Goal: Task Accomplishment & Management: Complete application form

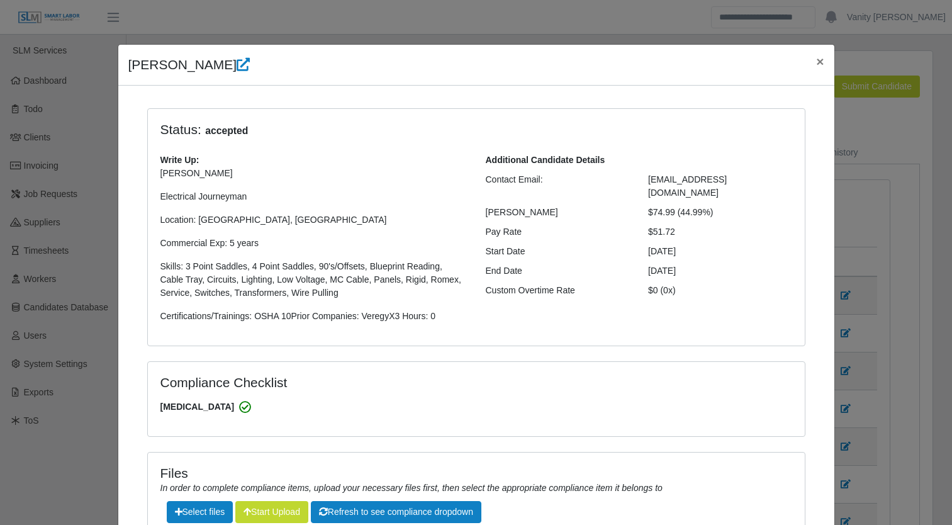
select select "****"
select select "**********"
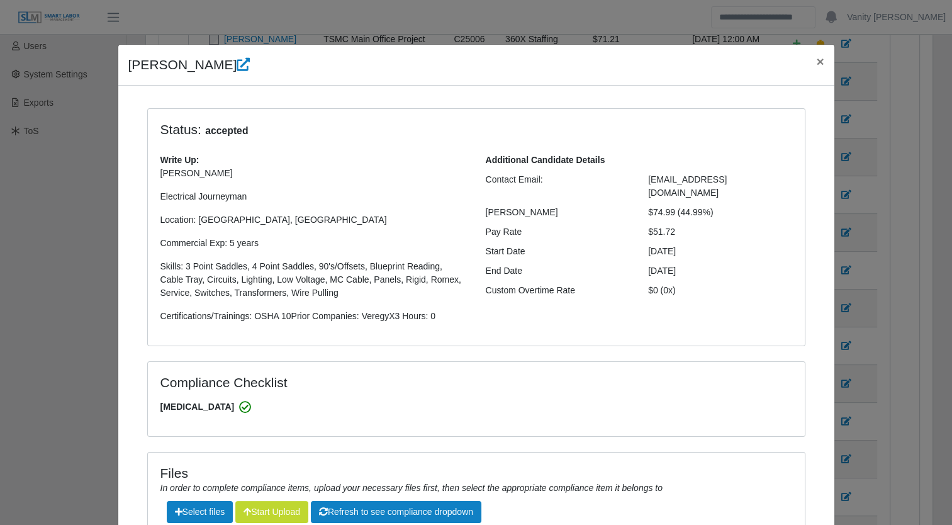
click at [439, 130] on h4 "Status: accepted" at bounding box center [395, 129] width 470 height 17
click at [816, 67] on span "×" at bounding box center [820, 61] width 8 height 14
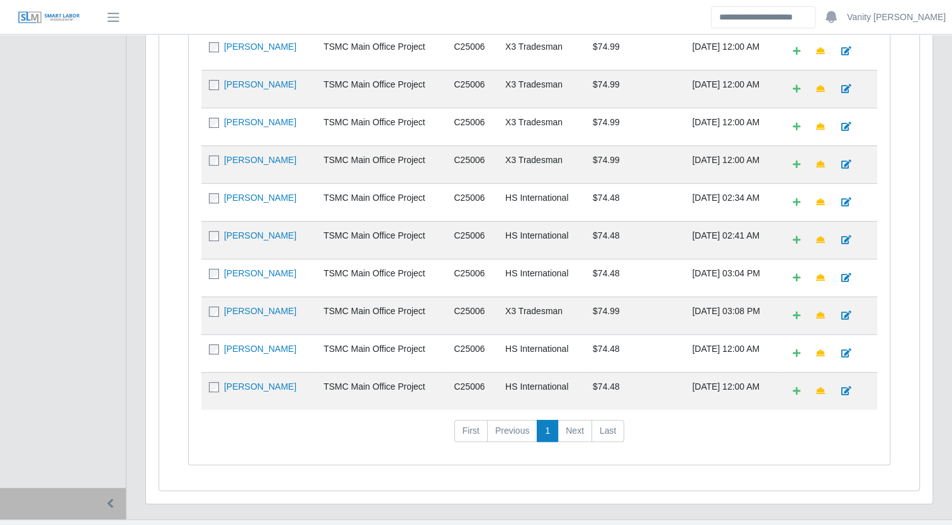
scroll to position [451, 0]
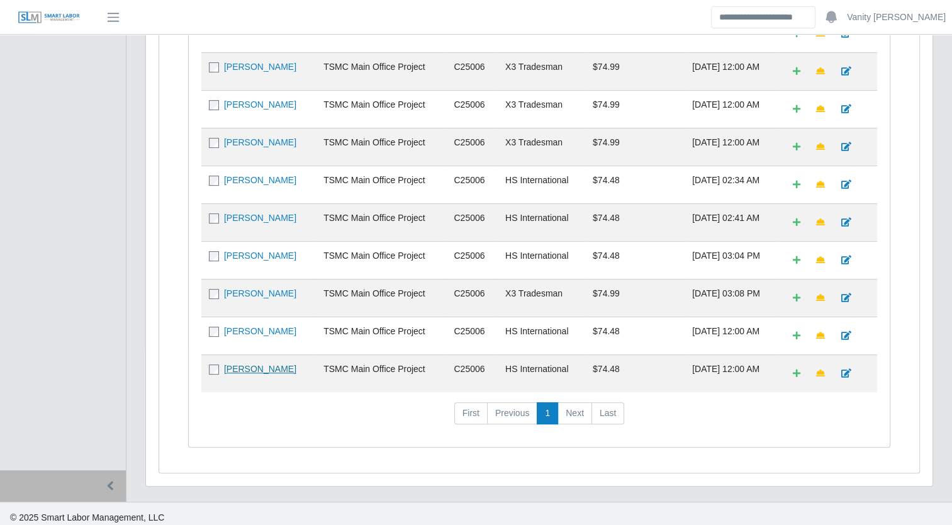
click at [261, 364] on link "[PERSON_NAME]" at bounding box center [260, 369] width 72 height 10
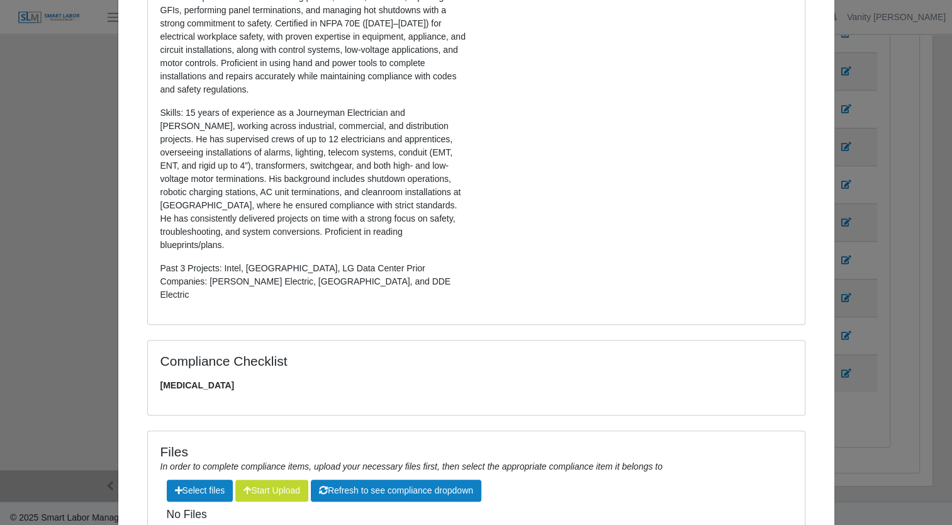
scroll to position [374, 0]
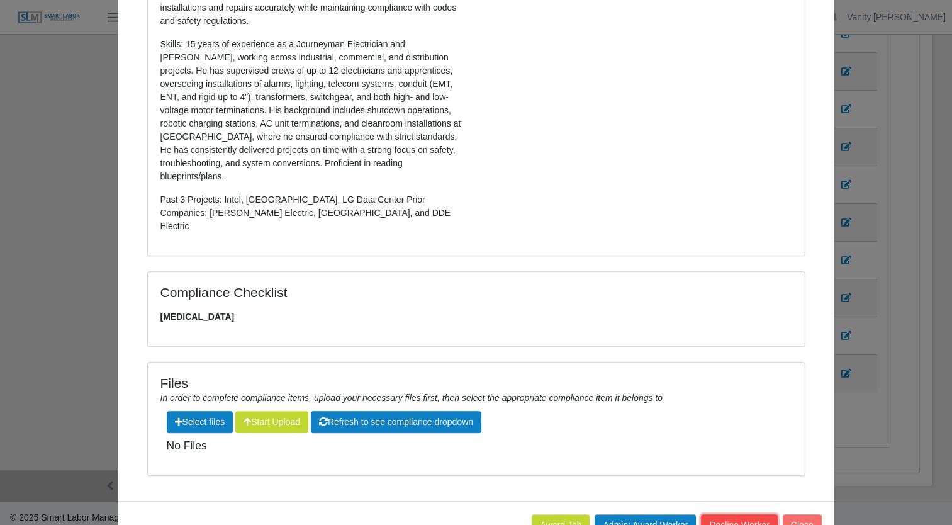
click at [731, 514] on button "Decline Worker" at bounding box center [739, 525] width 76 height 22
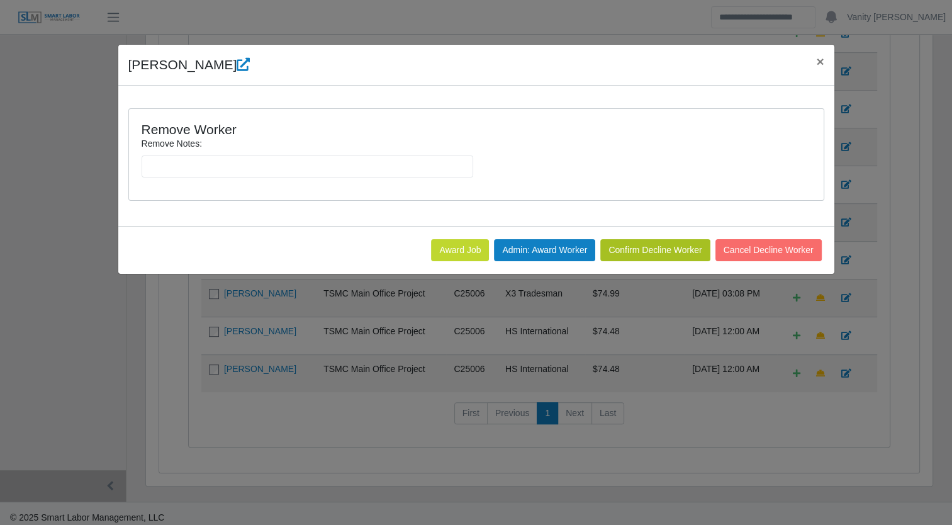
scroll to position [0, 0]
click at [233, 164] on input "Remove Notes:" at bounding box center [308, 166] width 332 height 22
type input "*"
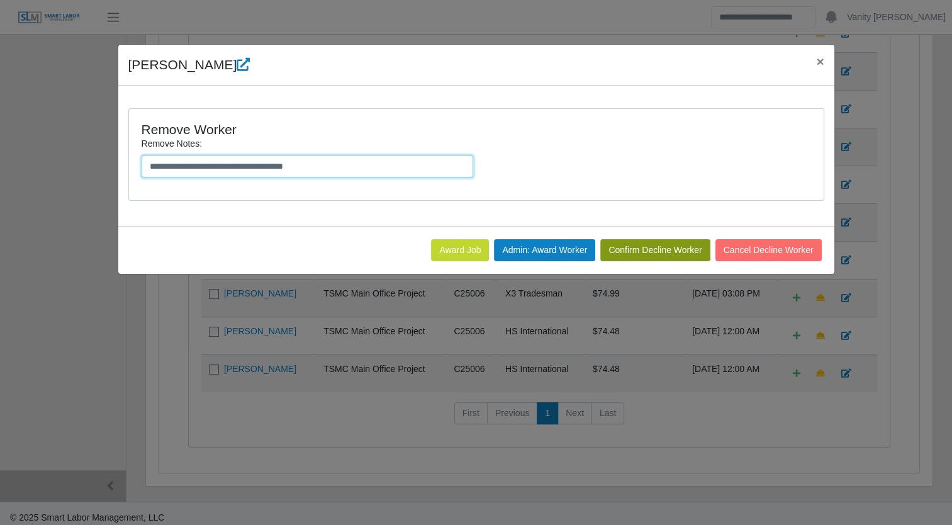
type input "**********"
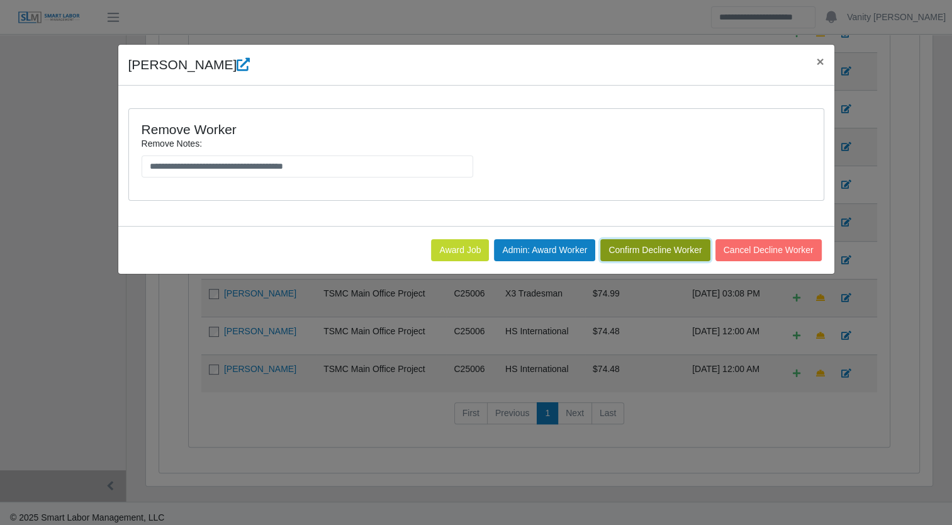
click at [650, 247] on button "Confirm Decline Worker" at bounding box center [655, 250] width 110 height 22
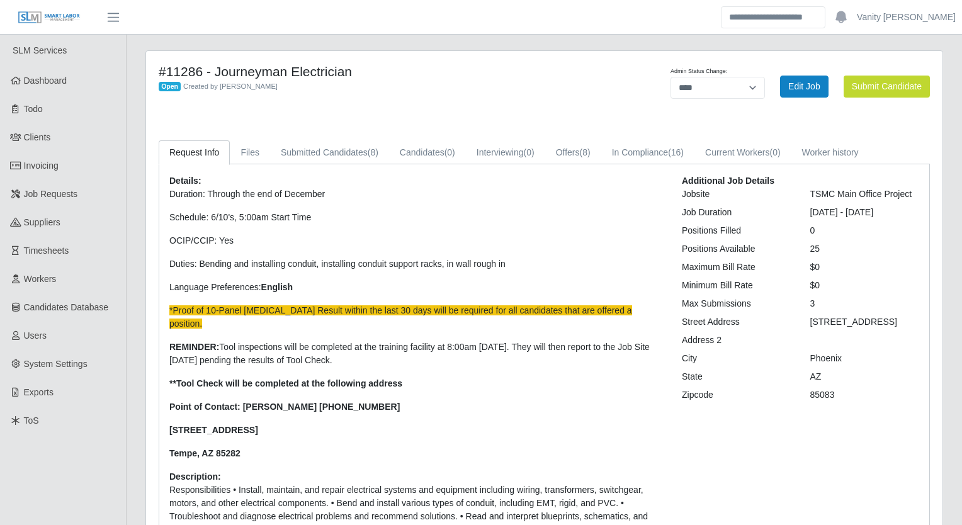
select select "****"
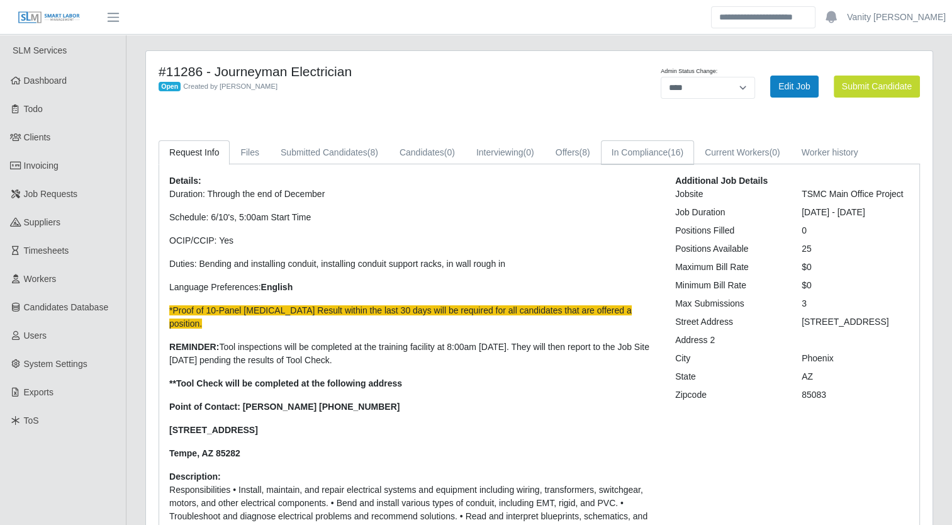
click at [646, 153] on link "In Compliance (16)" at bounding box center [647, 152] width 93 height 25
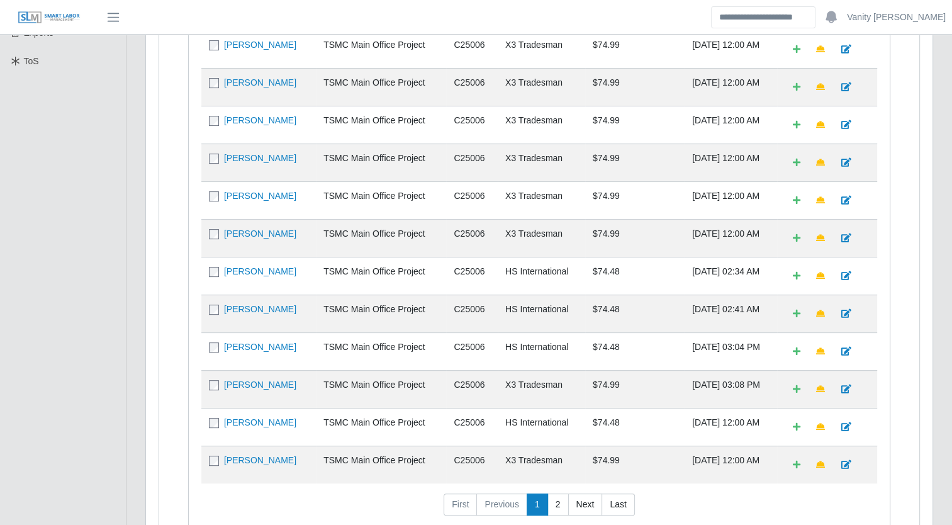
scroll to position [441, 0]
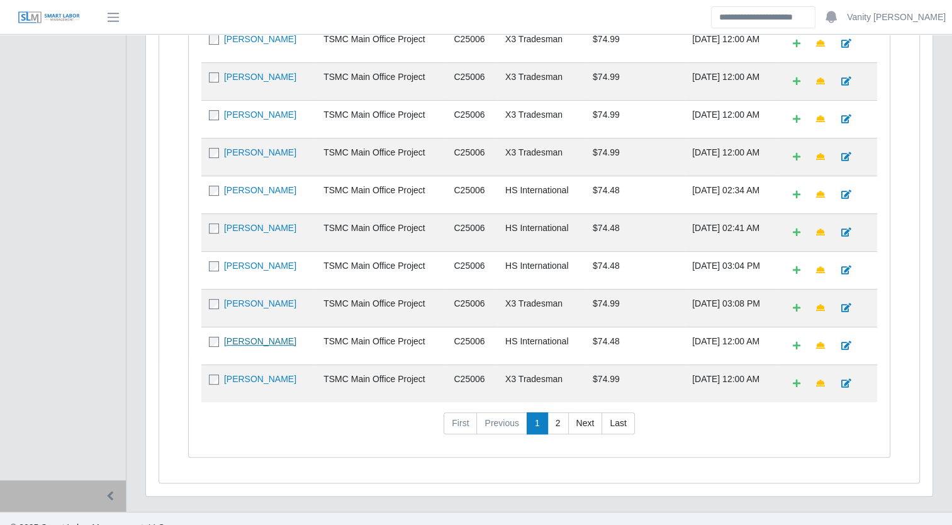
click at [284, 336] on link "[PERSON_NAME]" at bounding box center [260, 341] width 72 height 10
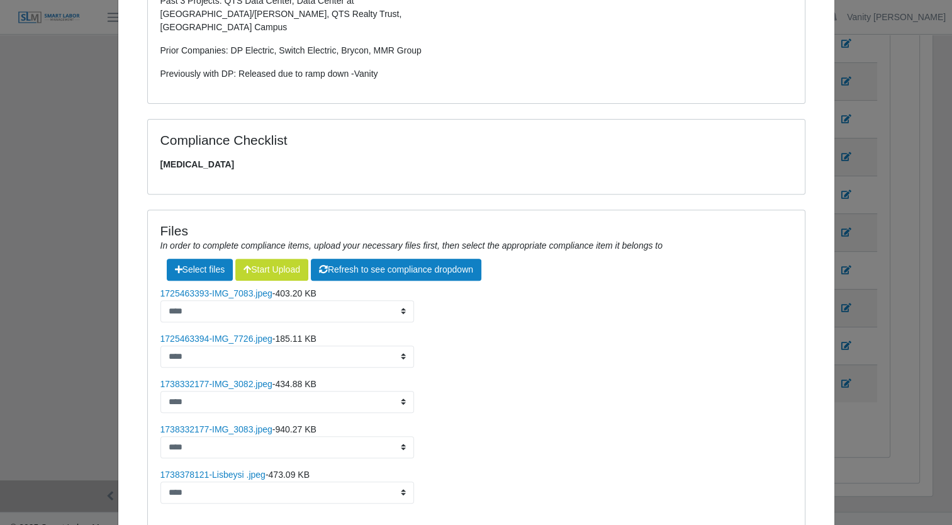
scroll to position [512, 0]
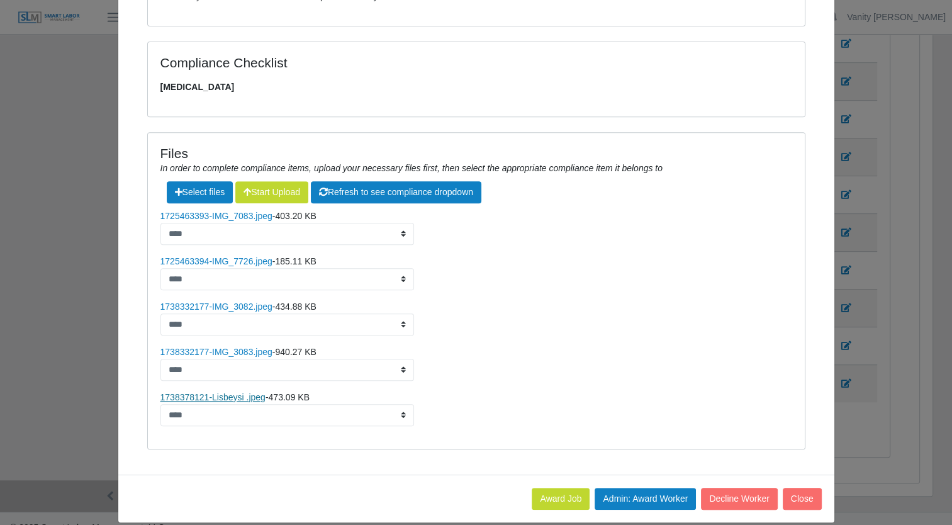
click at [227, 392] on link "1738378121-Lisbeysi .jpeg" at bounding box center [212, 397] width 105 height 10
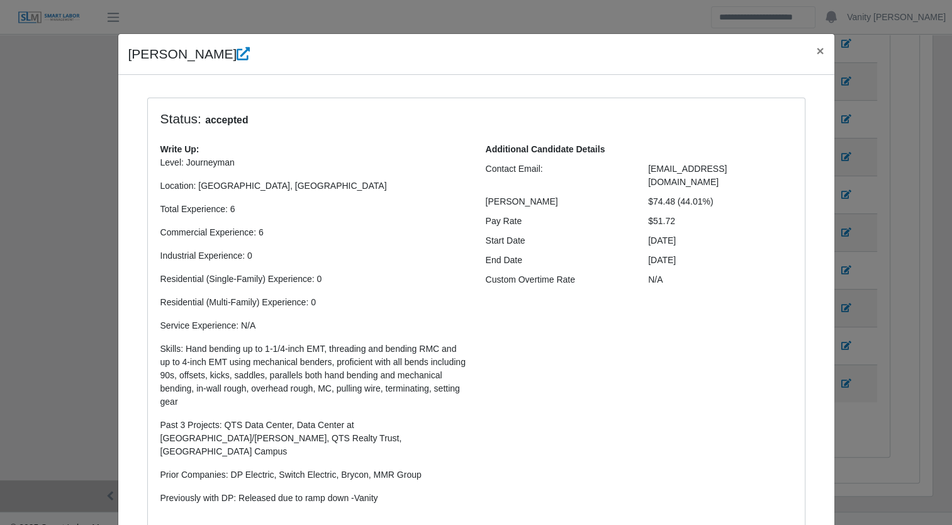
scroll to position [9, 0]
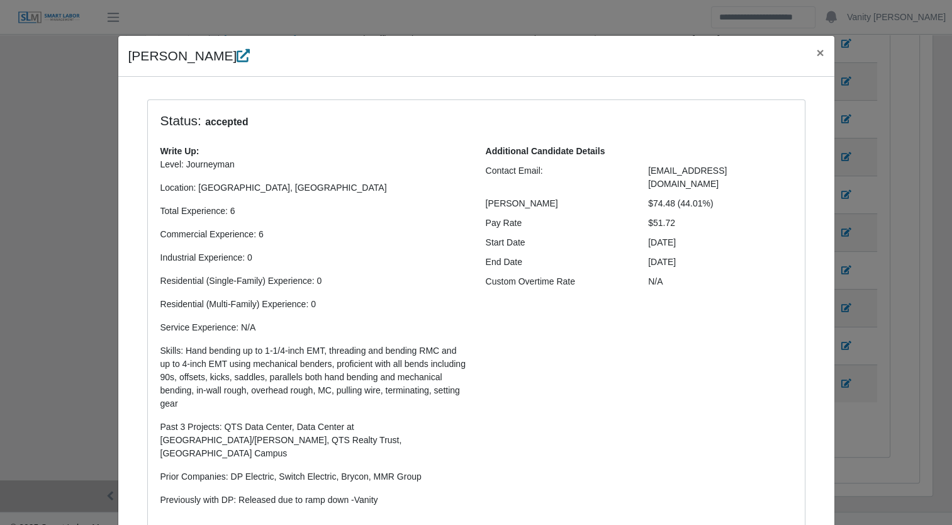
click at [237, 61] on icon at bounding box center [243, 55] width 13 height 13
click at [808, 48] on button "×" at bounding box center [820, 52] width 28 height 33
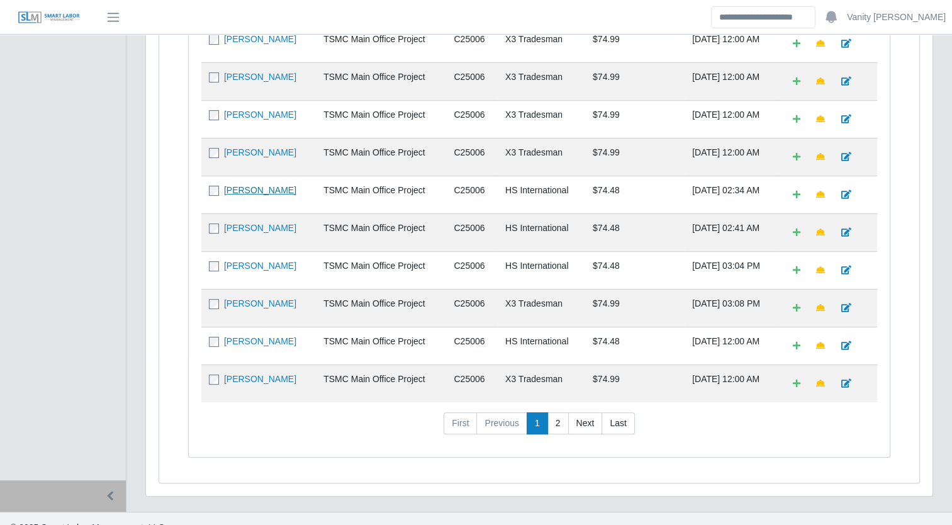
click at [232, 189] on link "[PERSON_NAME]" at bounding box center [260, 190] width 72 height 10
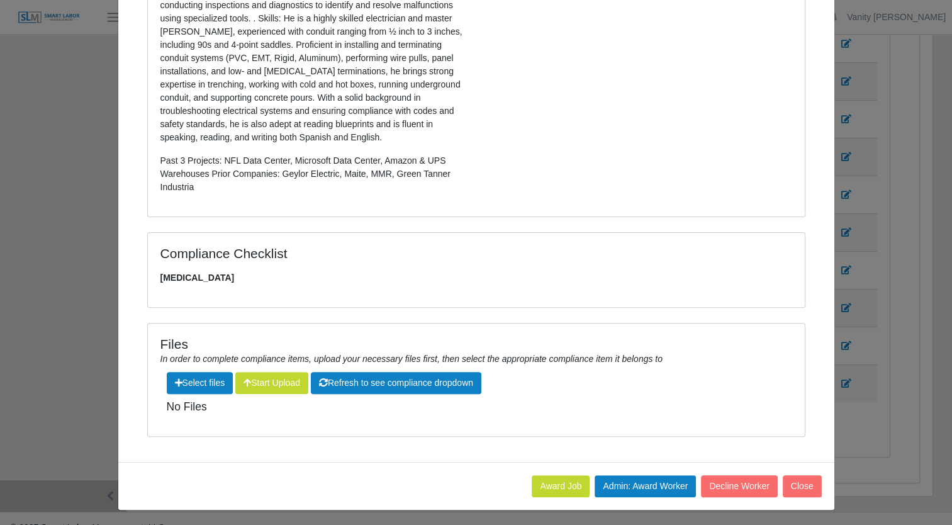
scroll to position [348, 0]
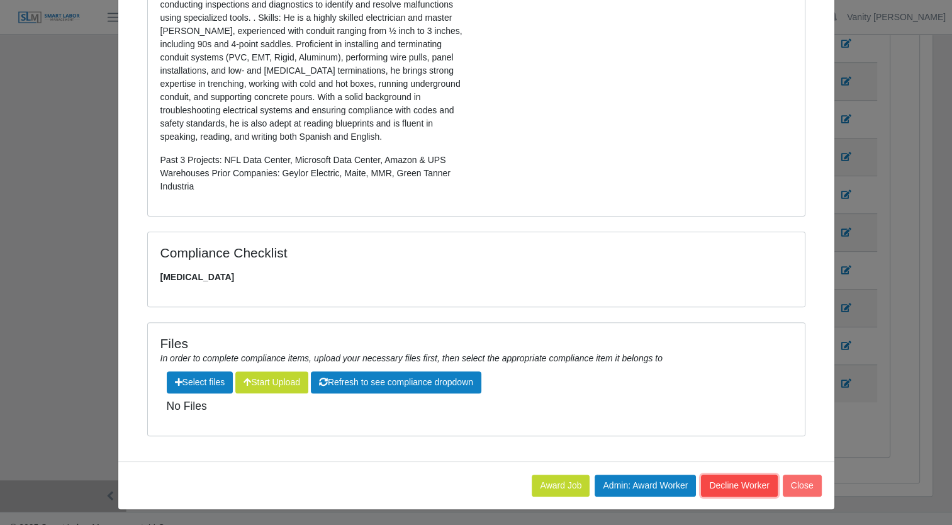
click at [728, 483] on button "Decline Worker" at bounding box center [739, 486] width 76 height 22
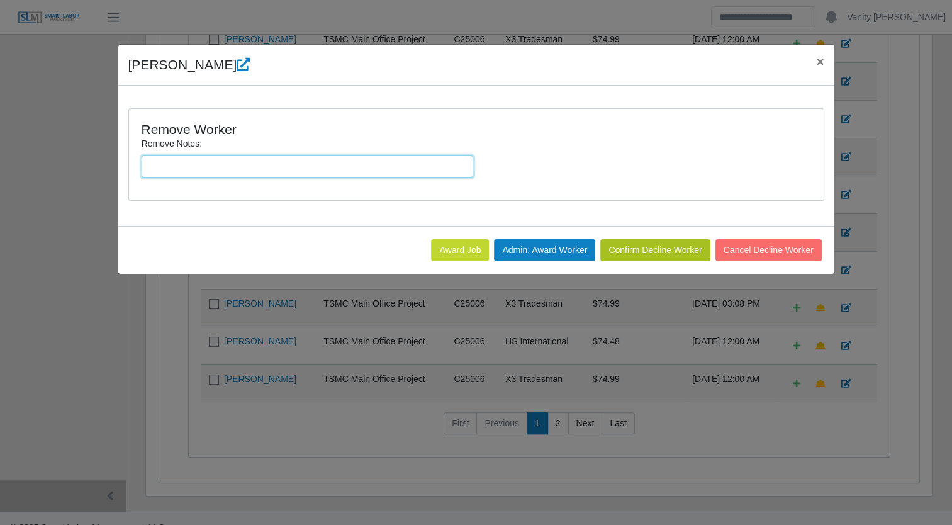
click at [260, 174] on input "Remove Notes:" at bounding box center [308, 166] width 332 height 22
type input "*"
type input "**********"
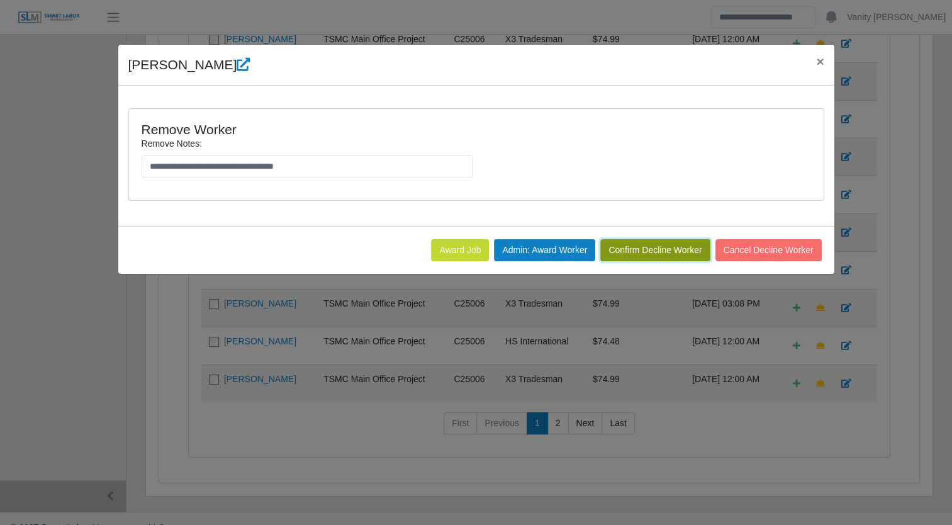
click at [677, 248] on button "Confirm Decline Worker" at bounding box center [655, 250] width 110 height 22
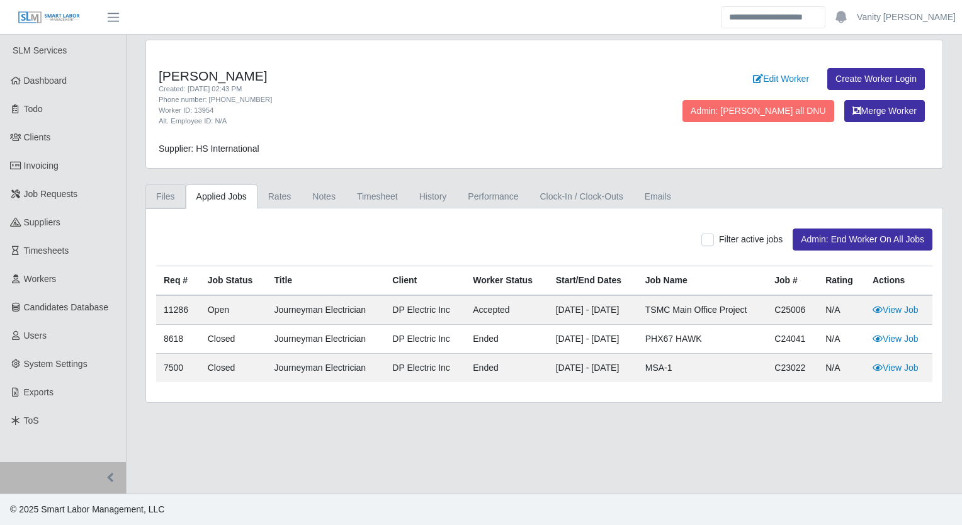
click at [152, 200] on link "Files" at bounding box center [165, 196] width 40 height 25
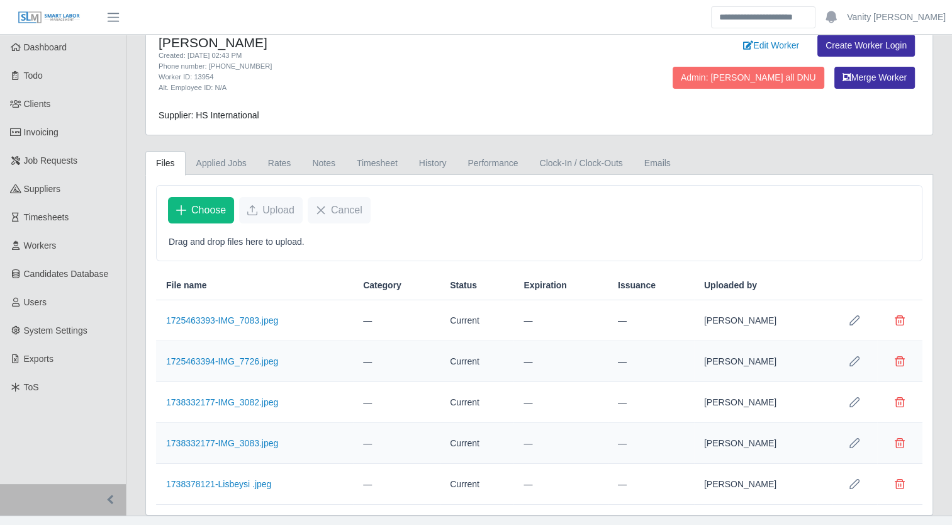
scroll to position [52, 0]
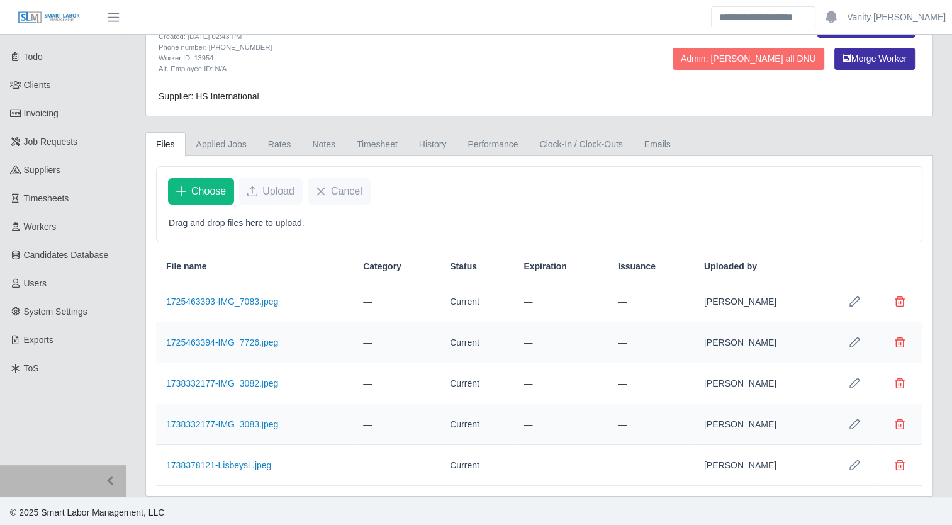
click at [210, 306] on td "1725463393-IMG_7083.jpeg" at bounding box center [254, 301] width 197 height 41
click at [209, 296] on link "1725463393-IMG_7083.jpeg" at bounding box center [222, 301] width 112 height 10
click at [897, 298] on span "Delete file" at bounding box center [900, 301] width 10 height 10
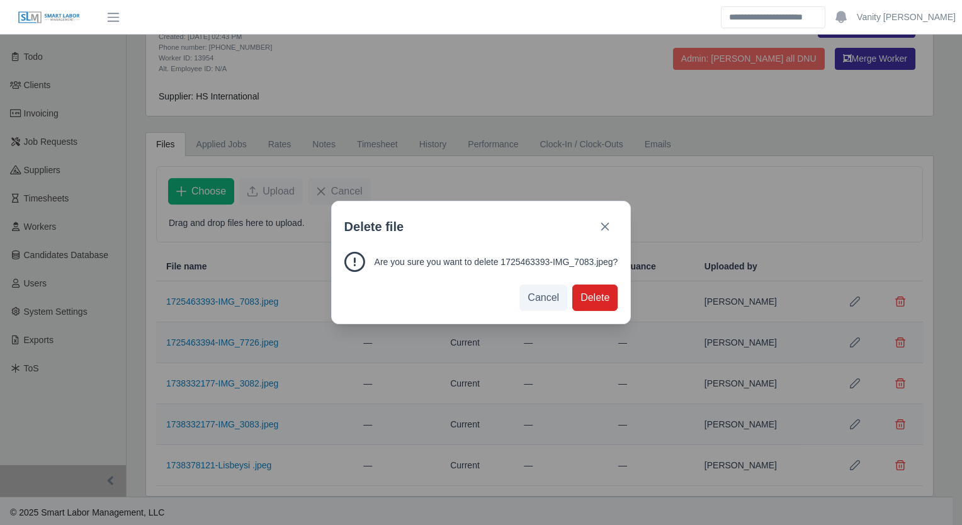
click at [587, 296] on span "Delete" at bounding box center [594, 297] width 29 height 15
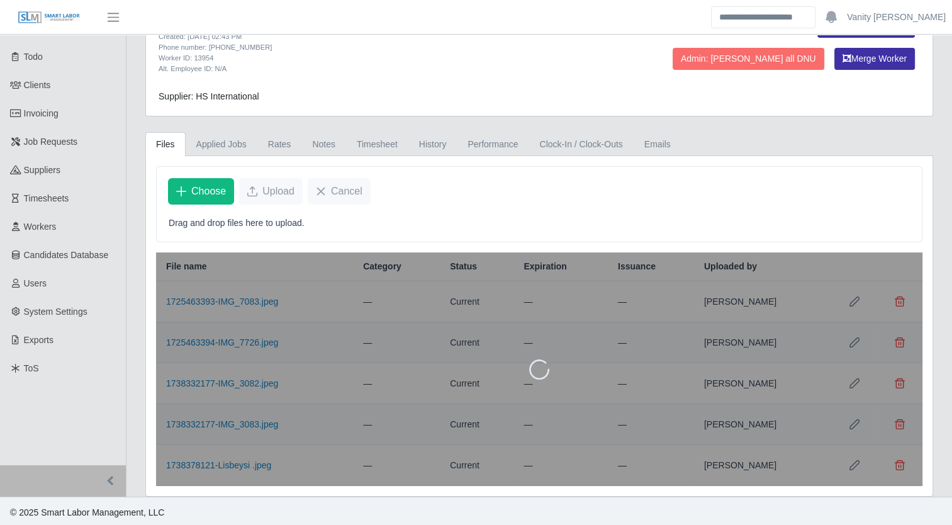
scroll to position [11, 0]
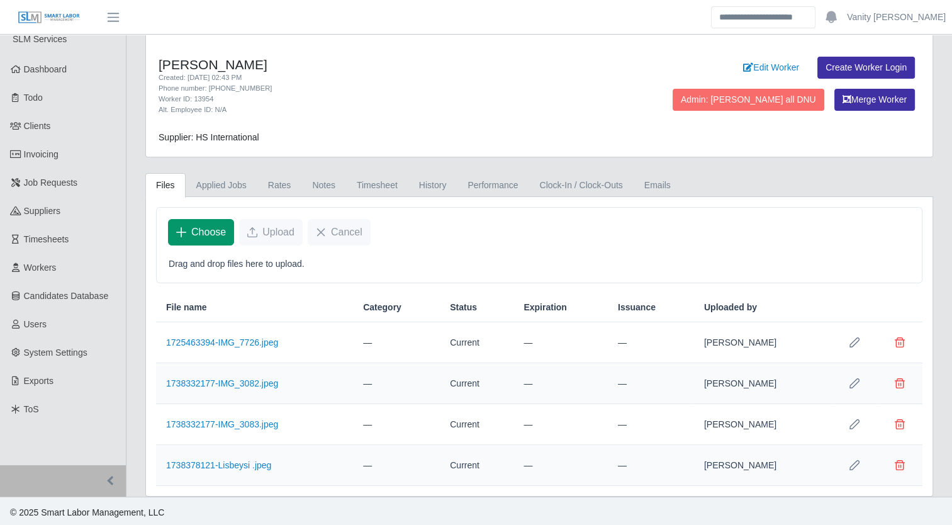
click at [197, 230] on span "Choose" at bounding box center [208, 232] width 35 height 15
click at [202, 253] on div "Choose Upload Cancel" at bounding box center [539, 232] width 765 height 49
click at [202, 230] on span "Choose" at bounding box center [208, 232] width 35 height 15
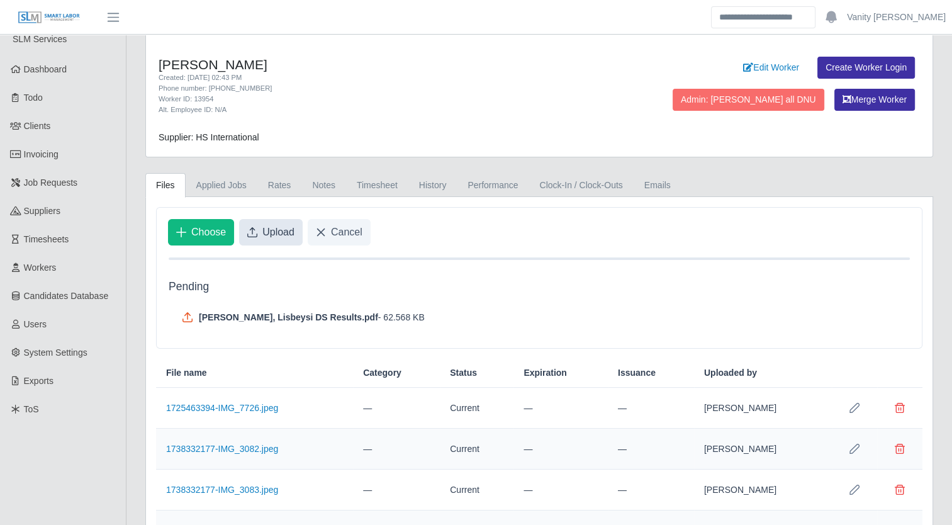
click at [264, 235] on span "Upload" at bounding box center [278, 232] width 32 height 15
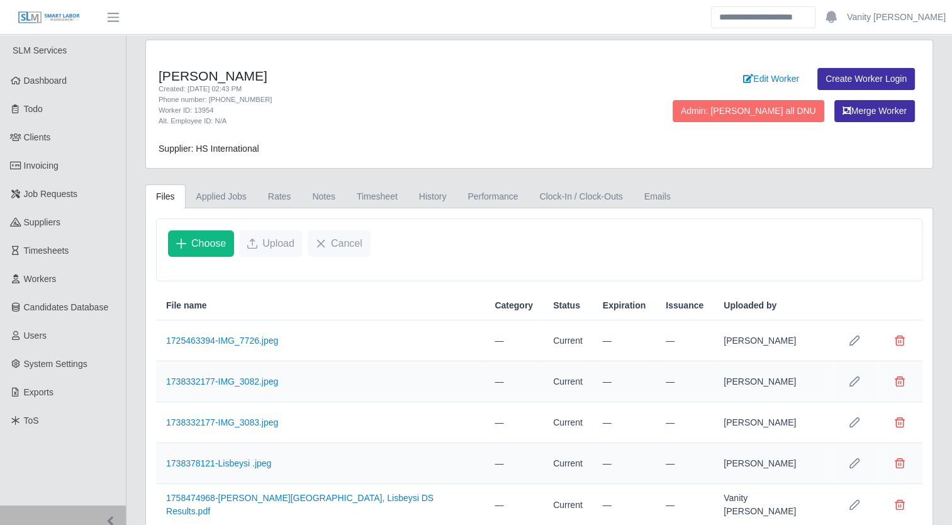
scroll to position [39, 0]
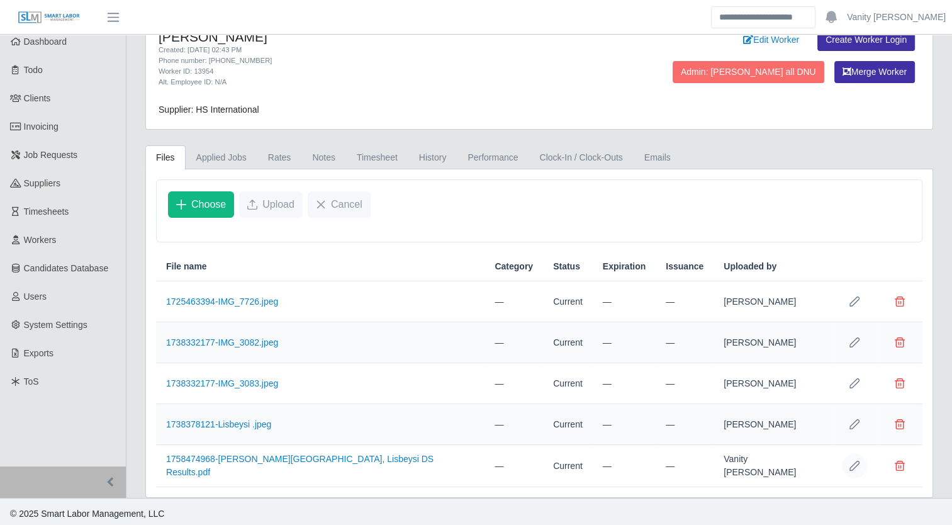
click at [858, 461] on icon "Row Edit" at bounding box center [855, 466] width 10 height 10
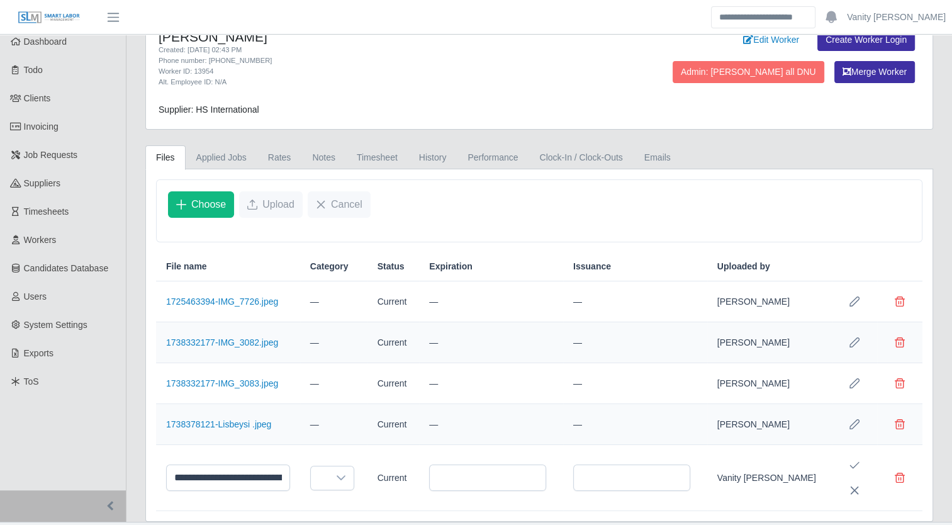
scroll to position [64, 0]
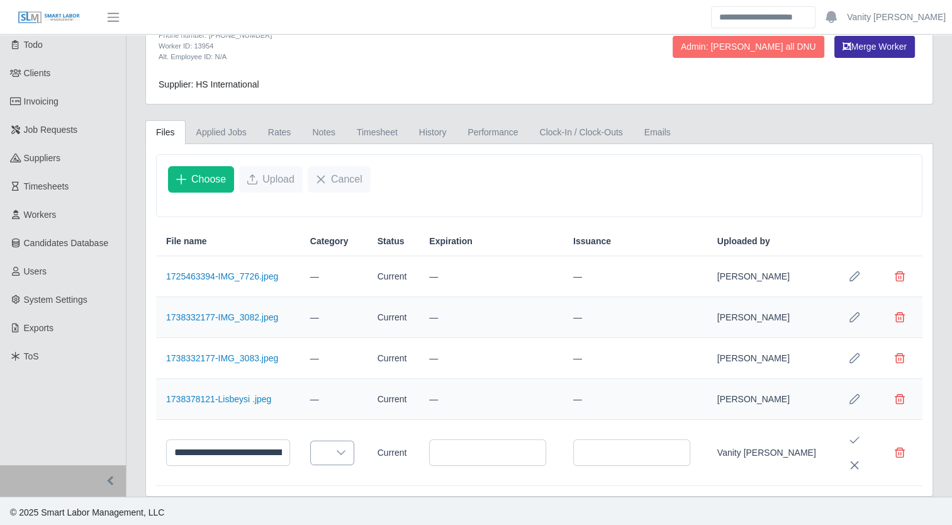
click at [344, 454] on div at bounding box center [341, 452] width 25 height 23
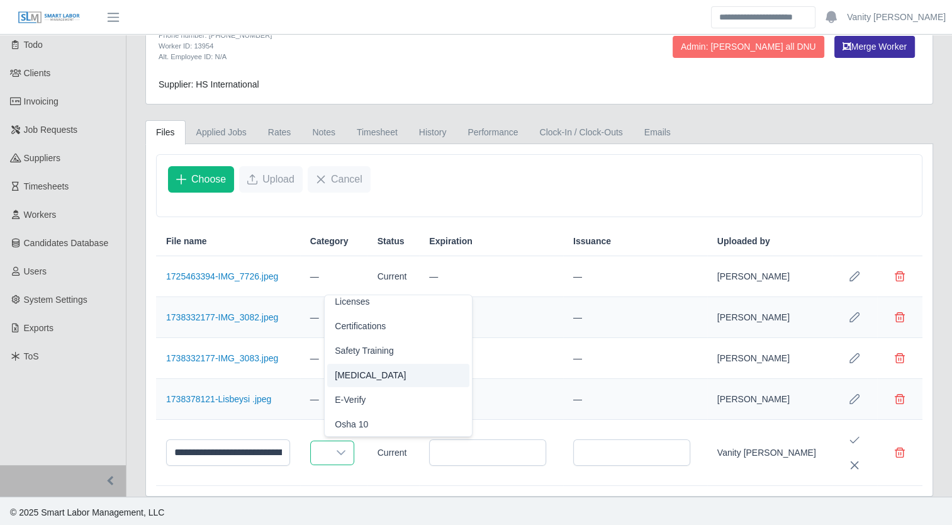
click at [357, 371] on span "Drug Test" at bounding box center [370, 375] width 71 height 13
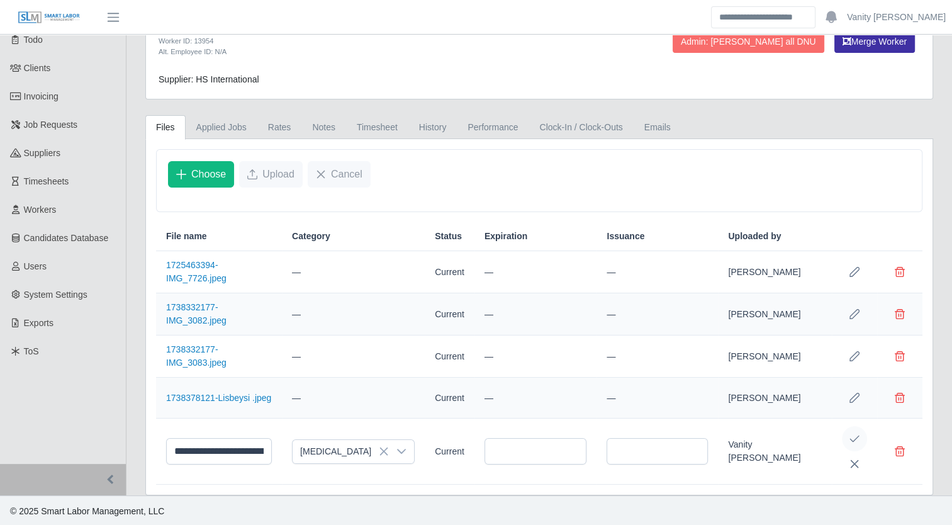
click at [855, 435] on icon "Save Edit" at bounding box center [855, 439] width 10 height 10
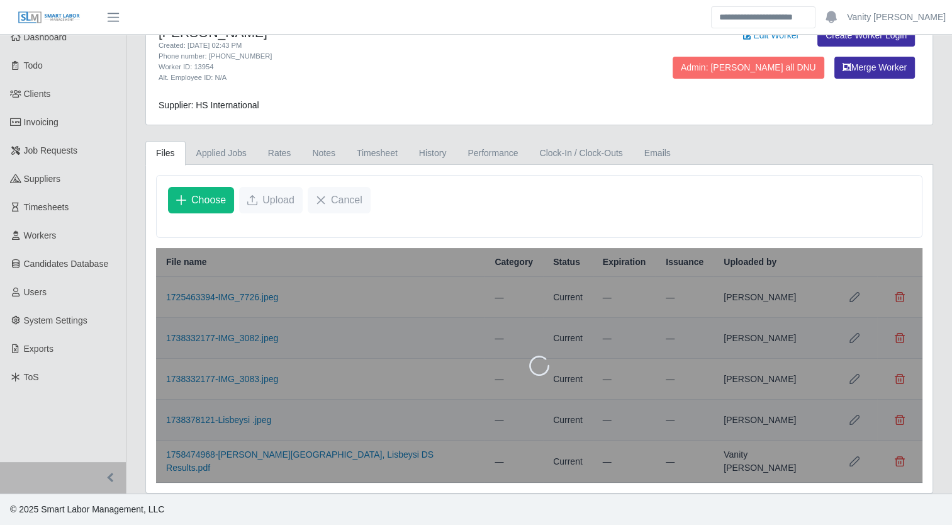
scroll to position [39, 0]
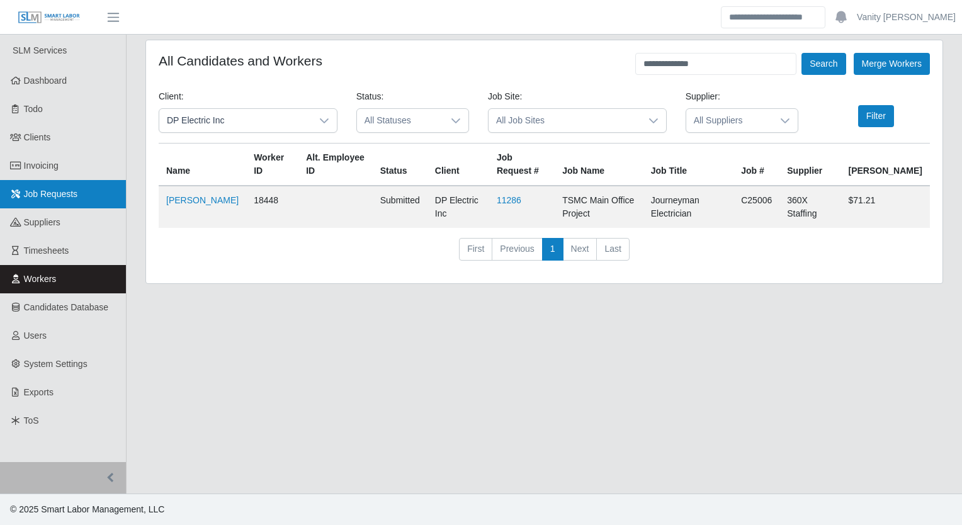
click at [38, 190] on span "Job Requests" at bounding box center [51, 194] width 54 height 10
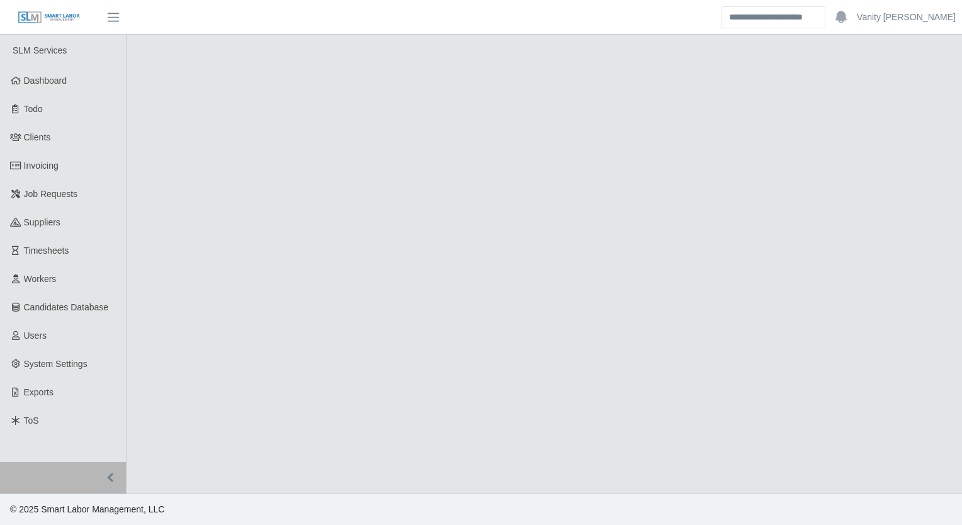
select select "****"
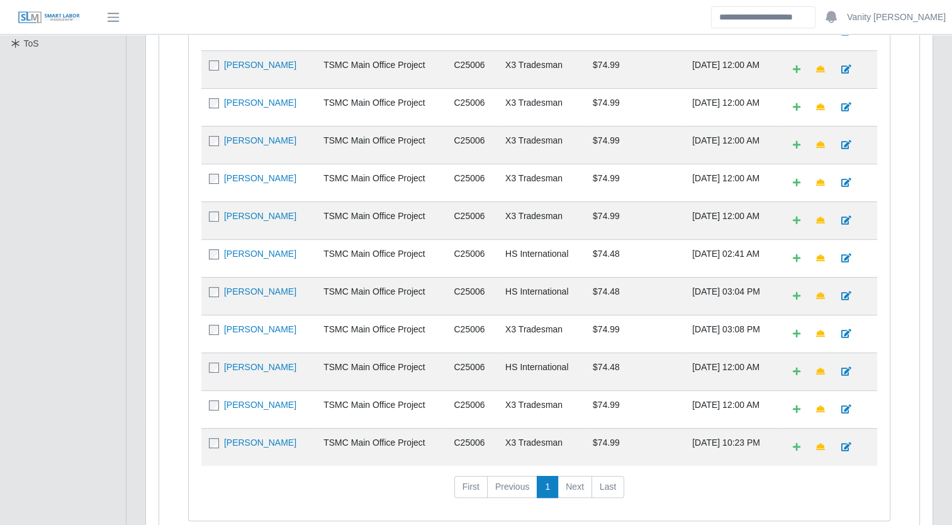
scroll to position [378, 0]
click at [249, 437] on link "[PERSON_NAME]" at bounding box center [260, 442] width 72 height 10
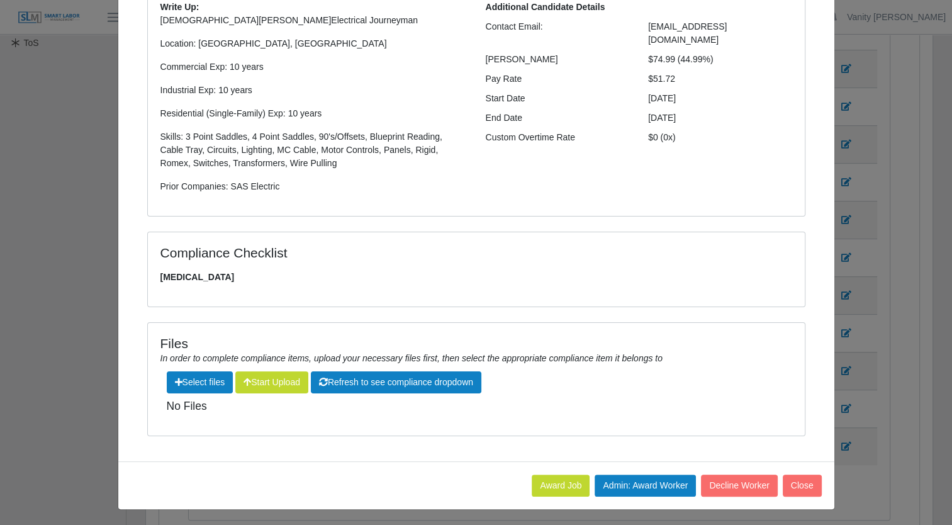
scroll to position [0, 0]
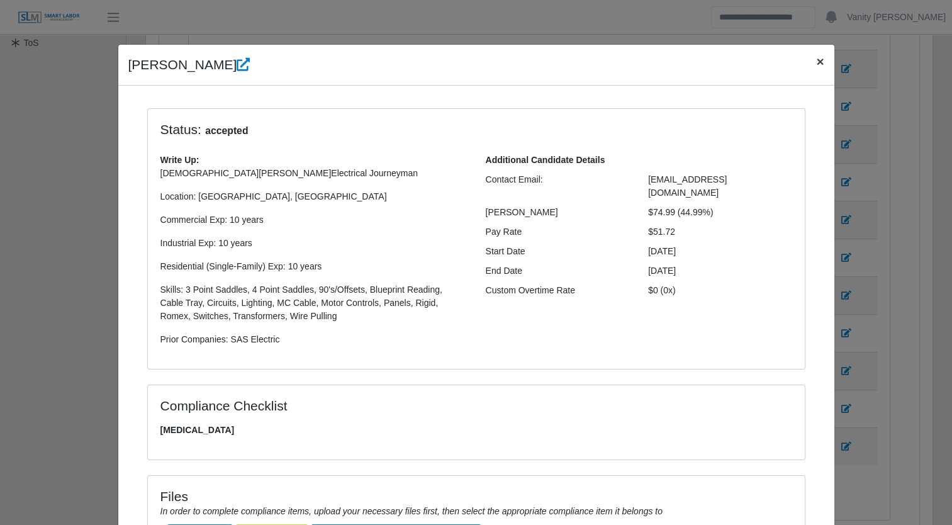
click at [816, 64] on span "×" at bounding box center [820, 61] width 8 height 14
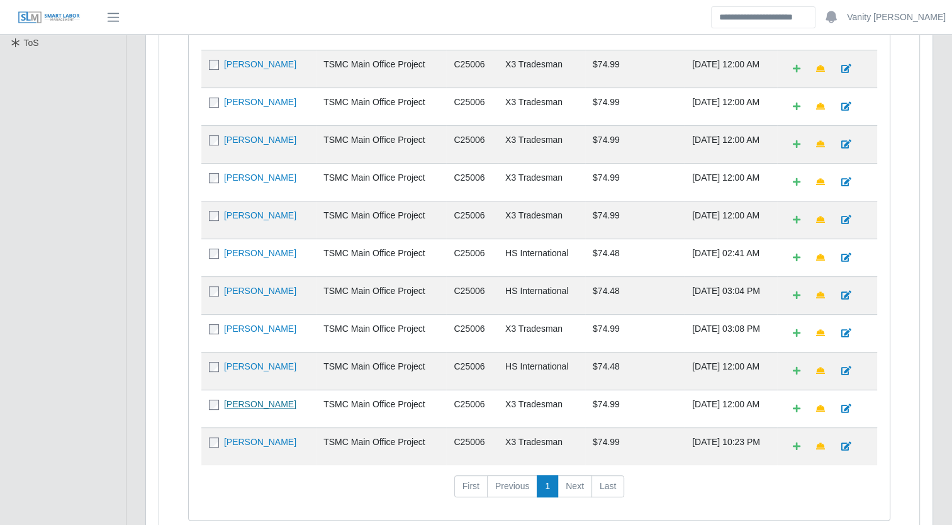
click at [233, 399] on link "Leonte Urdaneta" at bounding box center [260, 404] width 72 height 10
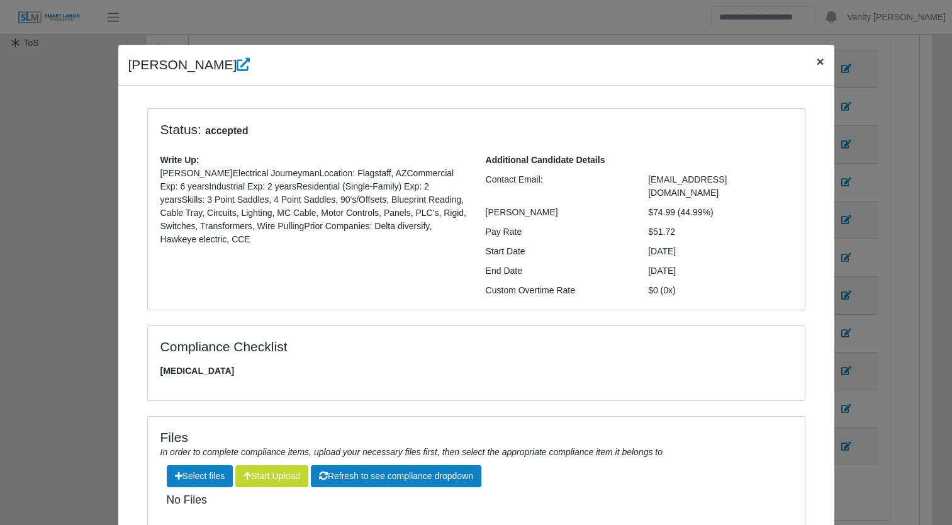
click at [816, 61] on span "×" at bounding box center [820, 61] width 8 height 14
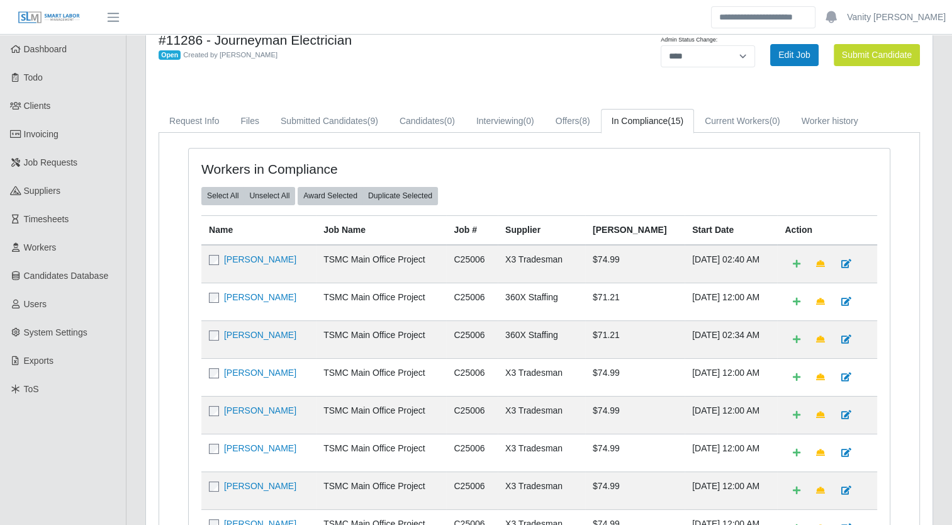
scroll to position [63, 0]
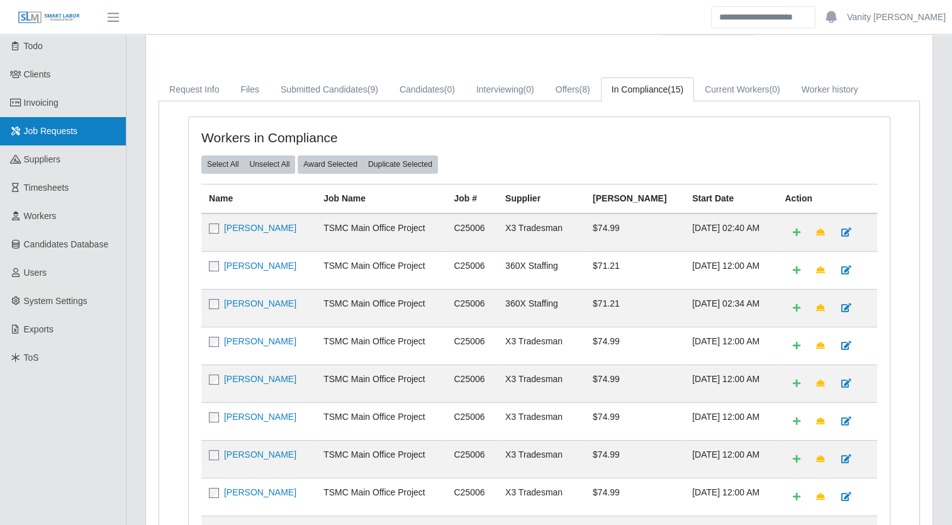
click at [28, 137] on link "Job Requests" at bounding box center [63, 131] width 126 height 28
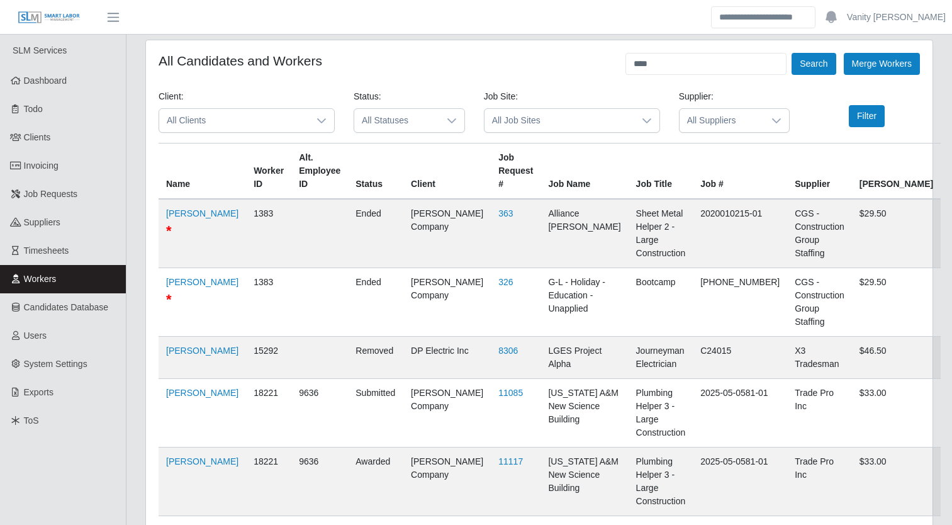
scroll to position [90, 0]
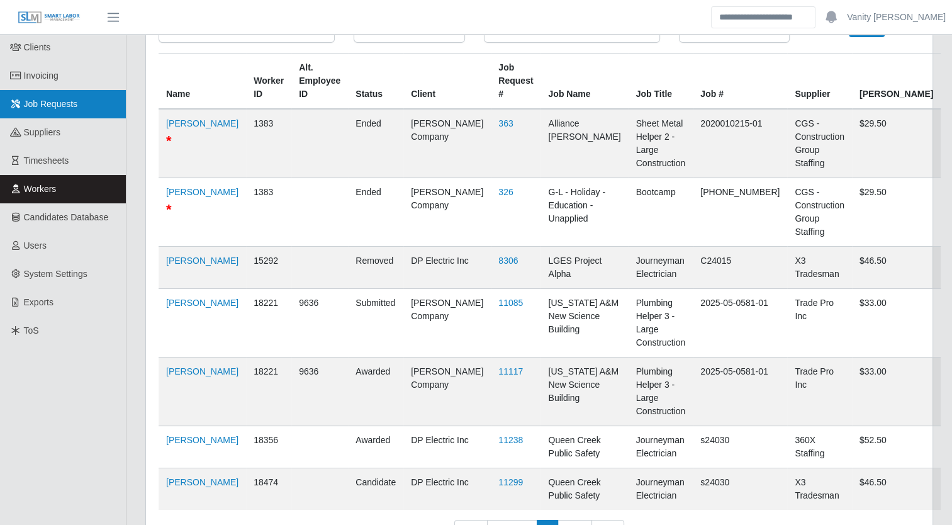
click at [55, 109] on span "Job Requests" at bounding box center [51, 104] width 54 height 10
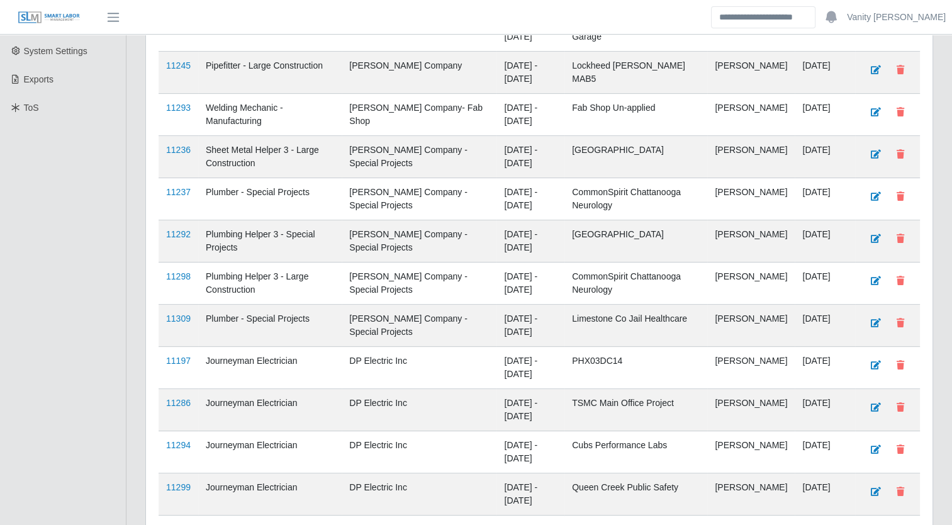
scroll to position [441, 0]
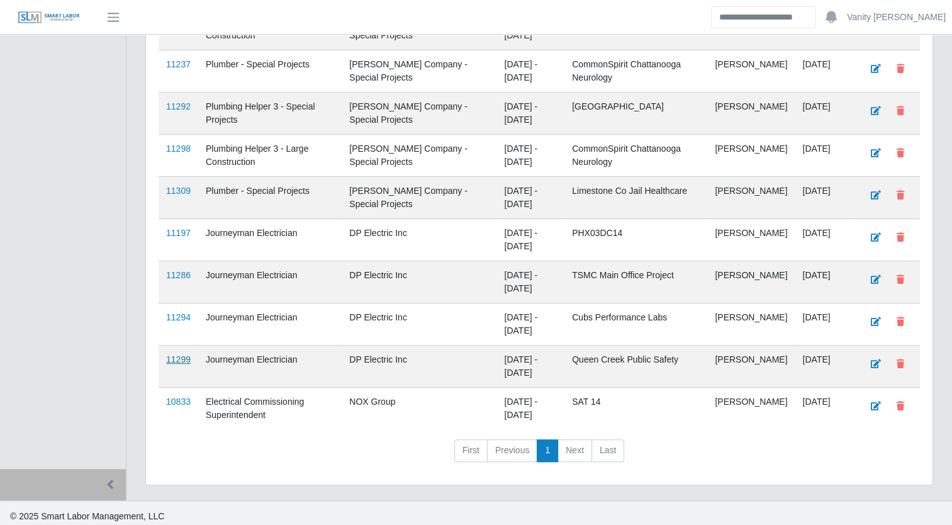
click at [183, 356] on link "11299" at bounding box center [178, 359] width 25 height 10
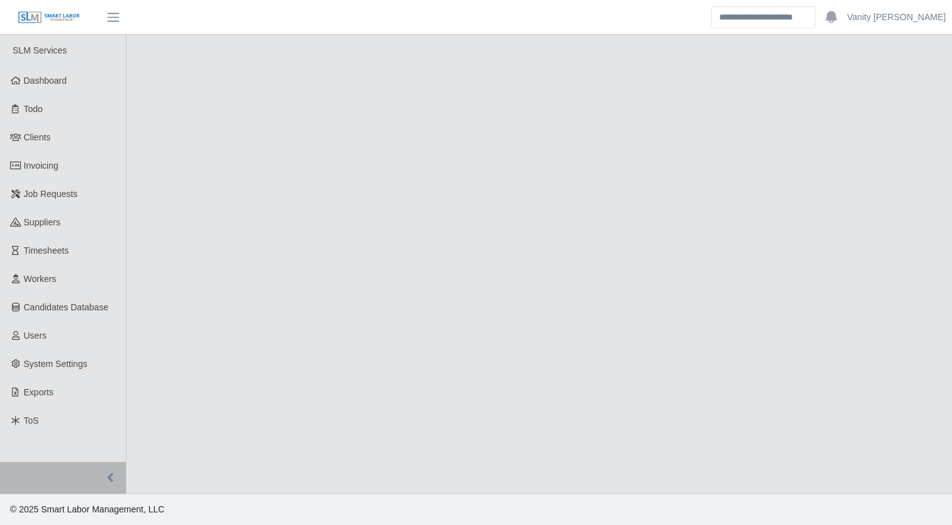
select select "****"
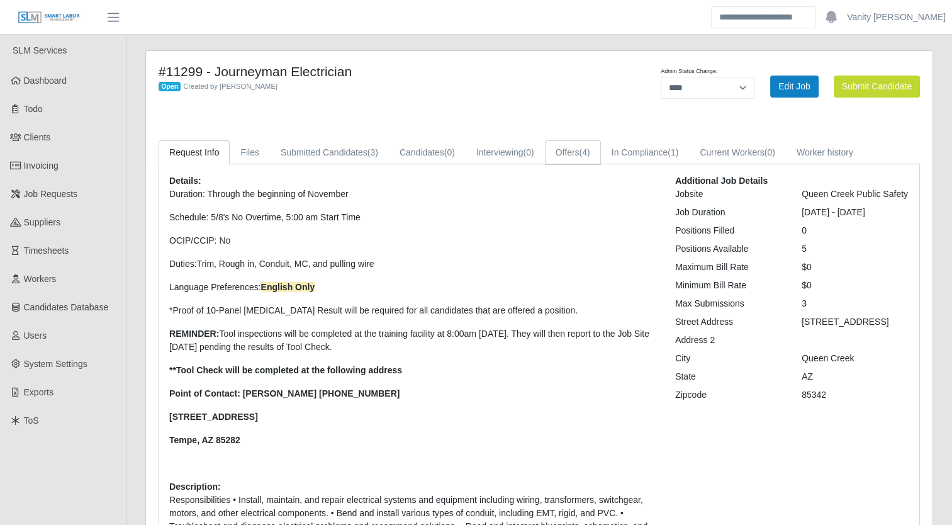
click at [572, 159] on link "Offers (4)" at bounding box center [573, 152] width 56 height 25
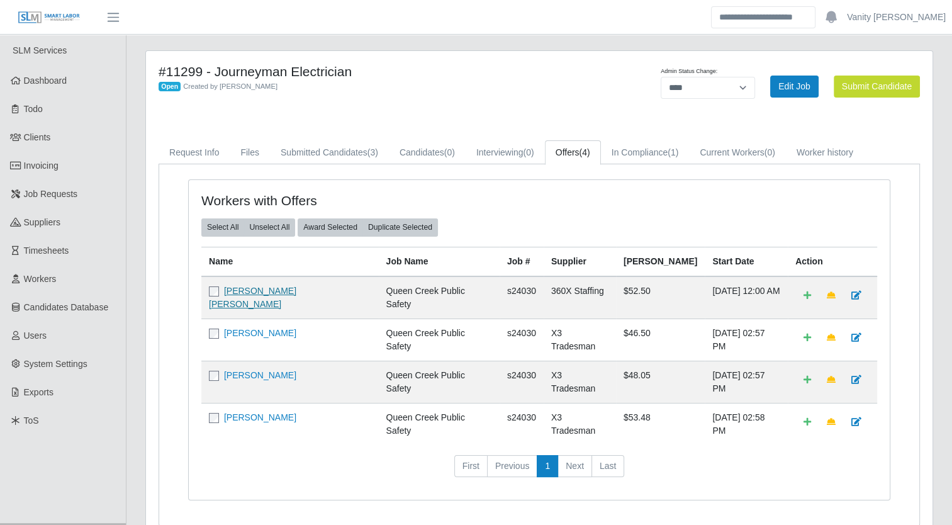
click at [259, 288] on link "Connor Collins" at bounding box center [252, 297] width 87 height 23
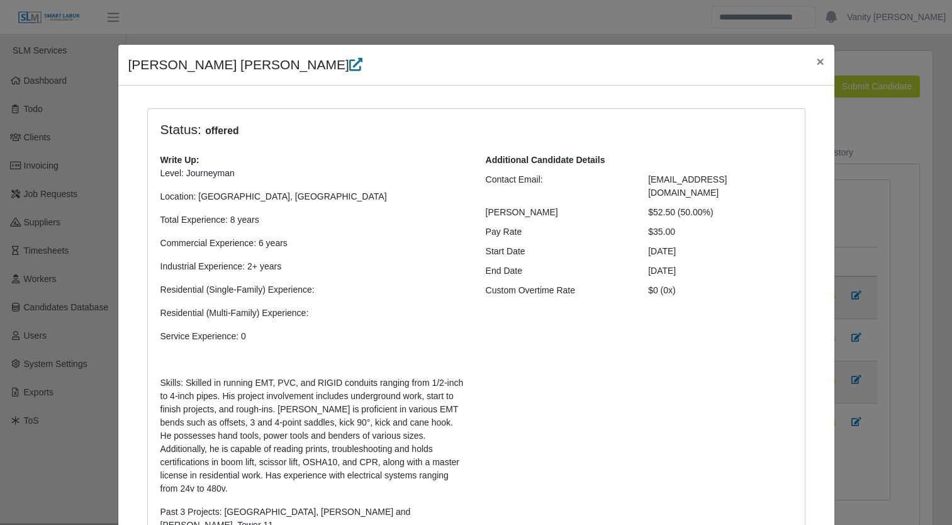
click at [349, 63] on icon at bounding box center [355, 64] width 13 height 13
click at [818, 61] on span "×" at bounding box center [820, 61] width 8 height 14
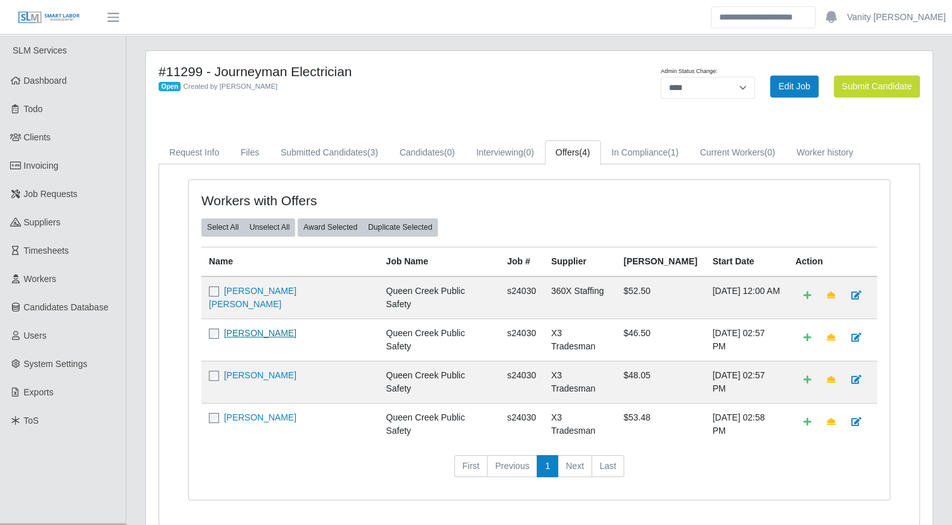
click at [263, 328] on link "[PERSON_NAME]" at bounding box center [260, 333] width 72 height 10
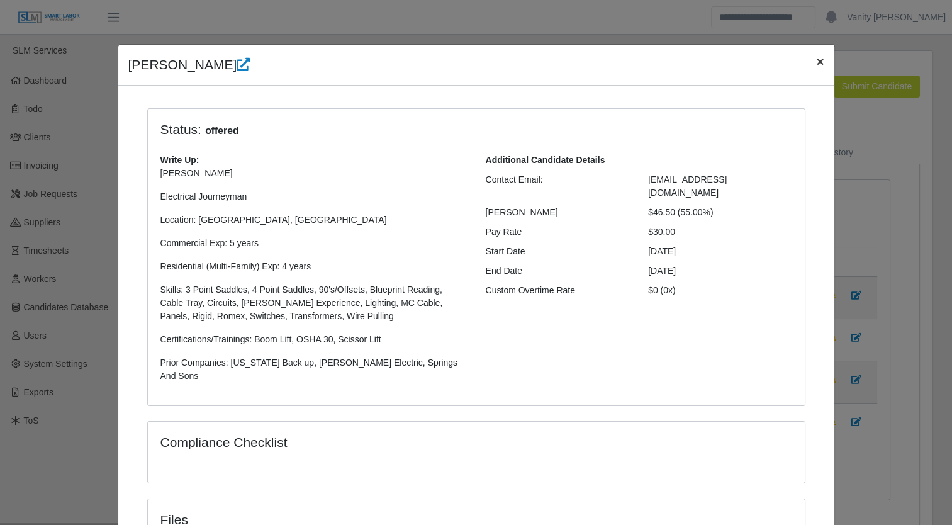
click at [816, 64] on span "×" at bounding box center [820, 61] width 8 height 14
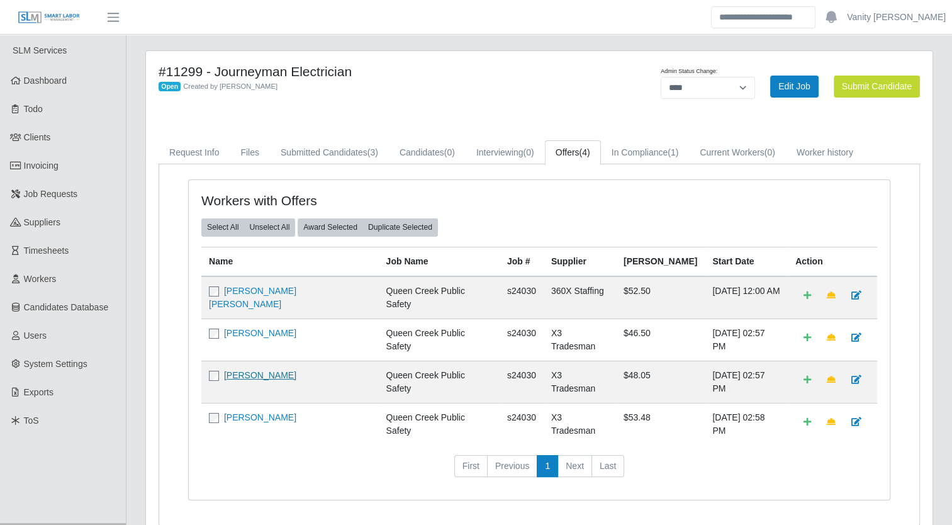
click at [270, 370] on link "Francisco Ramirez" at bounding box center [260, 375] width 72 height 10
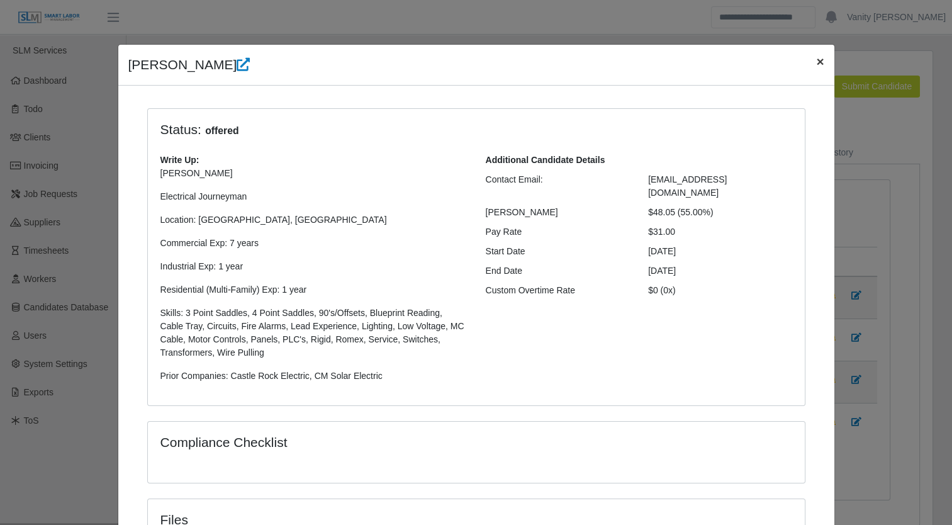
click at [816, 62] on span "×" at bounding box center [820, 61] width 8 height 14
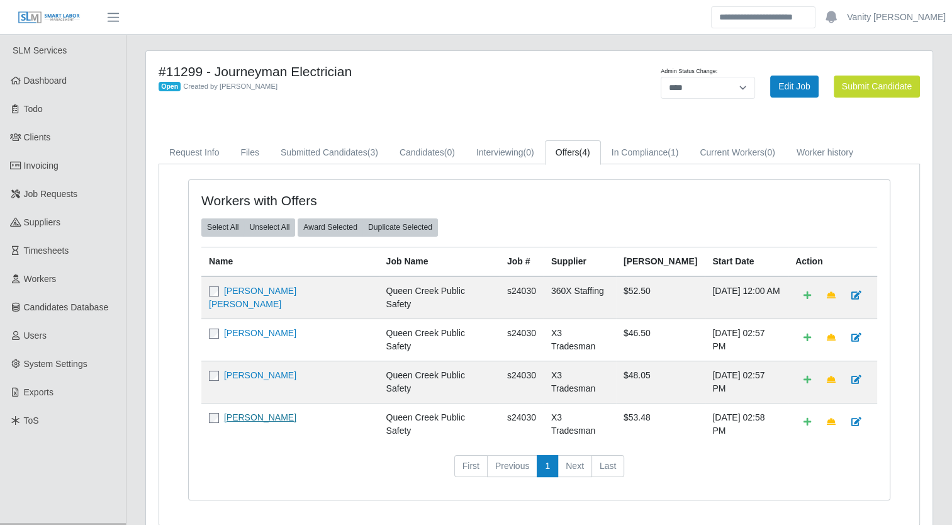
click at [246, 412] on link "Derek Morgan" at bounding box center [260, 417] width 72 height 10
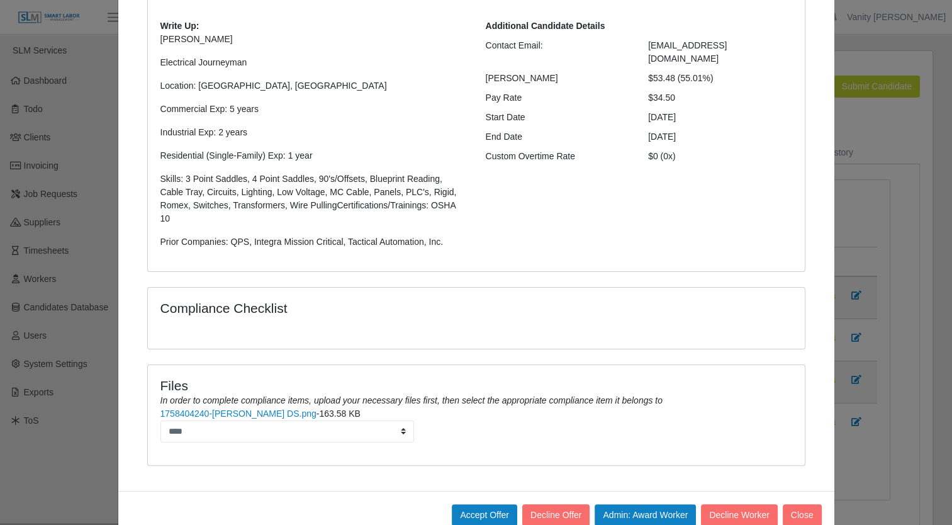
scroll to position [151, 0]
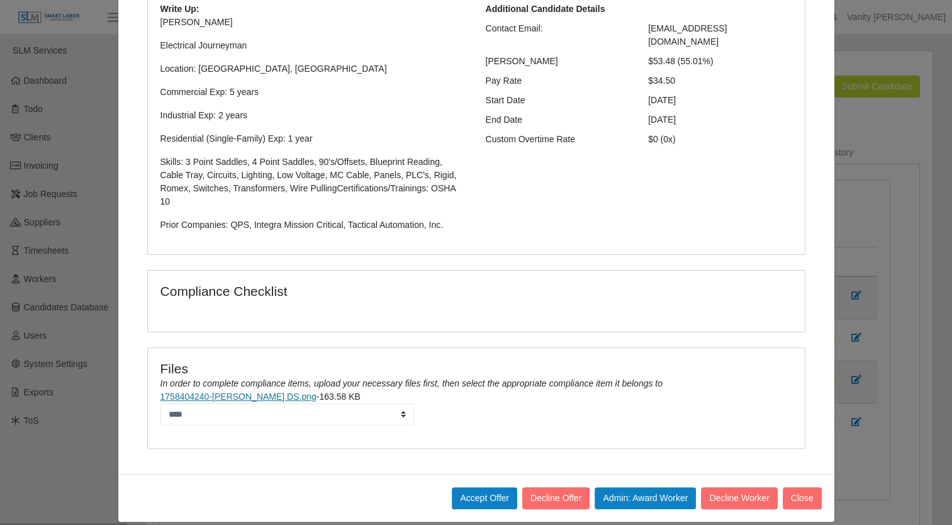
click at [224, 391] on link "1758404240-Derek M DS.png" at bounding box center [238, 396] width 156 height 10
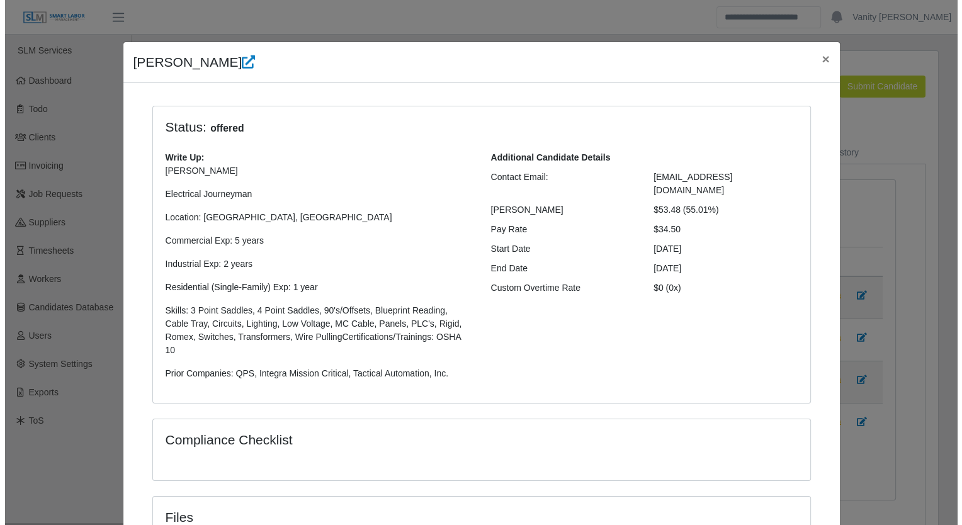
scroll to position [0, 0]
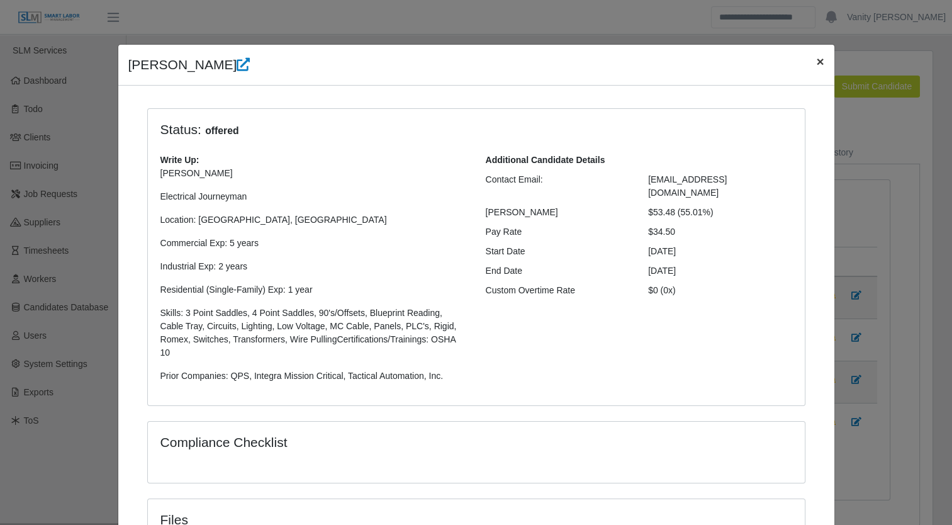
click at [816, 62] on span "×" at bounding box center [820, 61] width 8 height 14
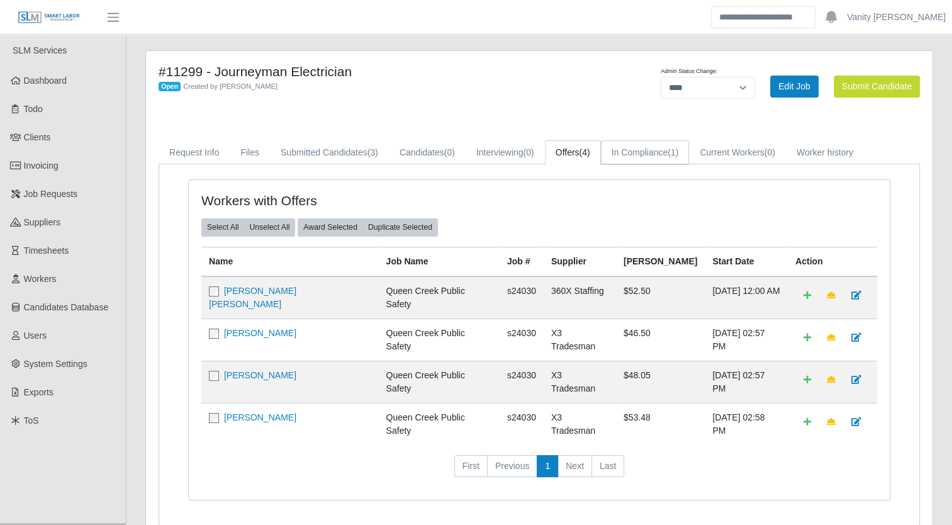
click at [657, 151] on link "In Compliance (1)" at bounding box center [645, 152] width 89 height 25
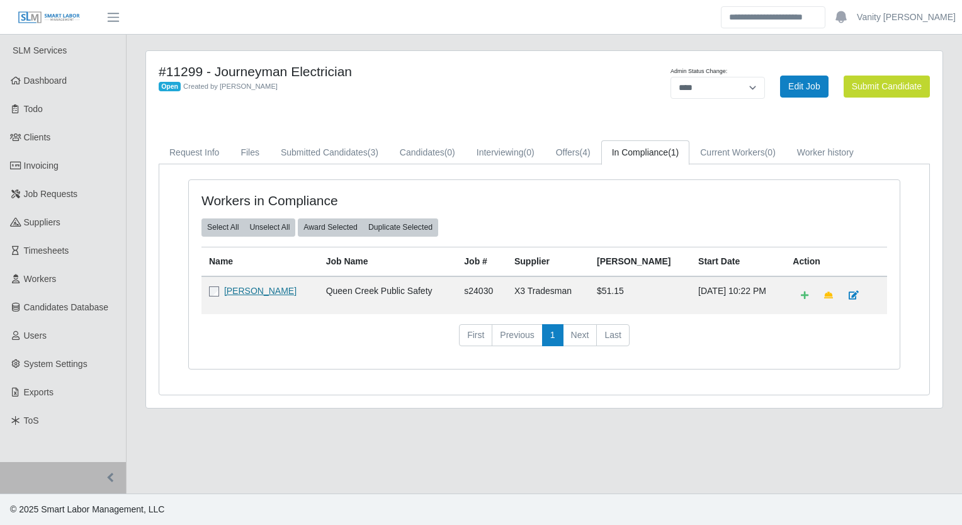
click at [257, 292] on link "Jay Berger" at bounding box center [260, 291] width 72 height 10
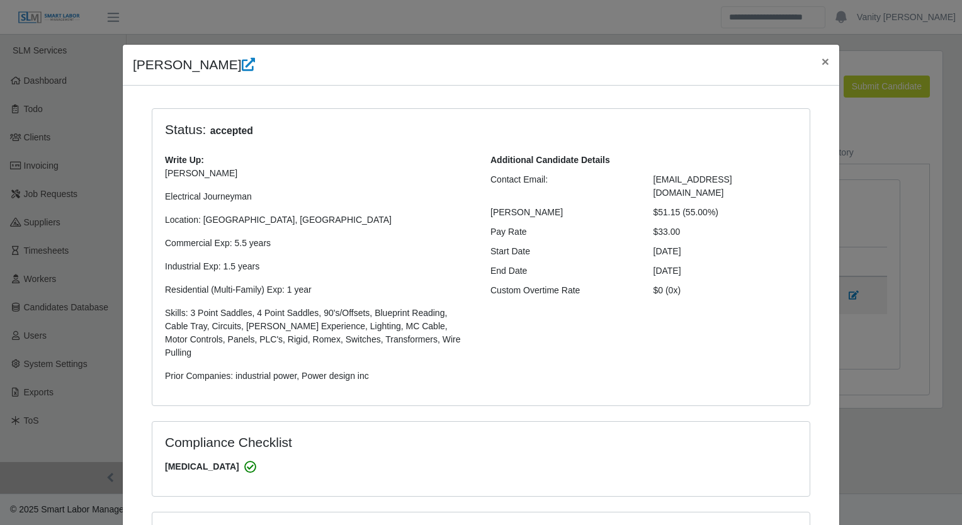
select select "**********"
click at [821, 64] on span "×" at bounding box center [825, 61] width 8 height 14
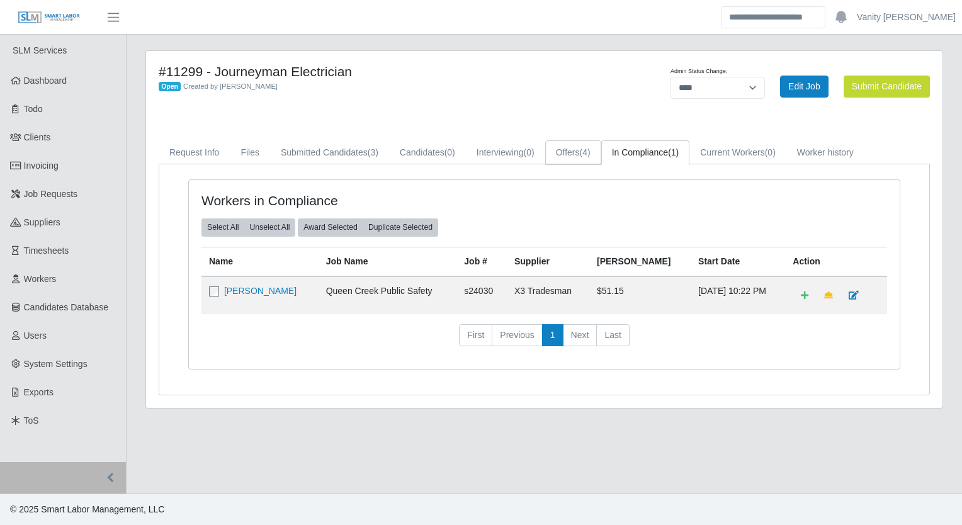
click at [563, 157] on link "Offers (4)" at bounding box center [573, 152] width 56 height 25
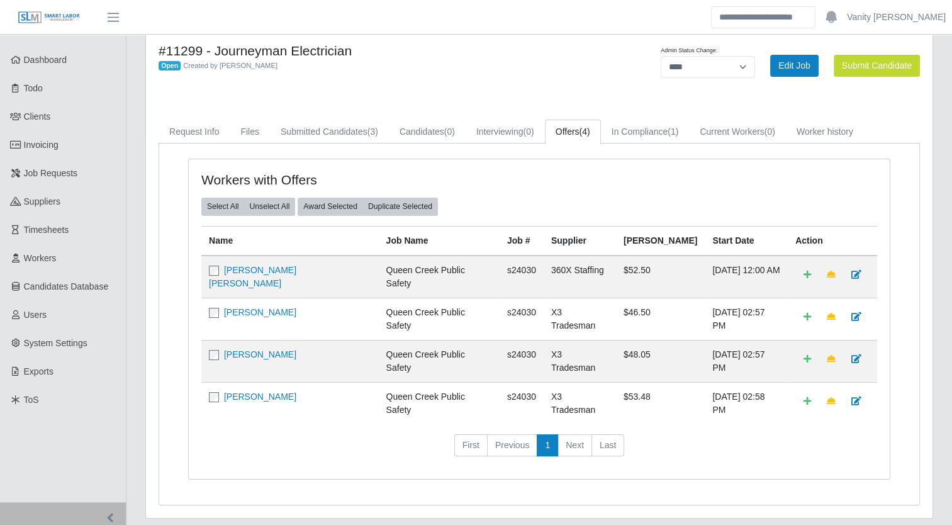
scroll to position [40, 0]
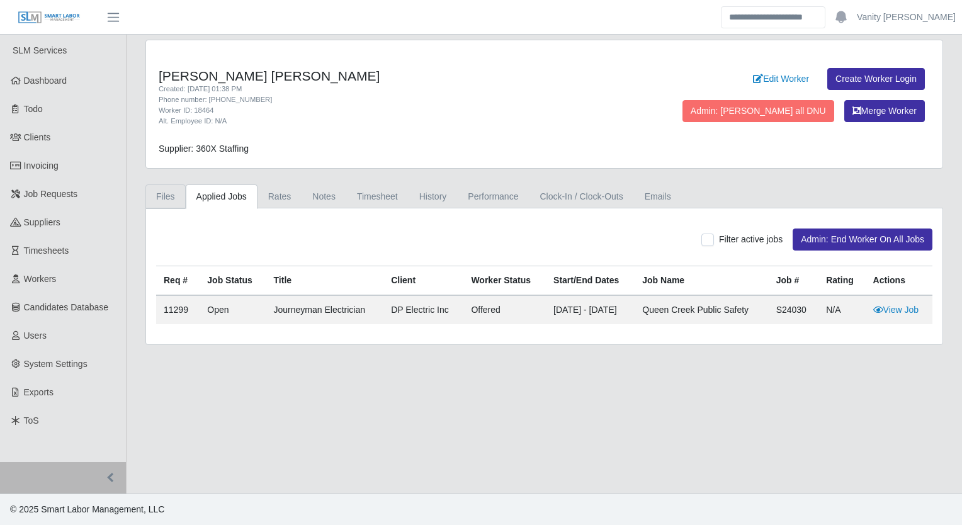
click at [164, 192] on link "Files" at bounding box center [165, 196] width 40 height 25
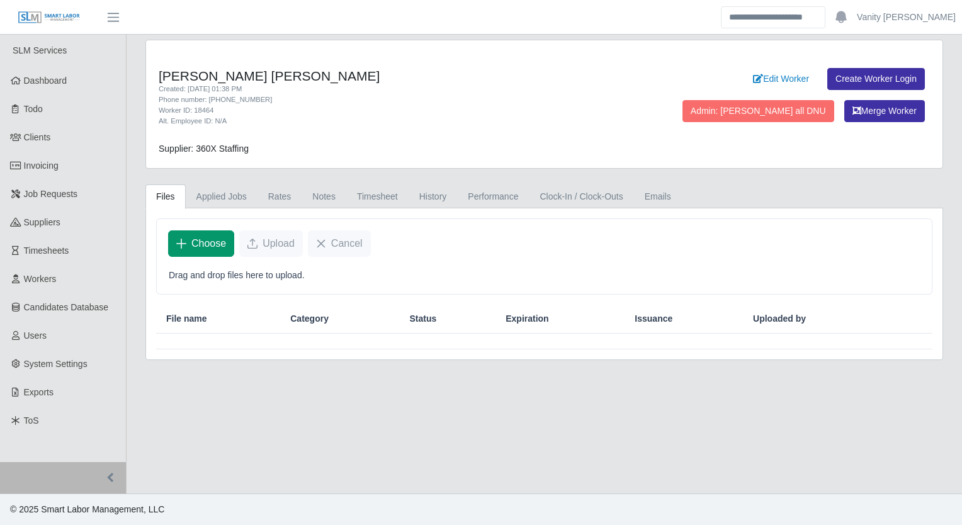
click at [199, 248] on span "Choose" at bounding box center [208, 243] width 35 height 15
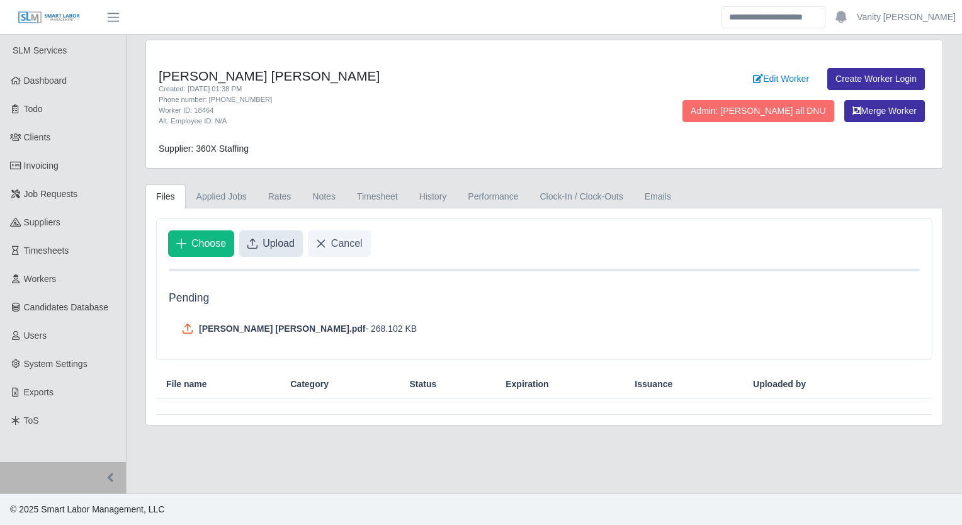
click at [273, 241] on span "Upload" at bounding box center [278, 243] width 32 height 15
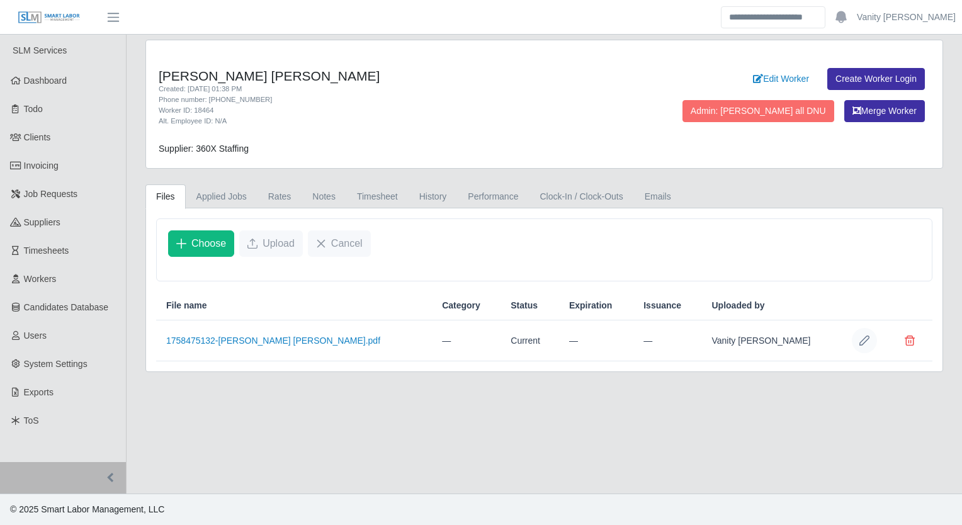
click at [868, 335] on icon "Row Edit" at bounding box center [864, 340] width 10 height 10
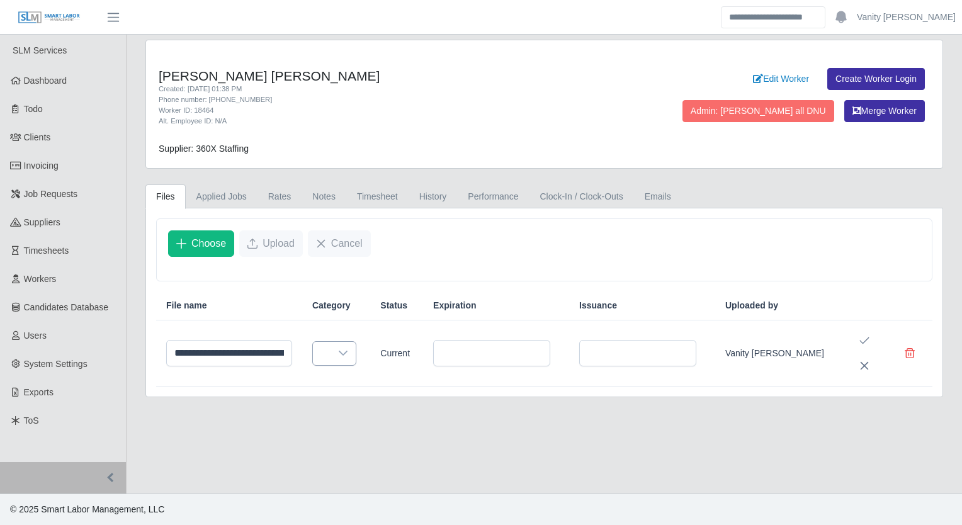
click at [348, 349] on icon at bounding box center [343, 353] width 10 height 10
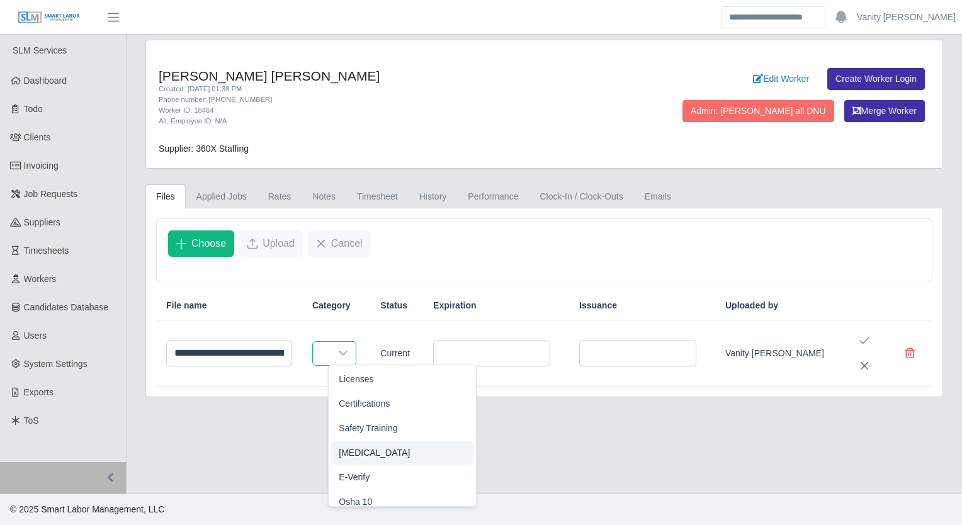
click at [370, 456] on span "Drug Test" at bounding box center [374, 452] width 71 height 13
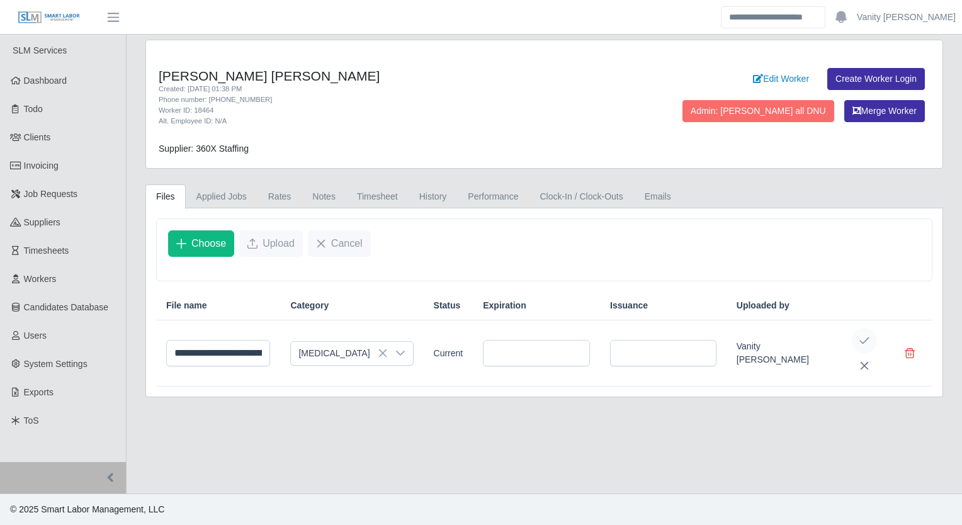
click at [866, 337] on icon "Save Edit" at bounding box center [864, 340] width 9 height 7
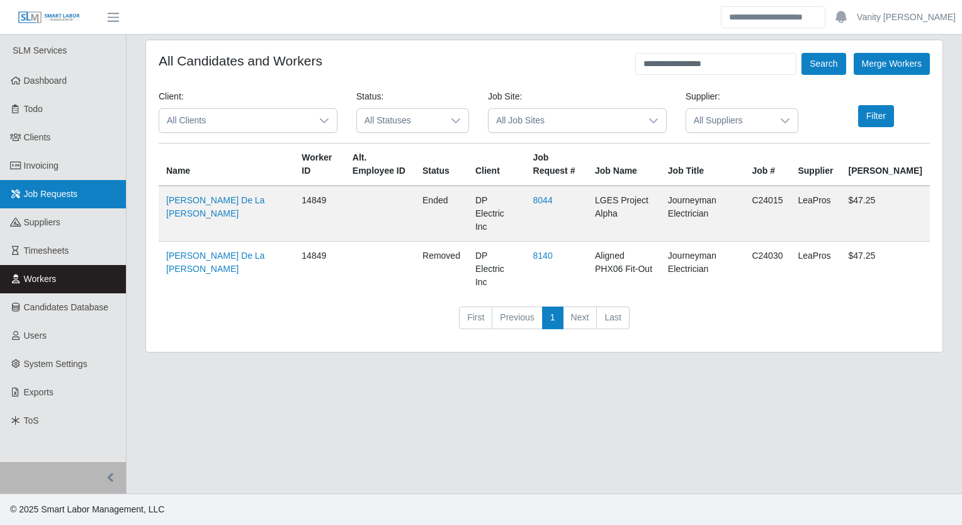
click at [25, 193] on span "Job Requests" at bounding box center [51, 194] width 54 height 10
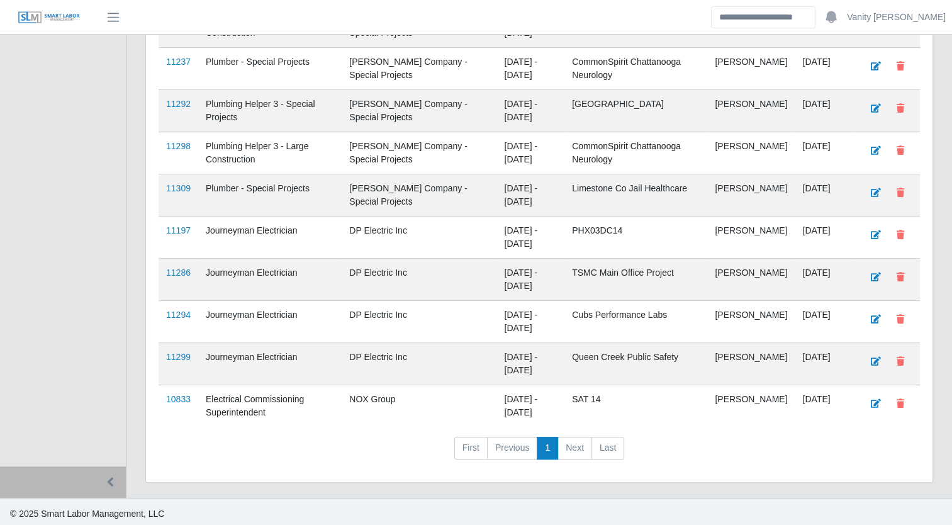
scroll to position [443, 0]
click at [174, 270] on link "11286" at bounding box center [178, 272] width 25 height 10
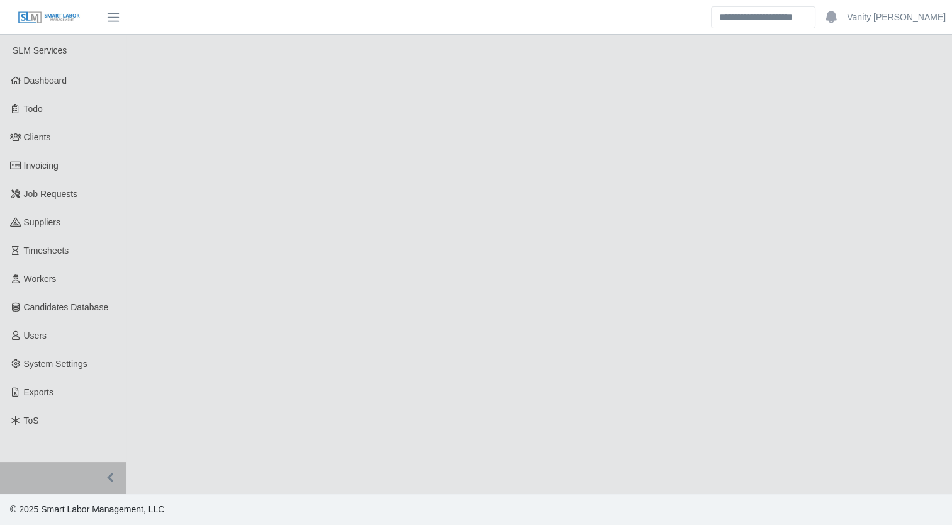
select select "****"
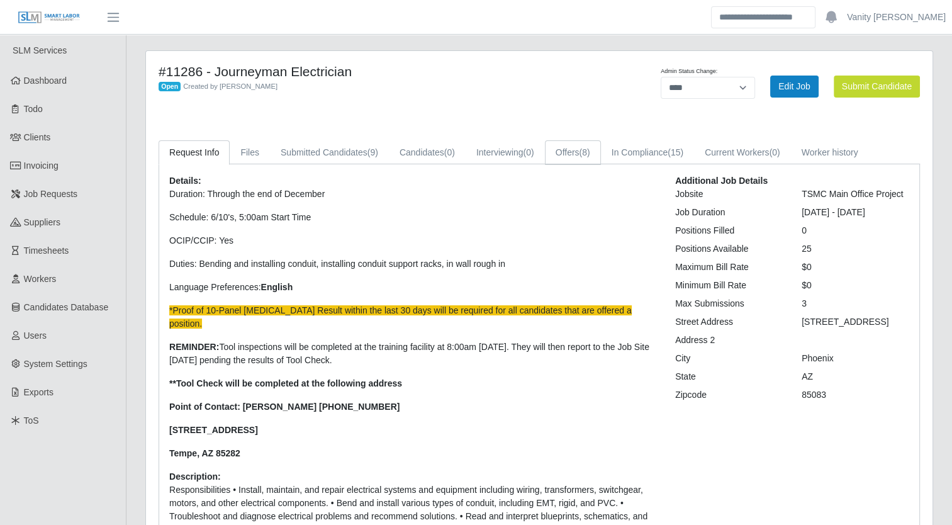
click at [554, 157] on link "Offers (8)" at bounding box center [573, 152] width 56 height 25
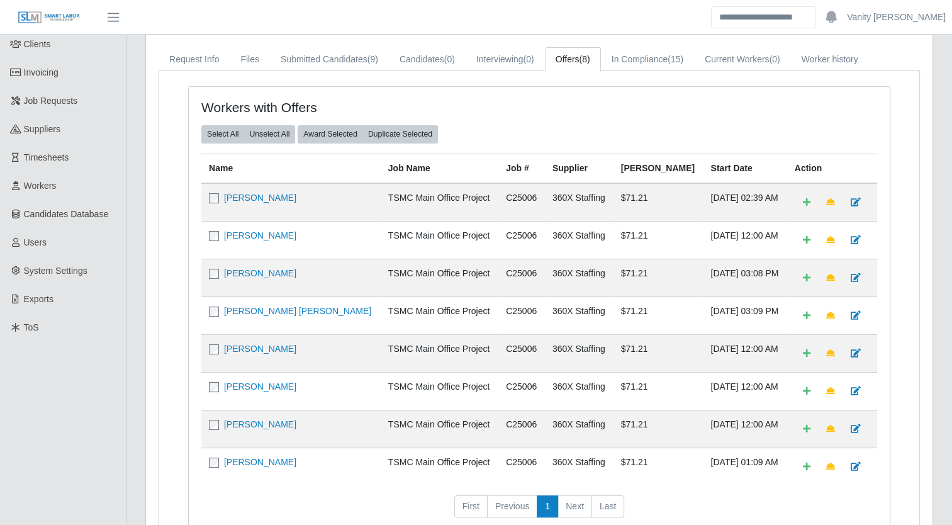
scroll to position [63, 0]
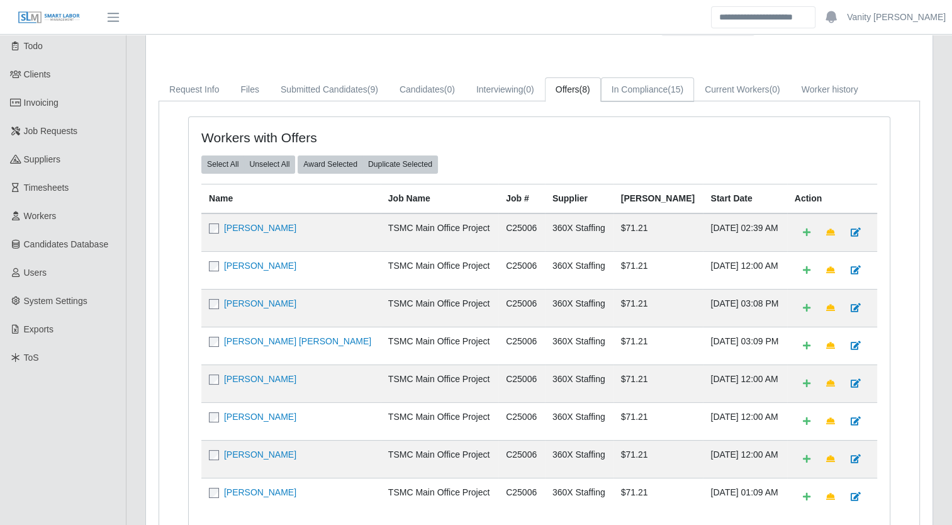
click at [650, 79] on link "In Compliance (15)" at bounding box center [647, 89] width 93 height 25
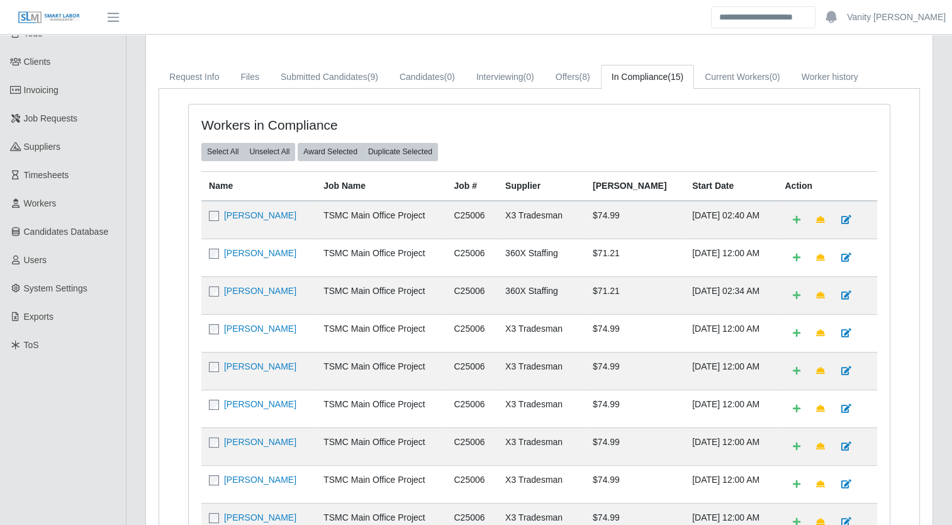
scroll to position [73, 0]
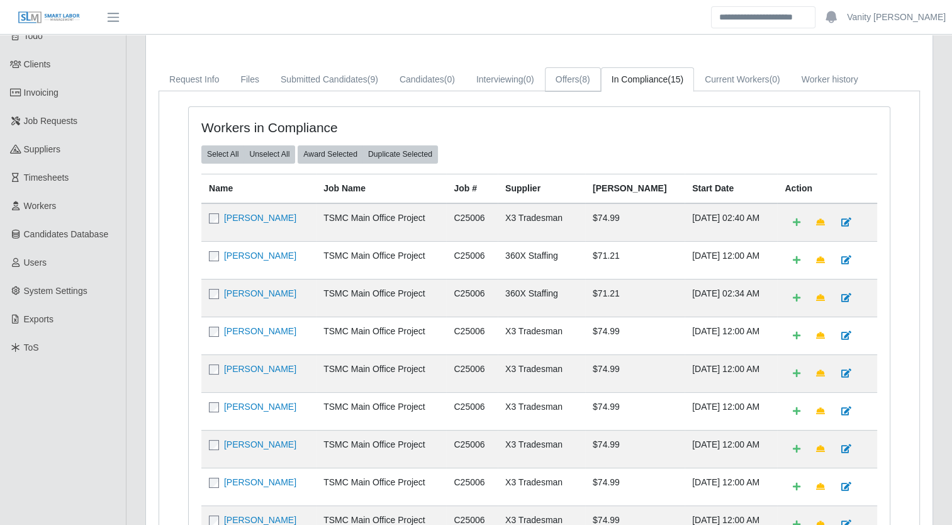
click at [558, 77] on link "Offers (8)" at bounding box center [573, 79] width 56 height 25
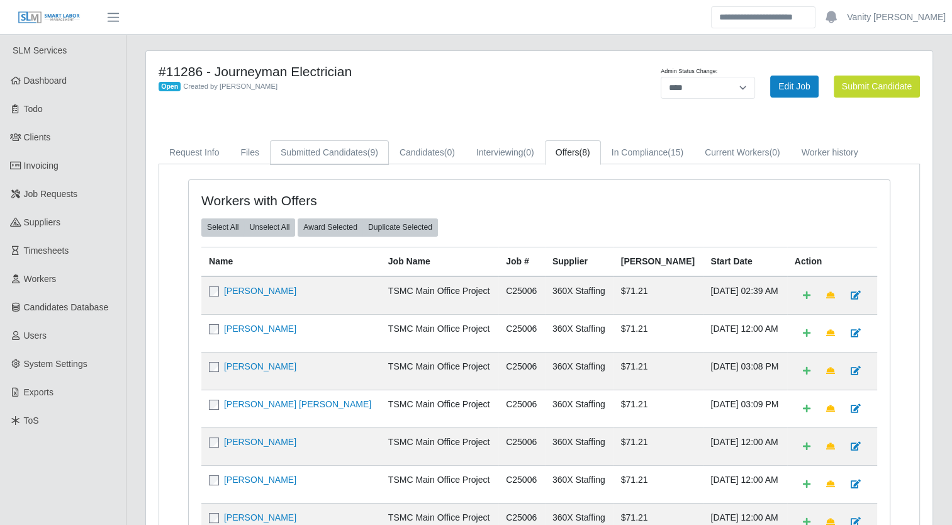
click at [320, 147] on link "Submitted Candidates (9)" at bounding box center [329, 152] width 119 height 25
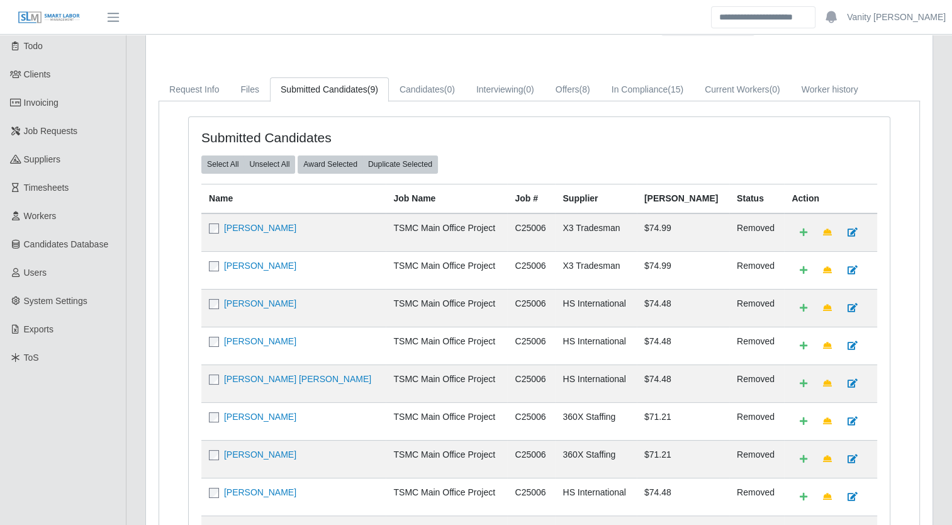
scroll to position [126, 0]
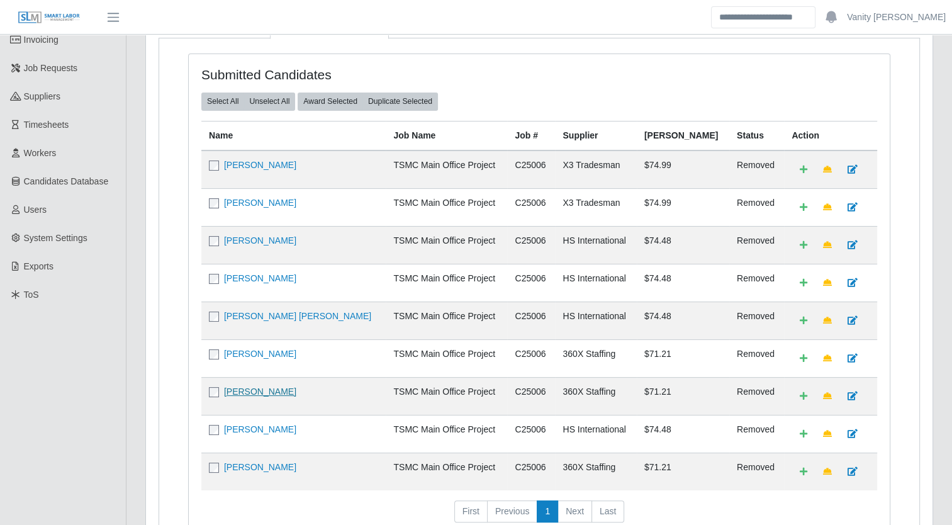
click at [237, 391] on link "Shane Woody" at bounding box center [260, 391] width 72 height 10
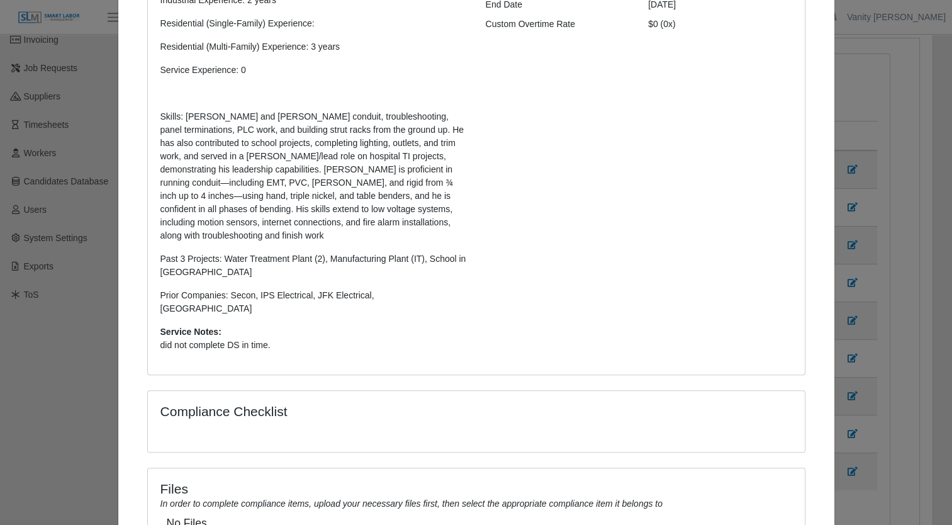
scroll to position [0, 0]
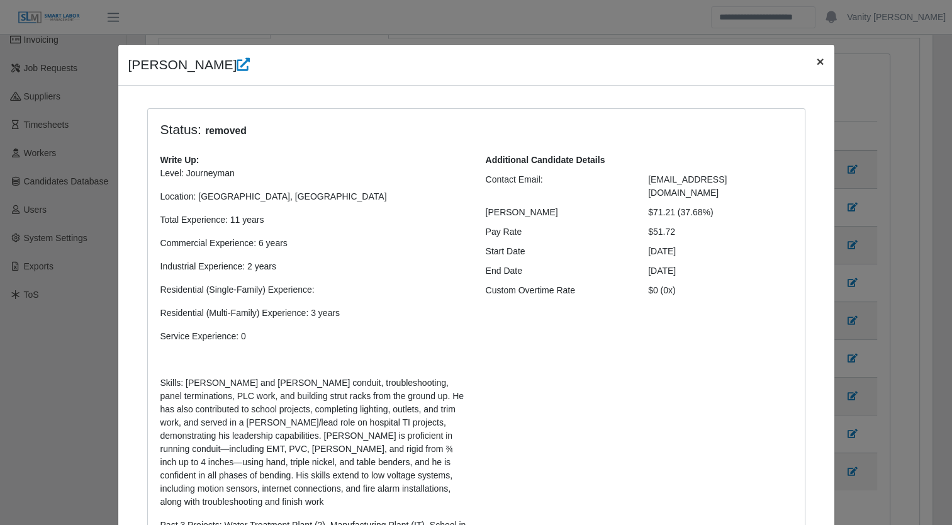
click at [816, 61] on span "×" at bounding box center [820, 61] width 8 height 14
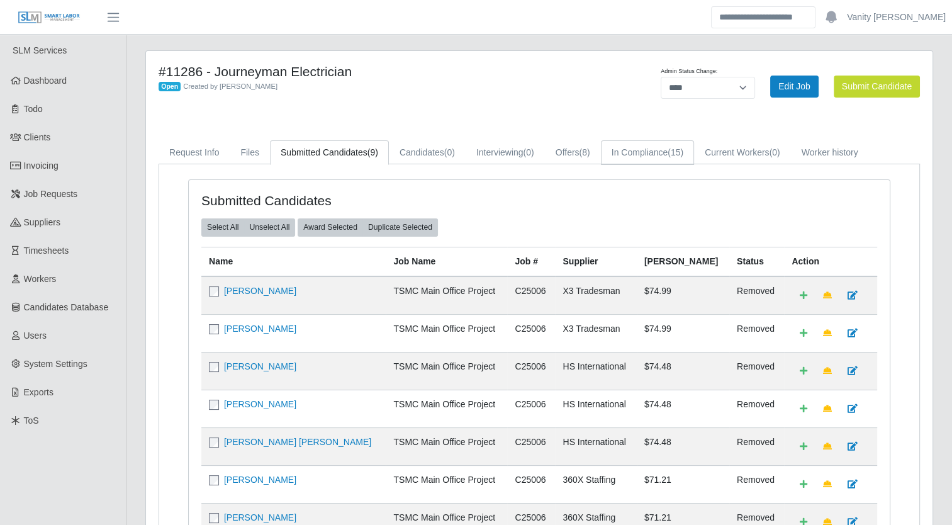
click at [657, 162] on link "In Compliance (15)" at bounding box center [647, 152] width 93 height 25
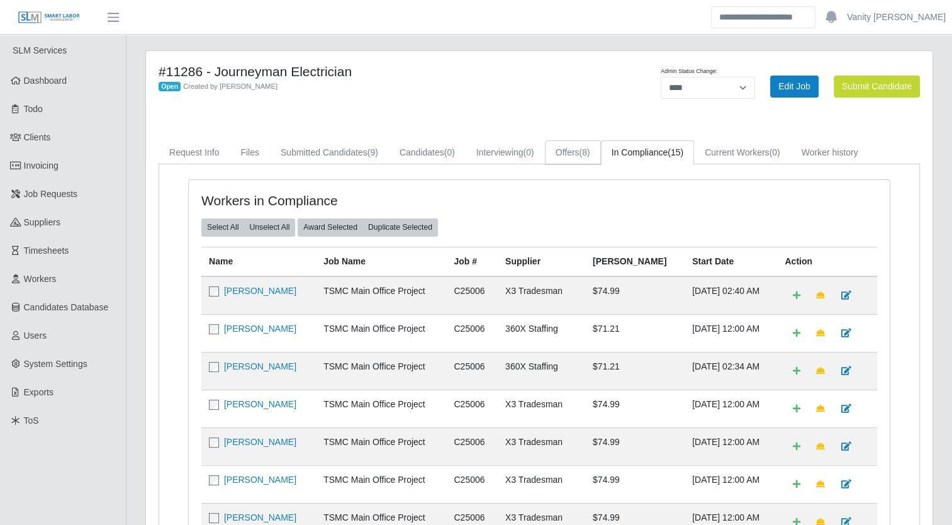
click at [551, 152] on link "Offers (8)" at bounding box center [573, 152] width 56 height 25
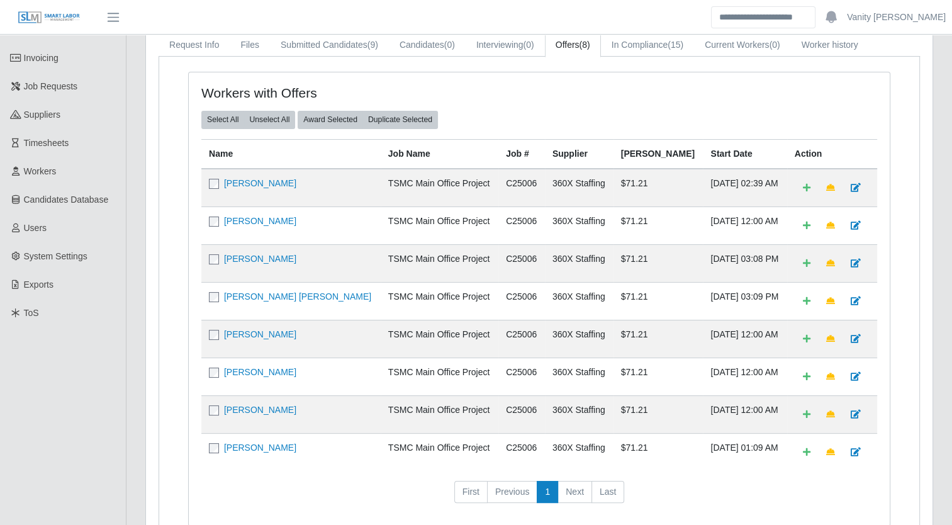
scroll to position [126, 0]
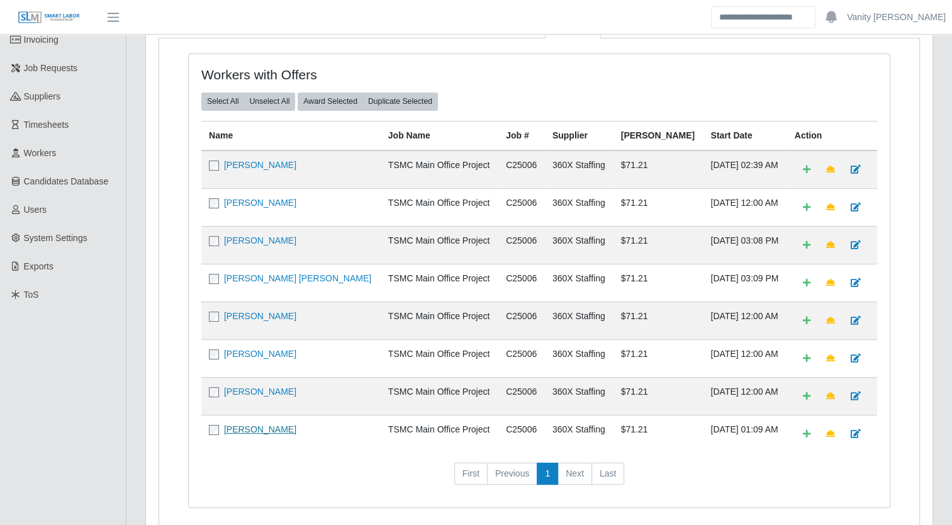
click at [261, 427] on link "Juan Morones Pulido" at bounding box center [260, 429] width 72 height 10
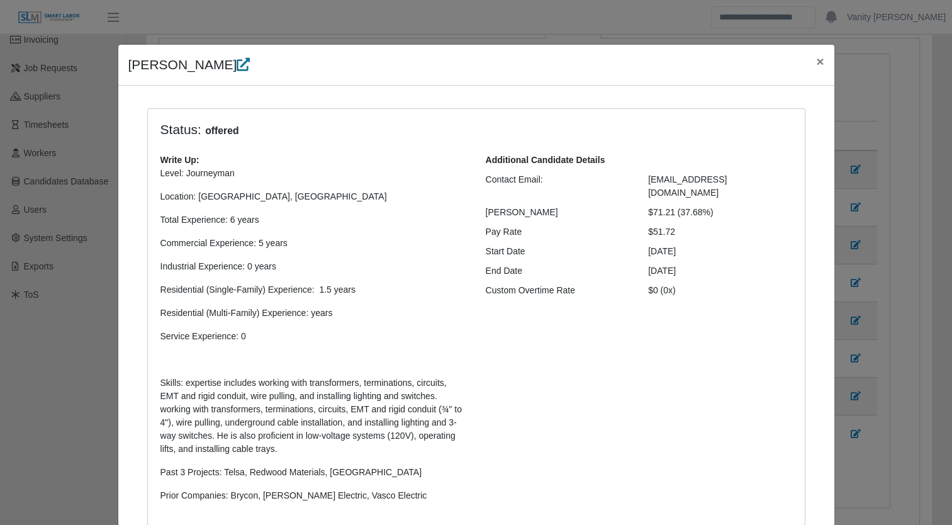
click at [250, 67] on icon at bounding box center [243, 64] width 13 height 13
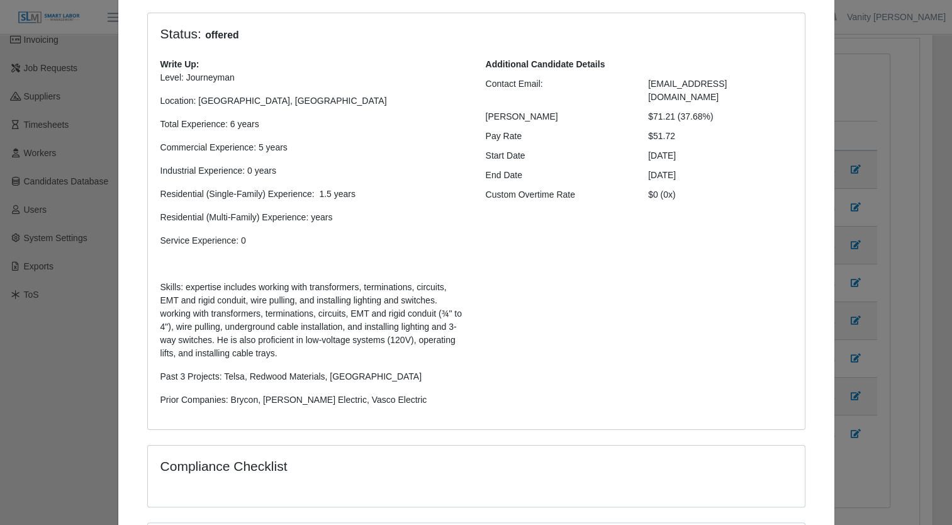
scroll to position [0, 0]
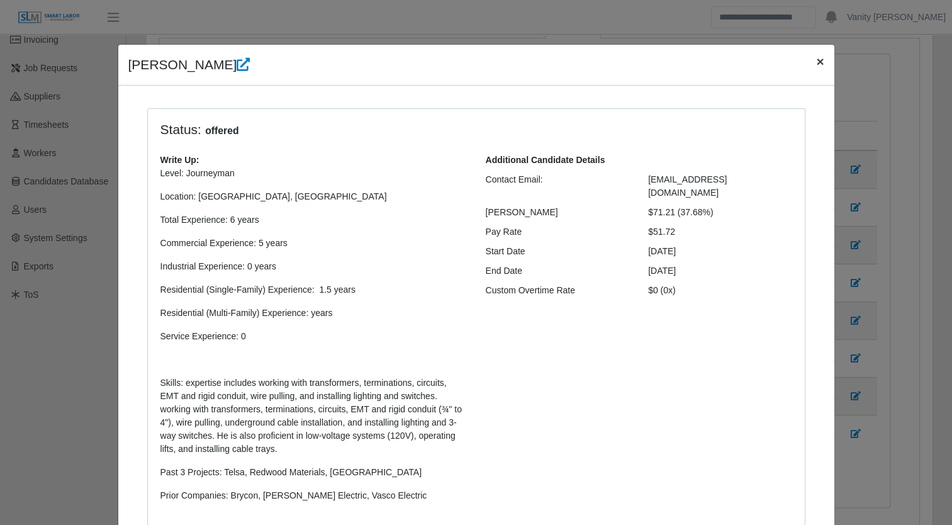
click at [816, 62] on span "×" at bounding box center [820, 61] width 8 height 14
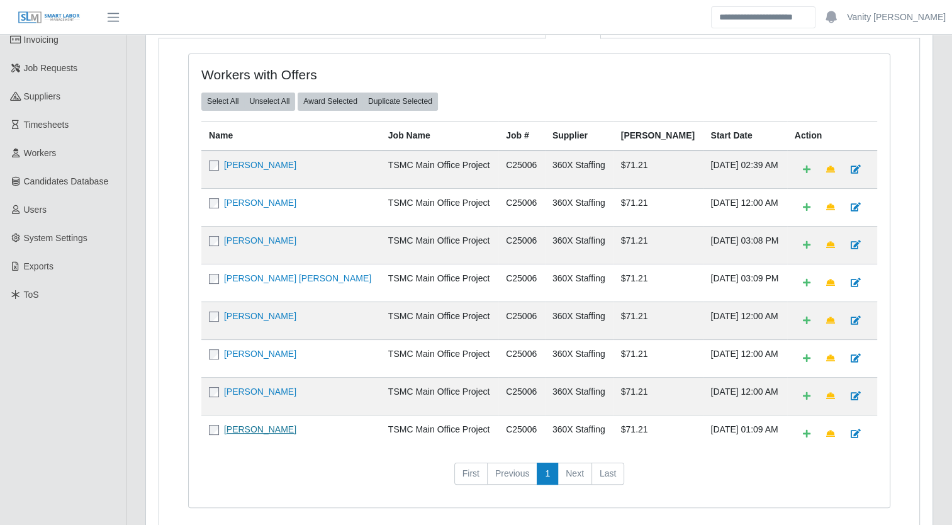
click at [234, 427] on link "Juan Morones Pulido" at bounding box center [260, 429] width 72 height 10
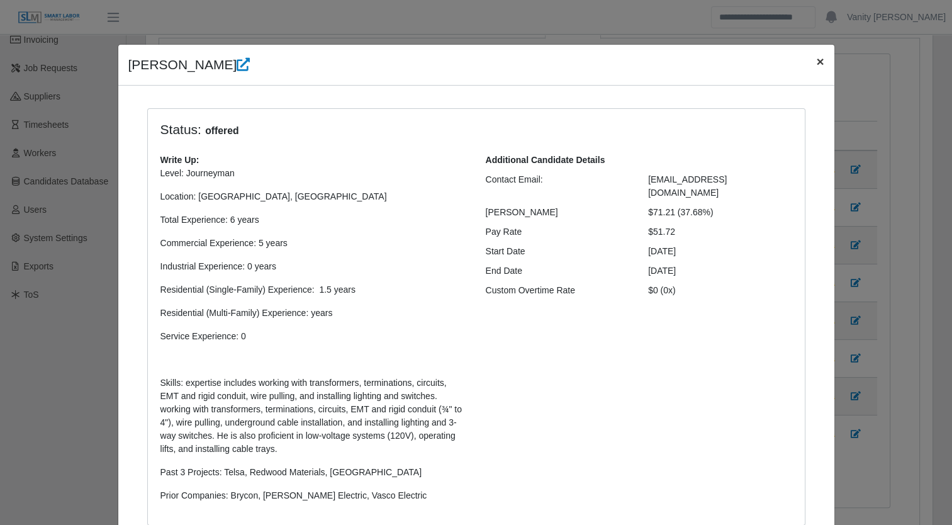
click at [817, 62] on span "×" at bounding box center [820, 61] width 8 height 14
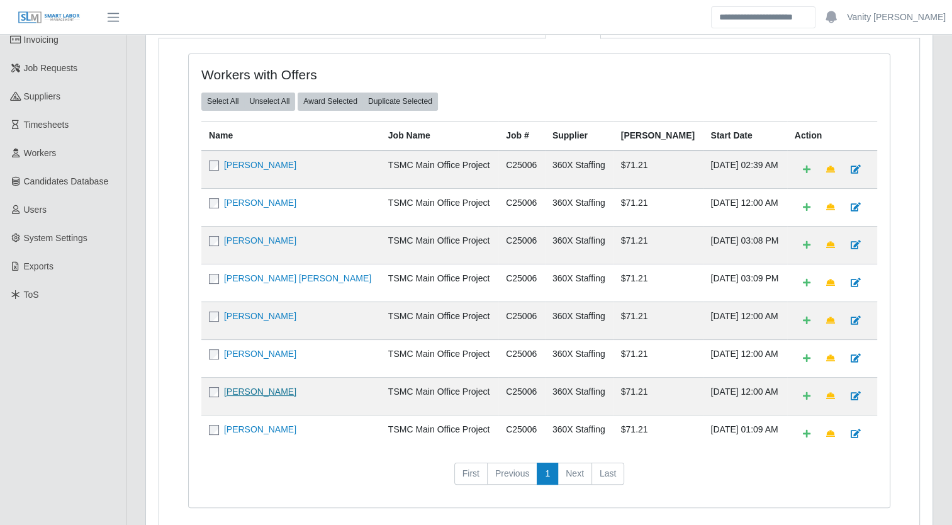
click at [241, 389] on link "Julio Quintana" at bounding box center [260, 391] width 72 height 10
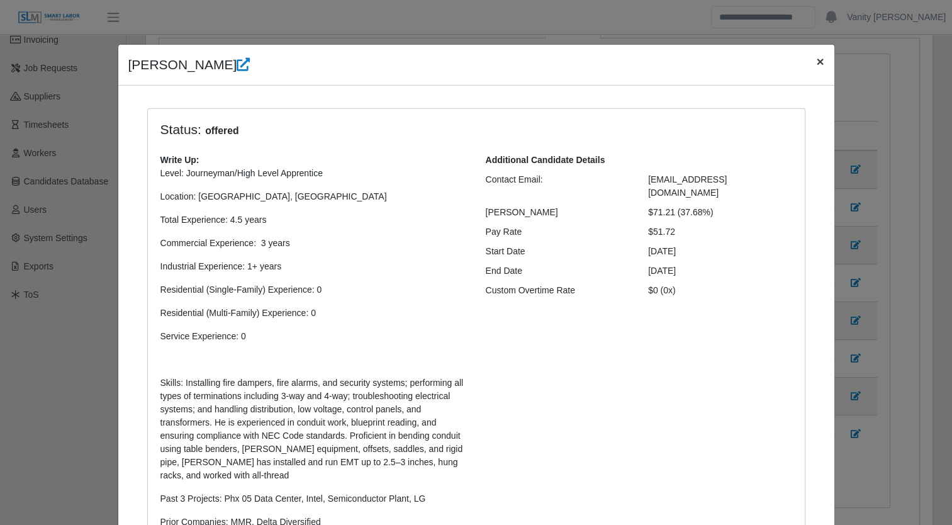
click at [816, 67] on span "×" at bounding box center [820, 61] width 8 height 14
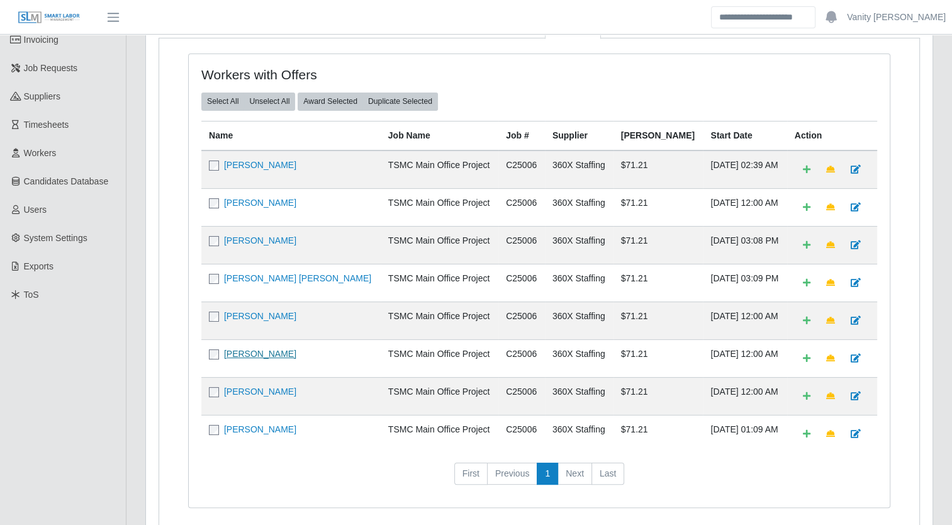
click at [248, 350] on link "Daniel Benitez" at bounding box center [260, 354] width 72 height 10
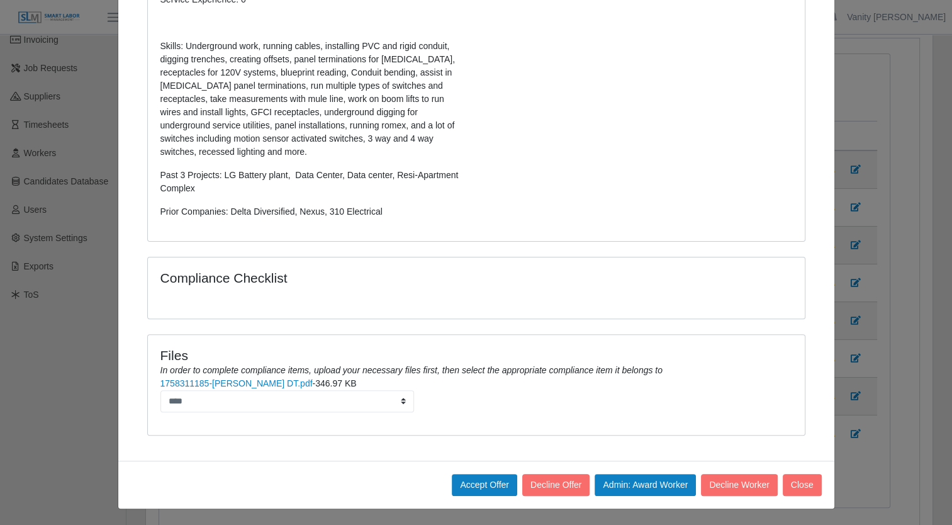
scroll to position [22, 0]
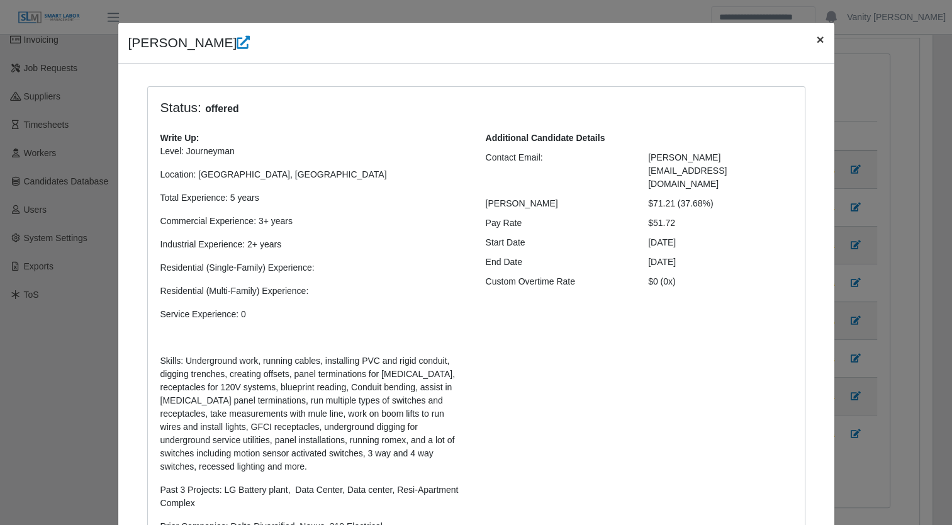
click at [816, 38] on span "×" at bounding box center [820, 39] width 8 height 14
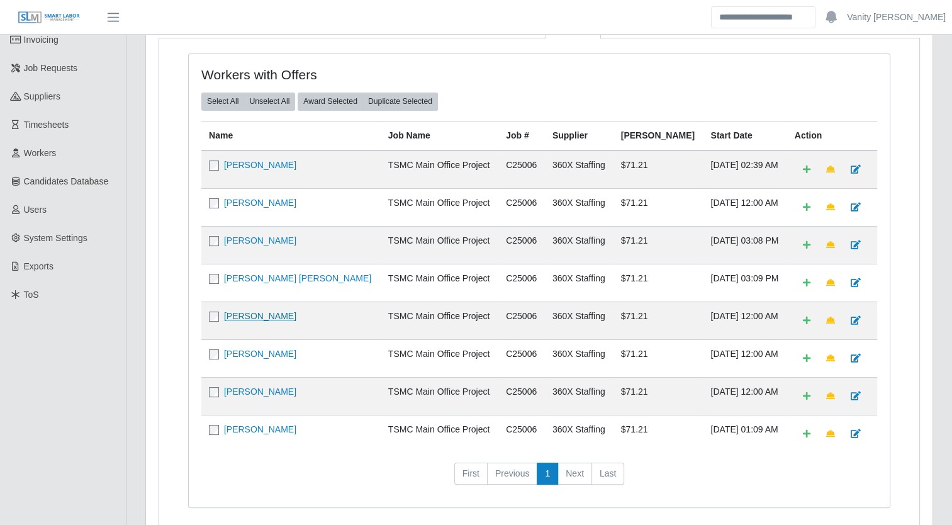
click at [249, 311] on link "Miguel Alfonso Figueredo" at bounding box center [260, 316] width 72 height 10
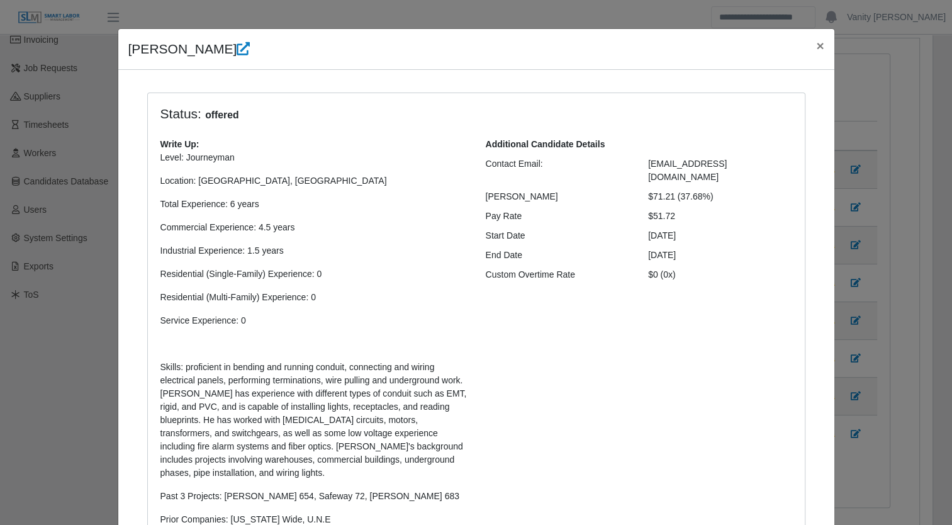
scroll to position [0, 0]
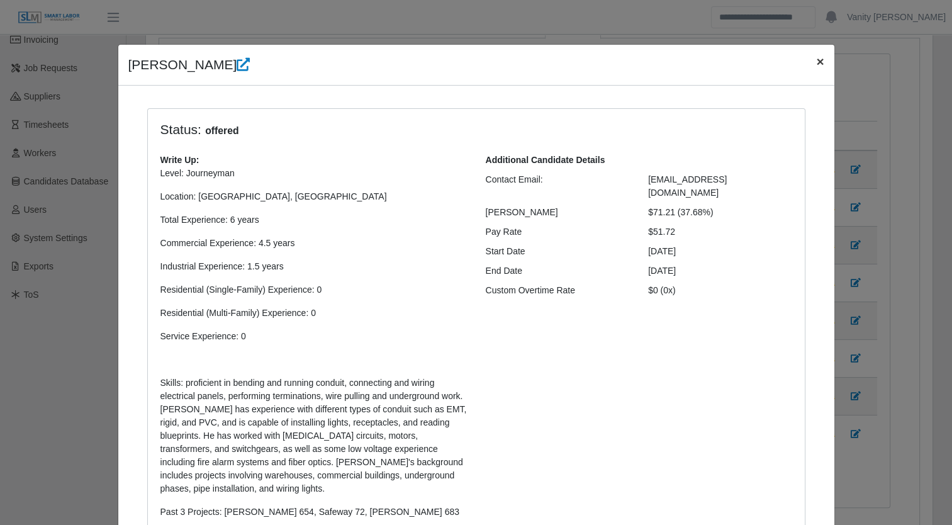
click at [816, 58] on span "×" at bounding box center [820, 61] width 8 height 14
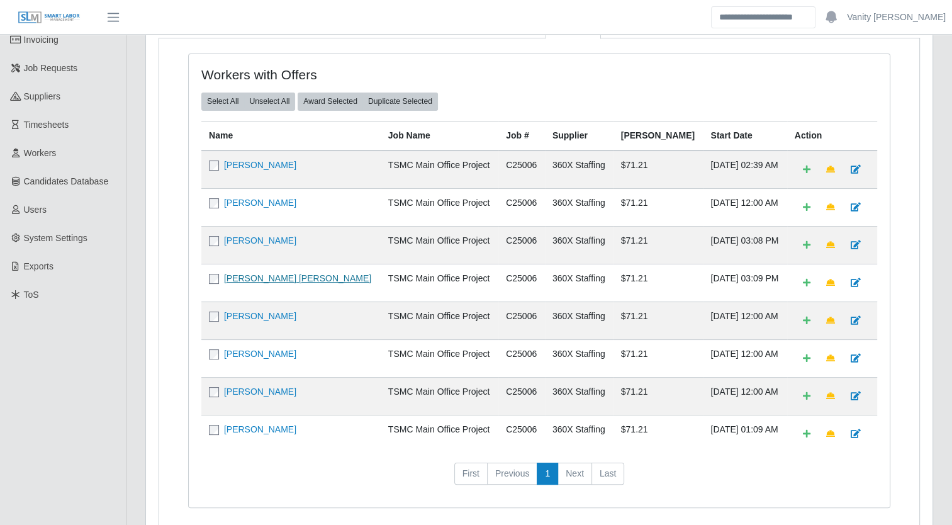
click at [239, 277] on link "Brandon Lagos Henao" at bounding box center [297, 278] width 147 height 10
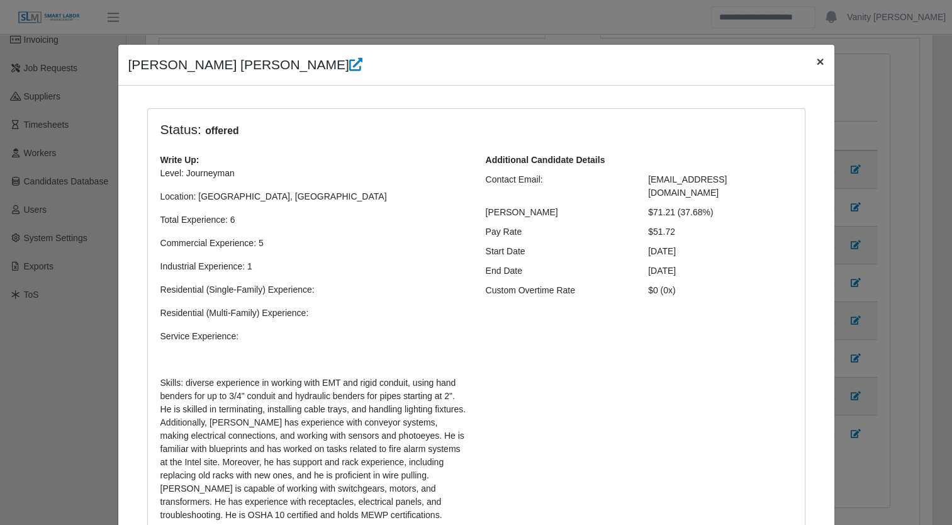
click at [816, 63] on span "×" at bounding box center [820, 61] width 8 height 14
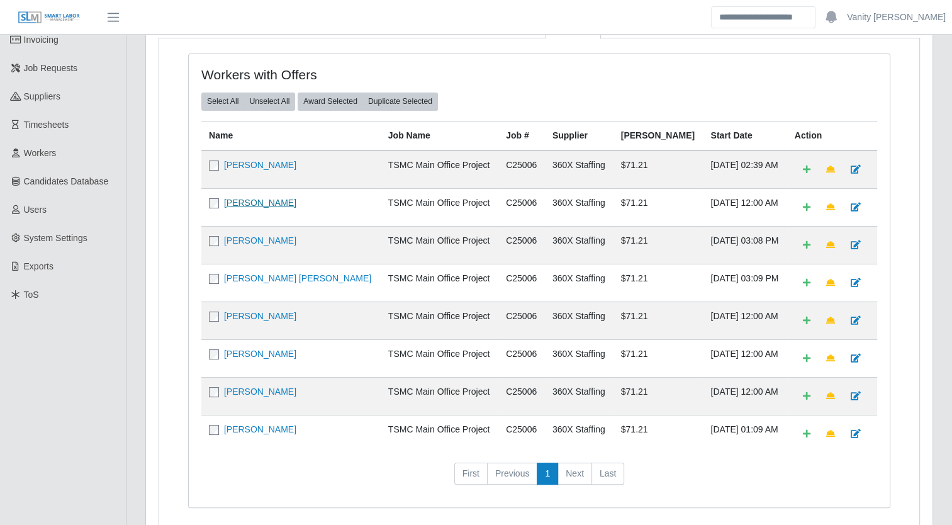
click at [266, 203] on link "Mauricio Velazquez Chavez" at bounding box center [260, 203] width 72 height 10
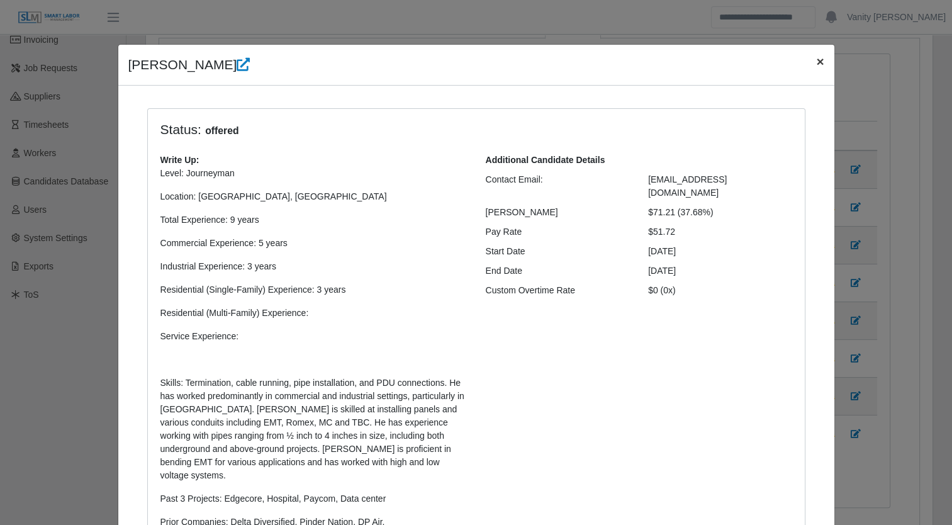
click at [816, 56] on span "×" at bounding box center [820, 61] width 8 height 14
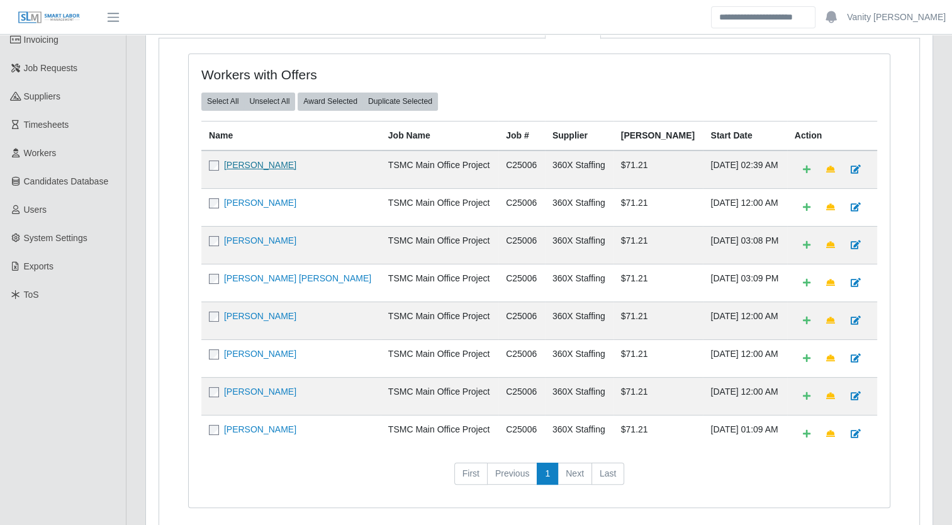
click at [240, 166] on link "Noe Flores Ulloa" at bounding box center [260, 165] width 72 height 10
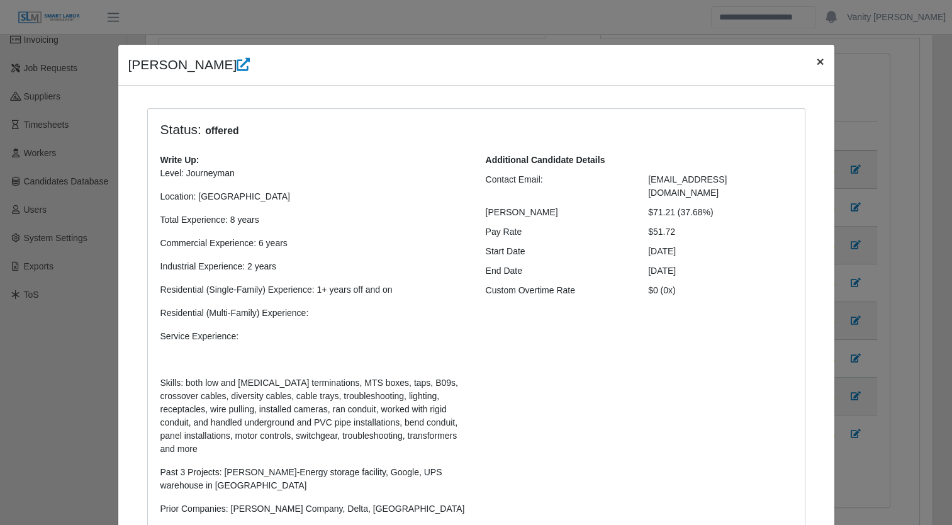
click at [819, 61] on span "×" at bounding box center [820, 61] width 8 height 14
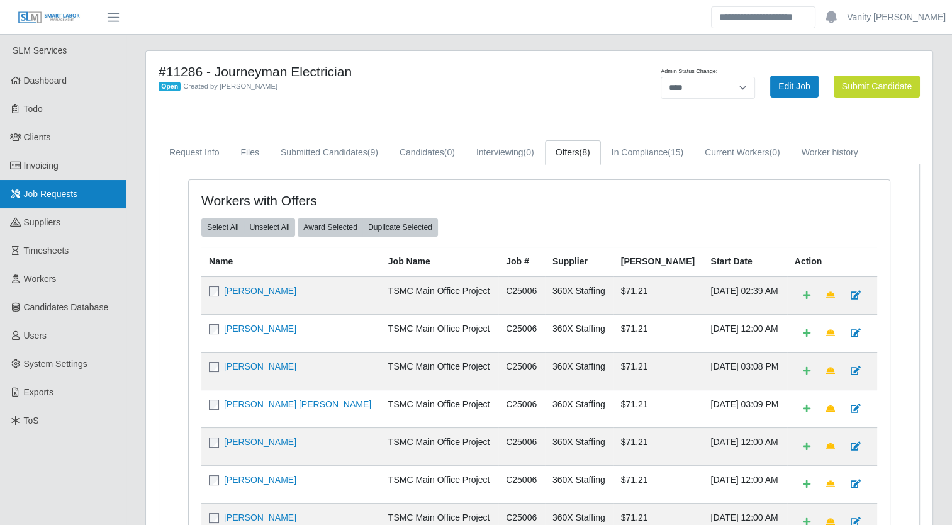
click at [59, 202] on link "Job Requests" at bounding box center [63, 194] width 126 height 28
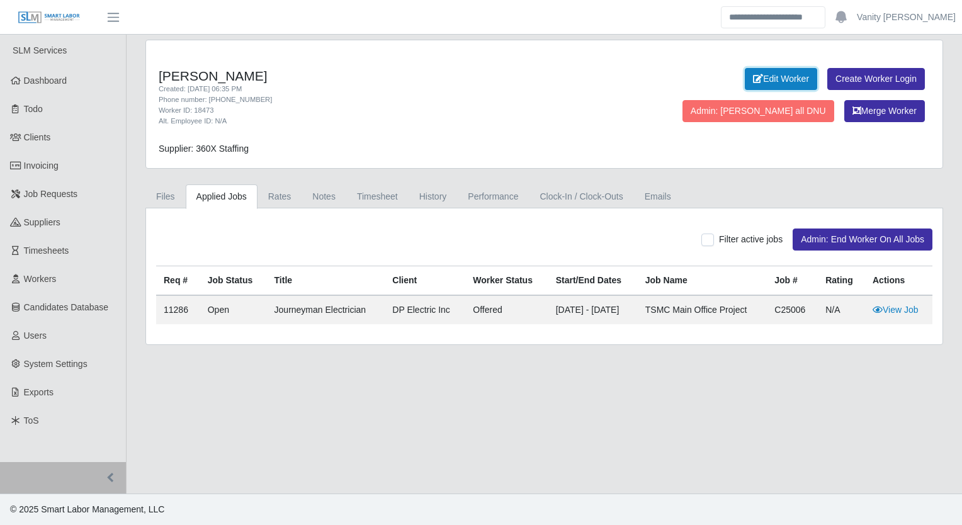
click at [745, 84] on link "Edit Worker" at bounding box center [781, 79] width 72 height 22
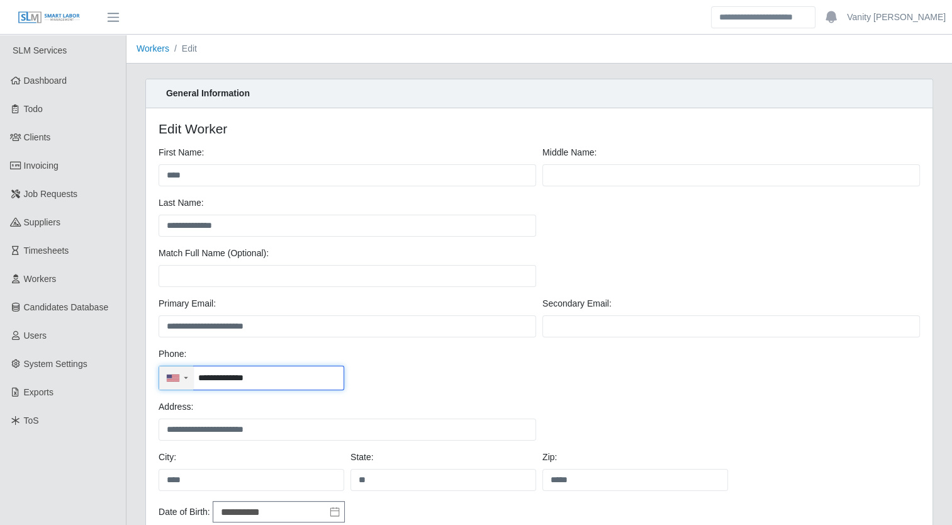
drag, startPoint x: 294, startPoint y: 382, endPoint x: 188, endPoint y: 383, distance: 105.7
click at [188, 383] on div "**********" at bounding box center [252, 378] width 186 height 25
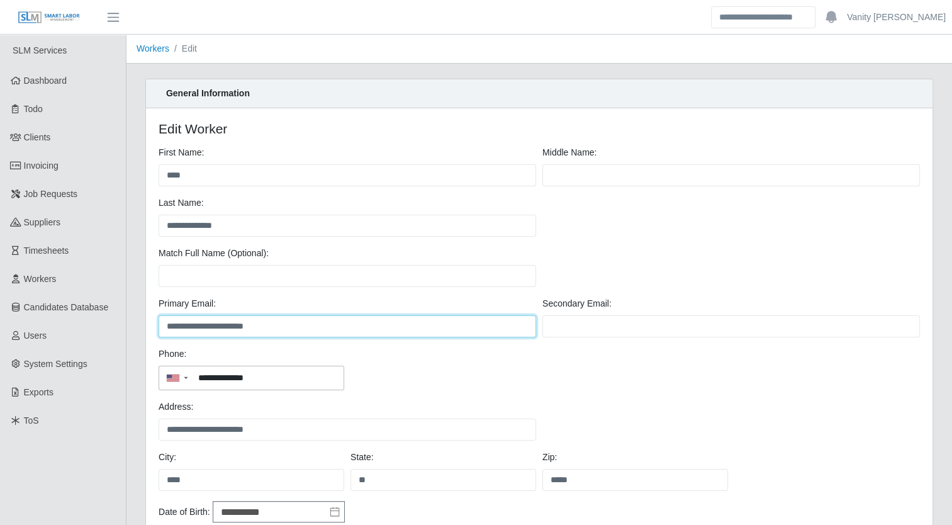
drag, startPoint x: 310, startPoint y: 323, endPoint x: 128, endPoint y: 327, distance: 181.9
click at [128, 327] on div "**********" at bounding box center [540, 425] width 826 height 692
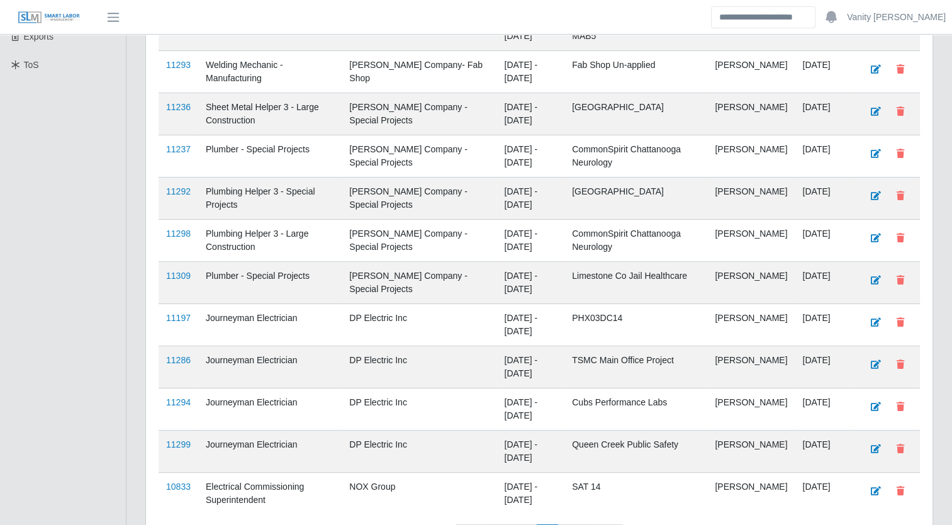
scroll to position [378, 0]
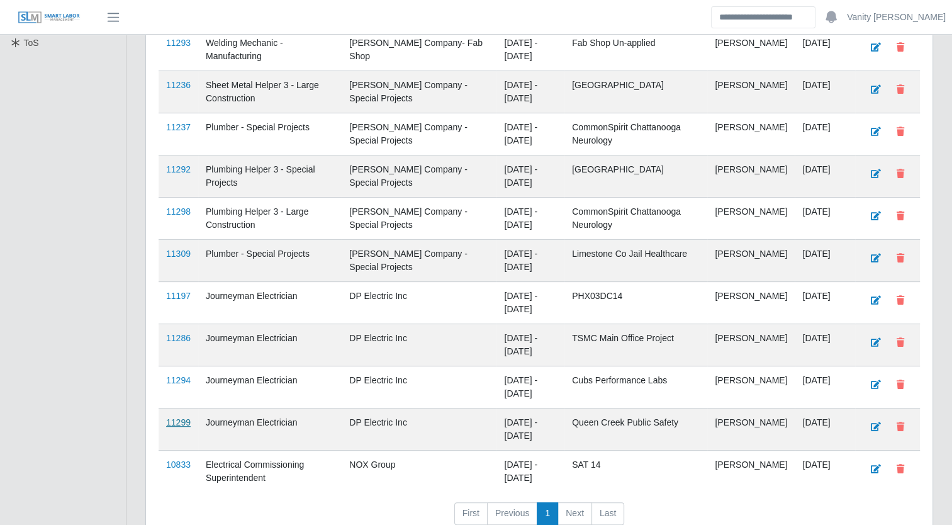
click at [173, 421] on link "11299" at bounding box center [178, 422] width 25 height 10
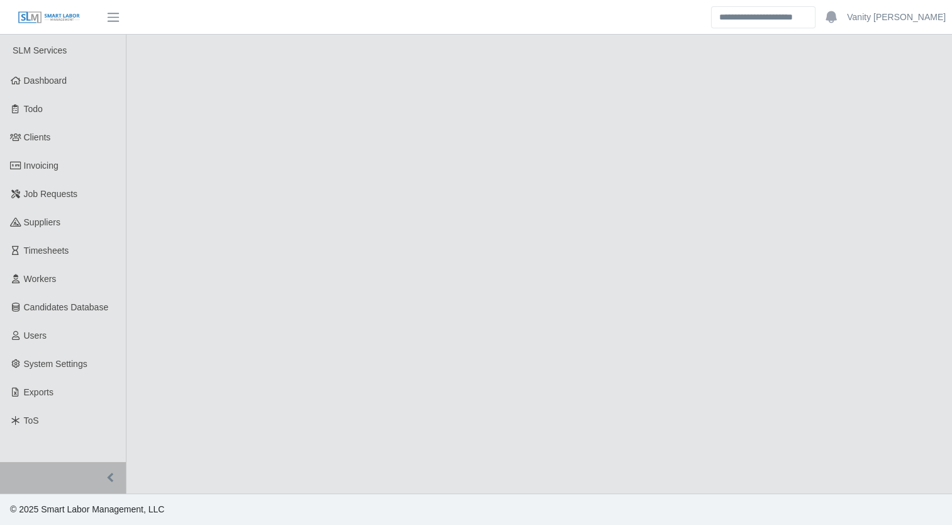
select select "****"
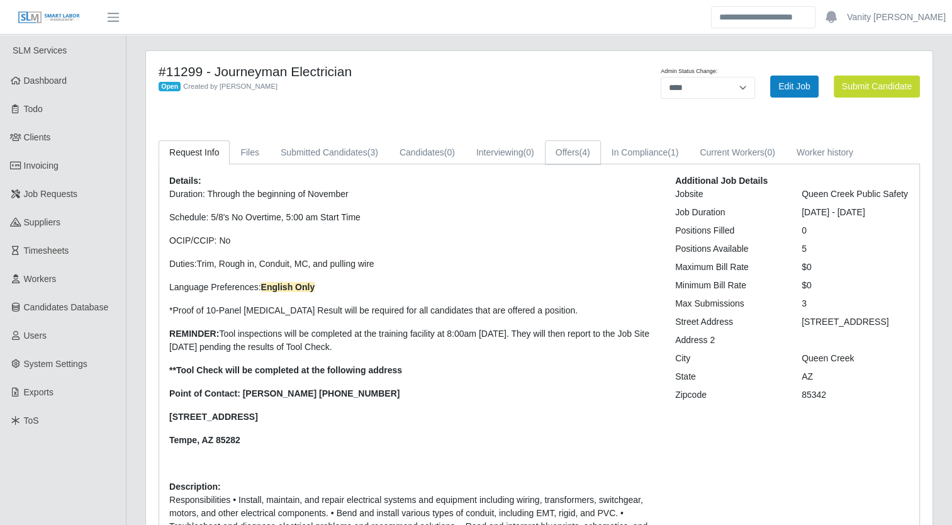
click at [568, 155] on link "Offers (4)" at bounding box center [573, 152] width 56 height 25
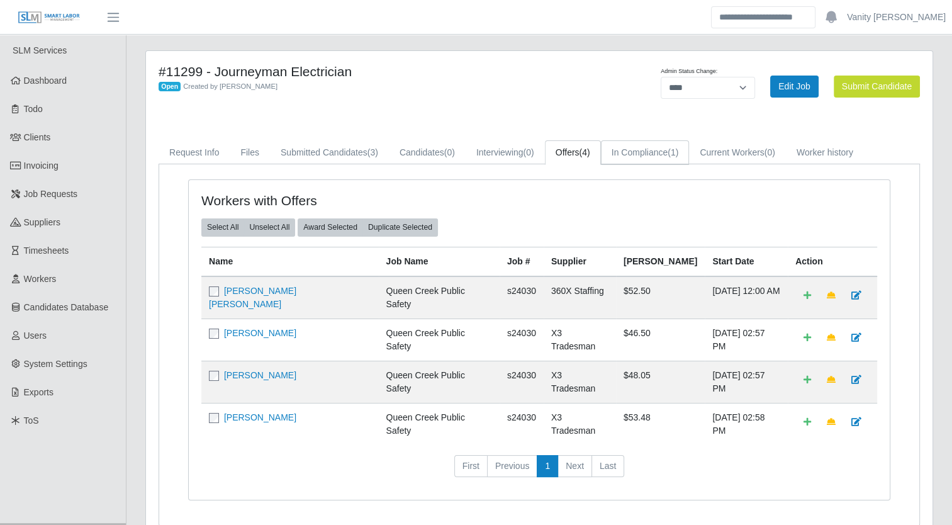
click at [653, 162] on link "In Compliance (1)" at bounding box center [645, 152] width 89 height 25
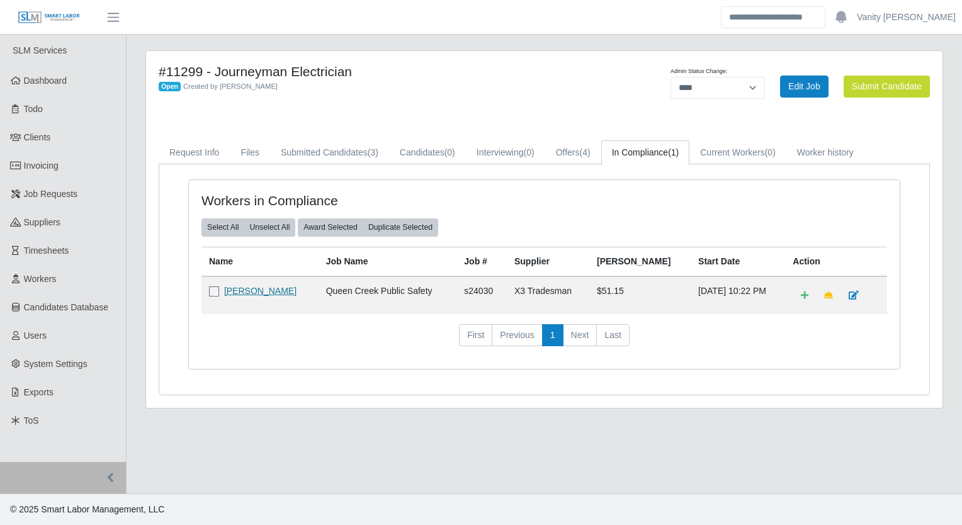
click at [233, 291] on link "[PERSON_NAME]" at bounding box center [260, 291] width 72 height 10
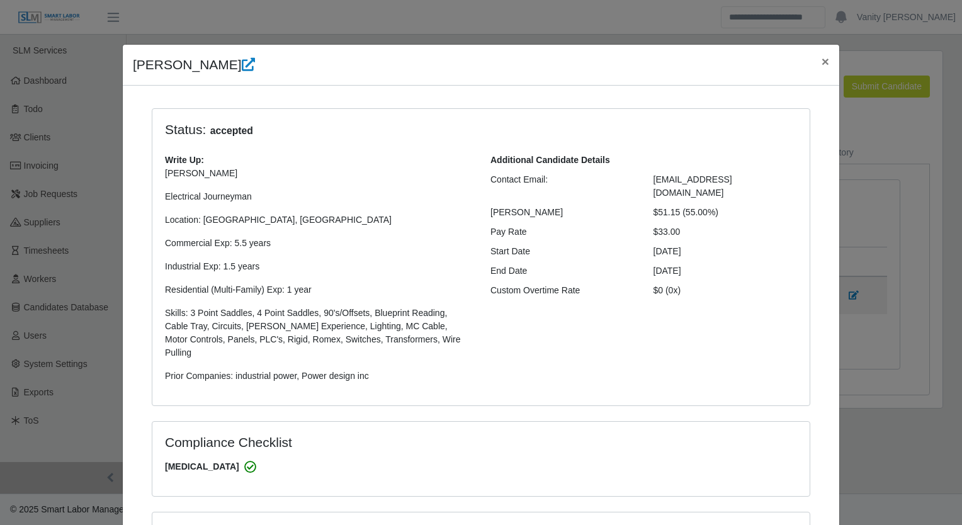
select select "**********"
click at [242, 62] on icon at bounding box center [248, 64] width 13 height 13
click at [821, 57] on span "×" at bounding box center [825, 61] width 8 height 14
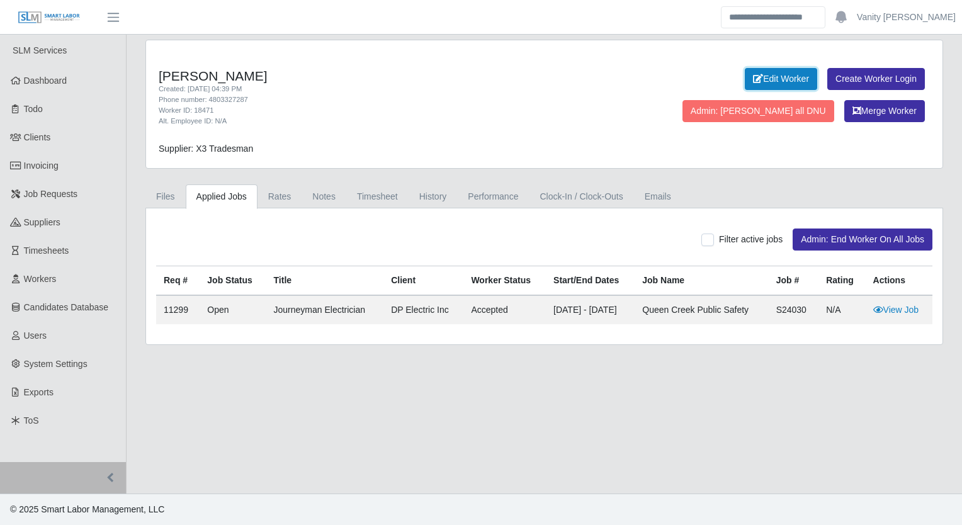
click at [745, 75] on link "Edit Worker" at bounding box center [781, 79] width 72 height 22
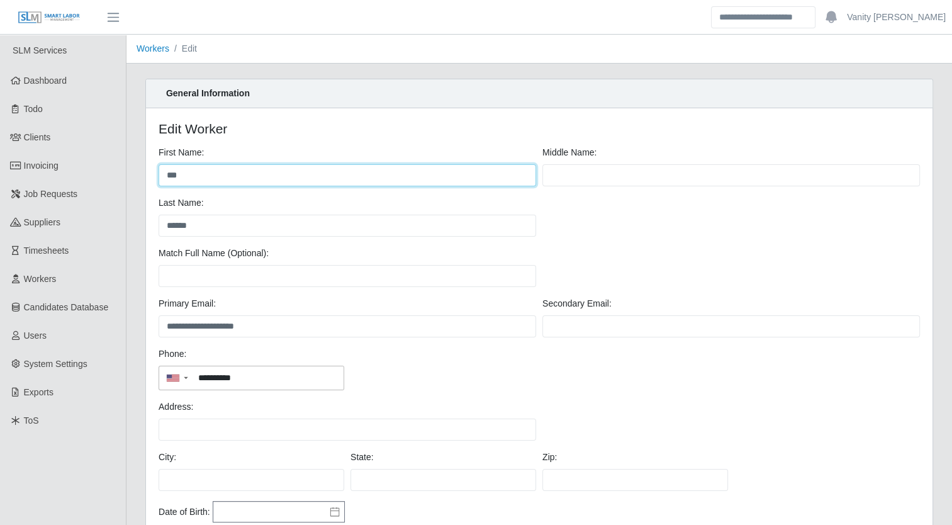
drag, startPoint x: 277, startPoint y: 174, endPoint x: 130, endPoint y: 169, distance: 147.3
click at [130, 170] on div "**********" at bounding box center [540, 425] width 826 height 692
type input "******"
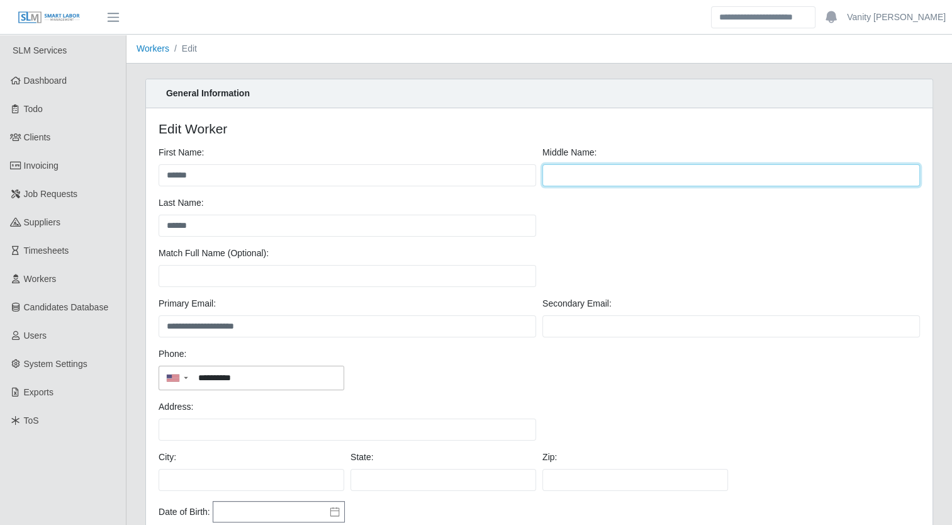
click at [559, 172] on input "text" at bounding box center [732, 175] width 378 height 22
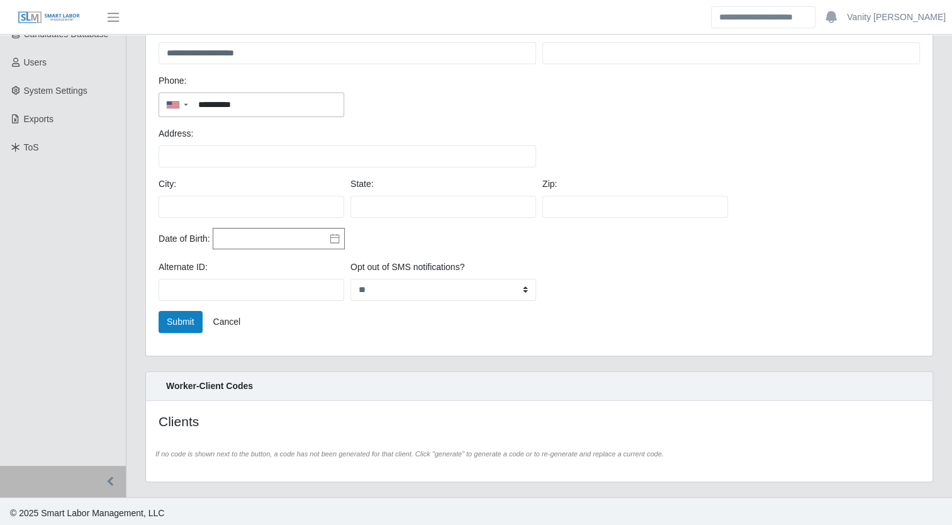
scroll to position [276, 0]
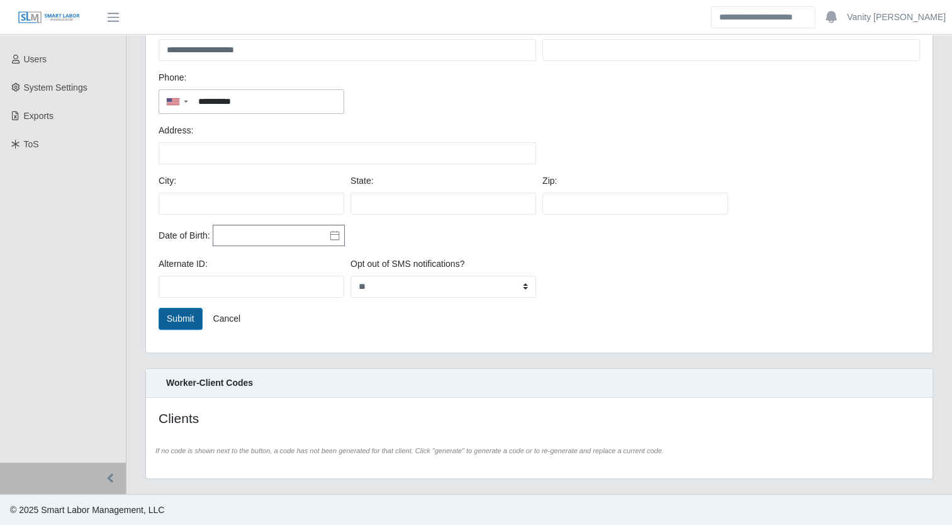
type input "***"
click at [188, 318] on button "Submit" at bounding box center [181, 319] width 44 height 22
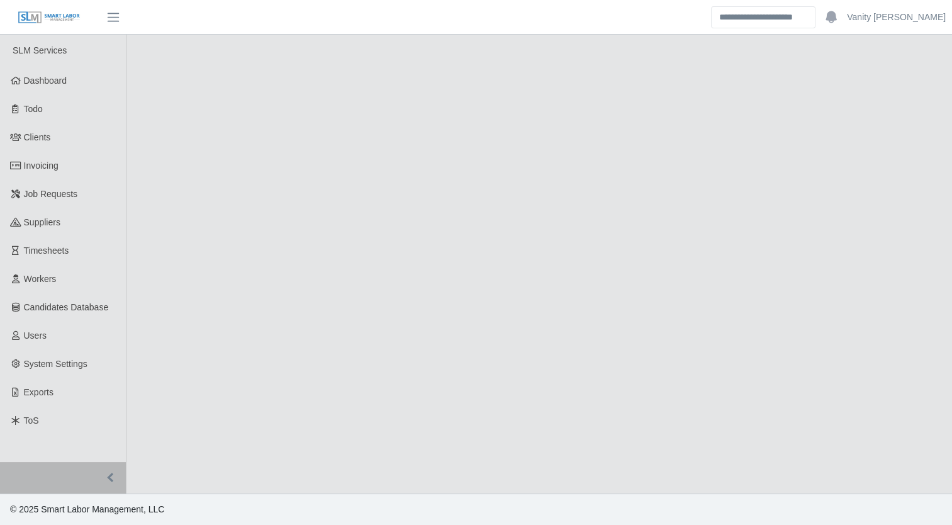
select select "****"
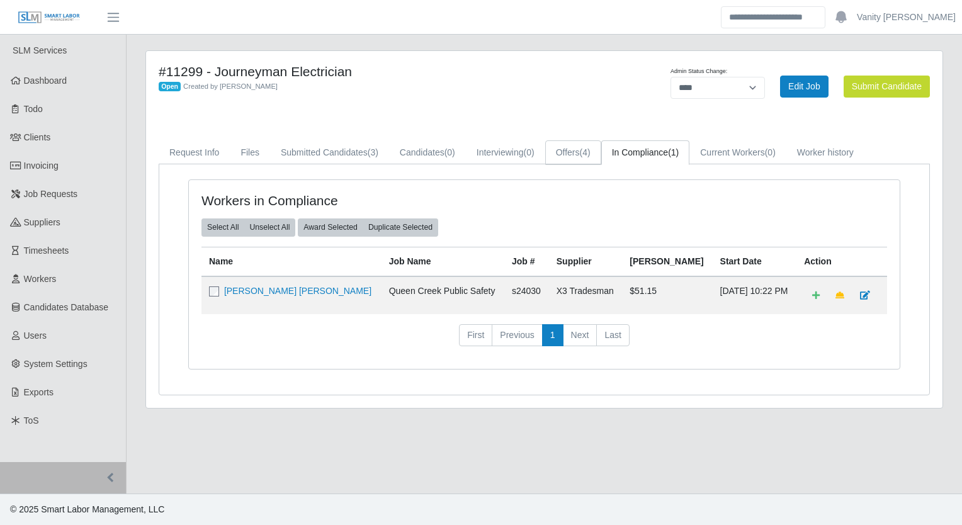
click at [577, 151] on link "Offers (4)" at bounding box center [573, 152] width 56 height 25
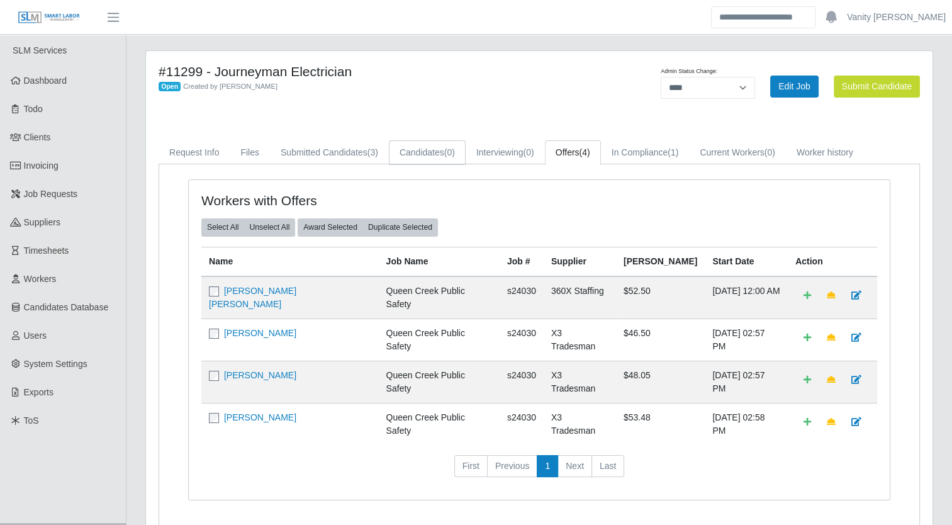
click at [389, 152] on link "Candidates (0)" at bounding box center [427, 152] width 77 height 25
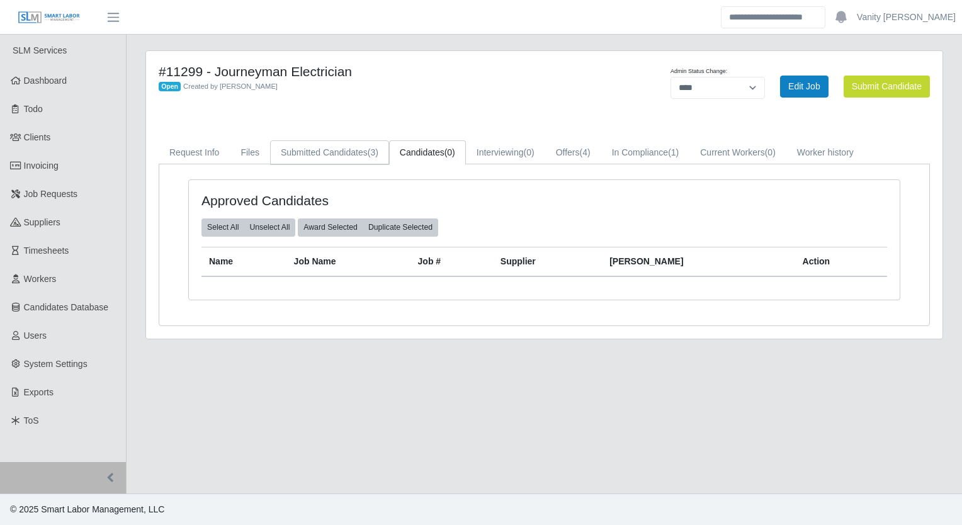
click at [368, 149] on span "(3)" at bounding box center [373, 152] width 11 height 10
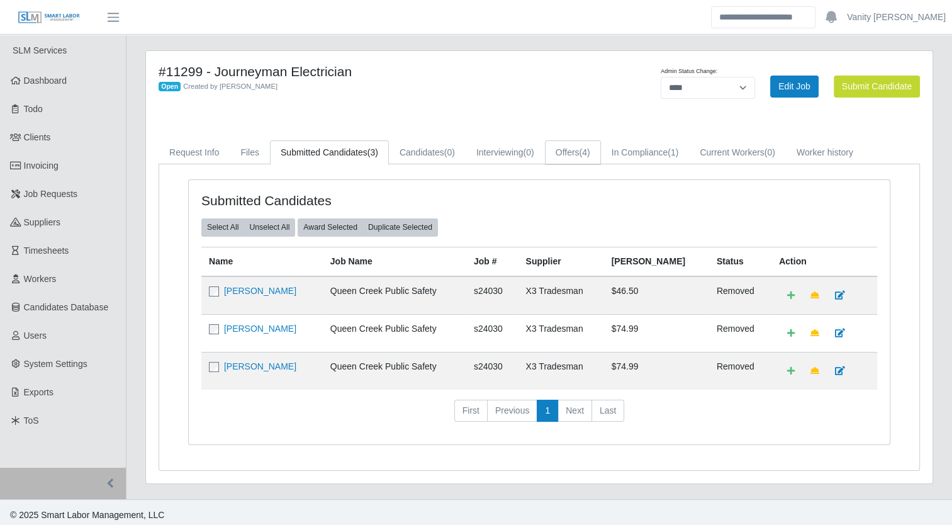
click at [581, 150] on span "(4)" at bounding box center [585, 152] width 11 height 10
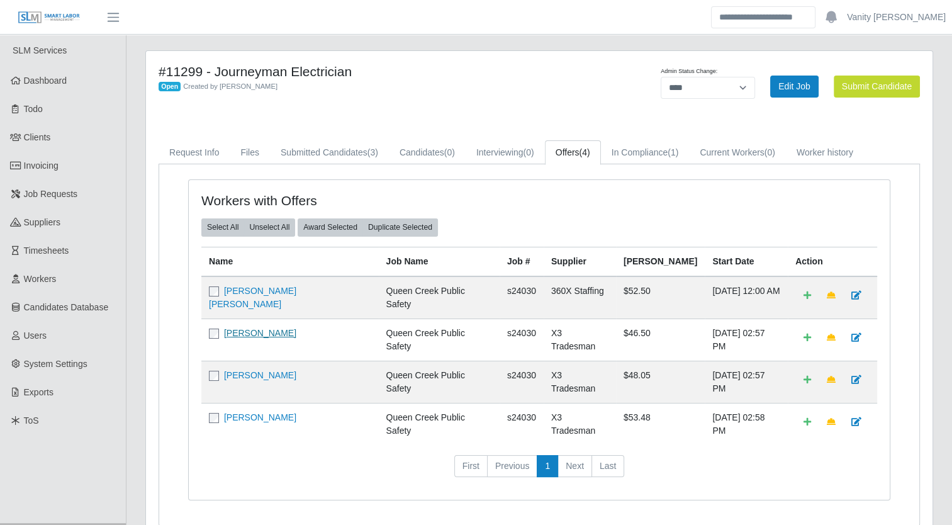
click at [237, 330] on link "Cody Carroll" at bounding box center [260, 333] width 72 height 10
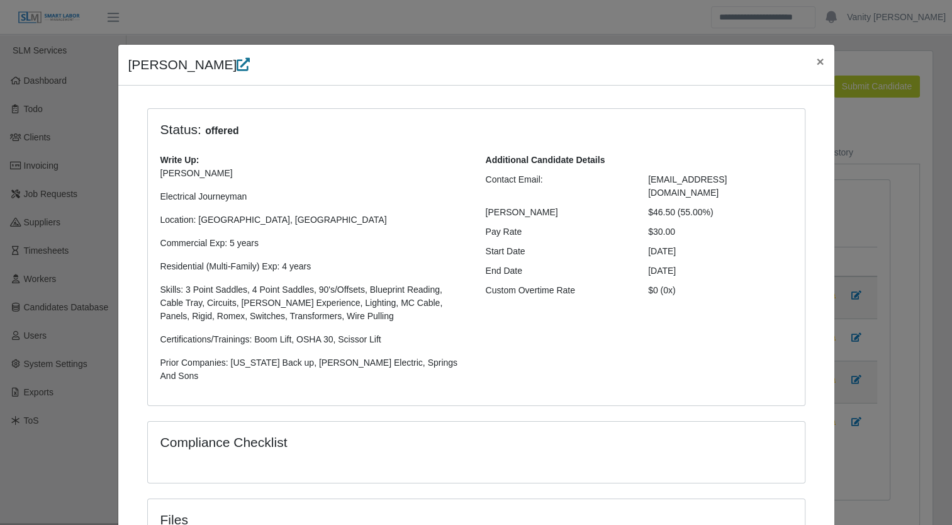
click at [237, 68] on icon at bounding box center [243, 64] width 13 height 13
click at [820, 59] on button "×" at bounding box center [820, 61] width 28 height 33
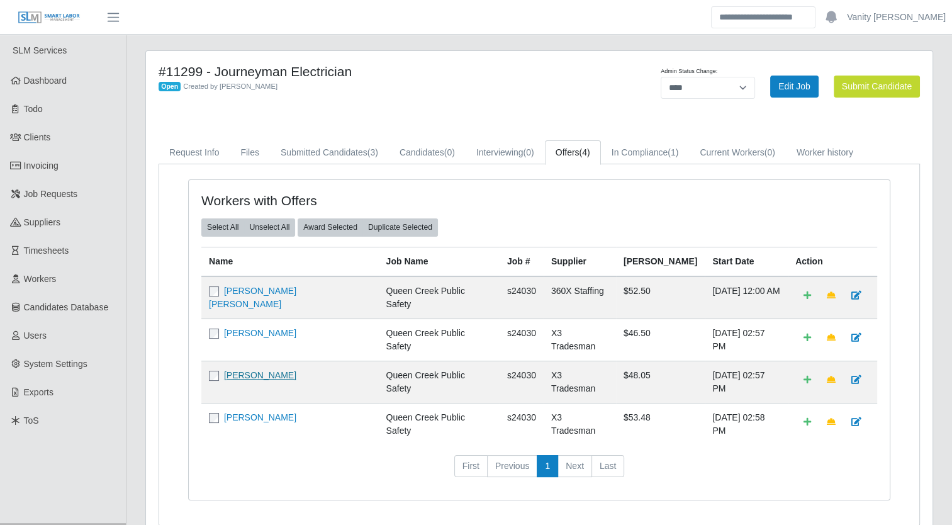
click at [274, 370] on link "Francisco Ramirez" at bounding box center [260, 375] width 72 height 10
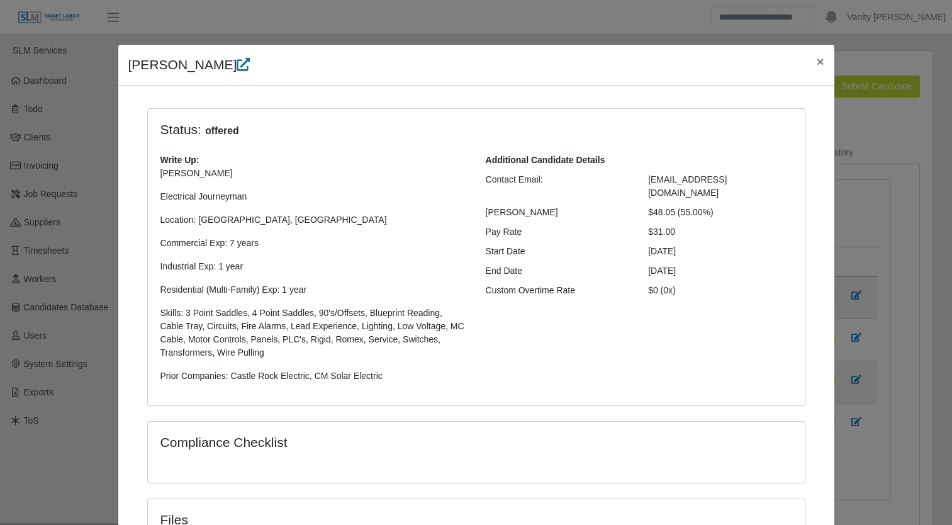
click at [237, 69] on icon at bounding box center [243, 64] width 13 height 13
click at [816, 63] on span "×" at bounding box center [820, 61] width 8 height 14
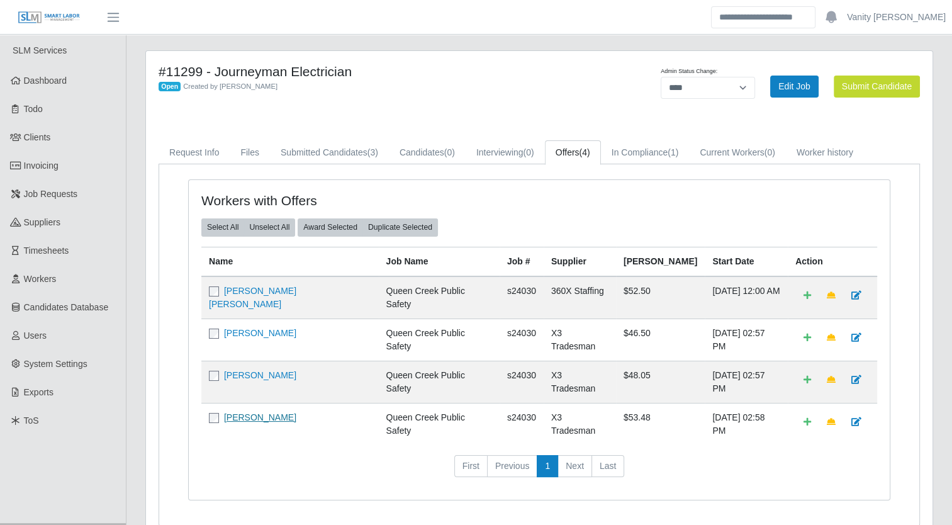
click at [245, 412] on link "Derek Morgan" at bounding box center [260, 417] width 72 height 10
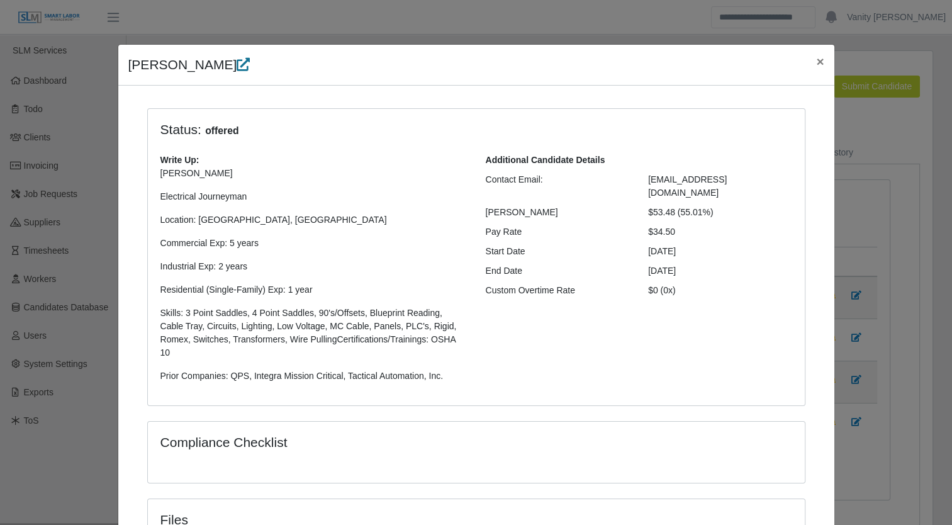
click at [237, 69] on icon at bounding box center [243, 64] width 13 height 13
click at [816, 64] on span "×" at bounding box center [820, 61] width 8 height 14
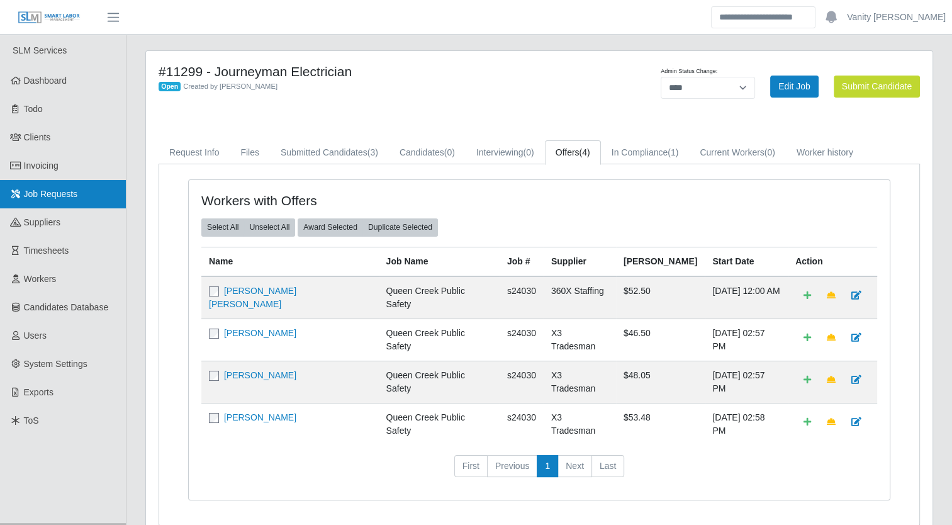
click at [59, 195] on span "Job Requests" at bounding box center [51, 194] width 54 height 10
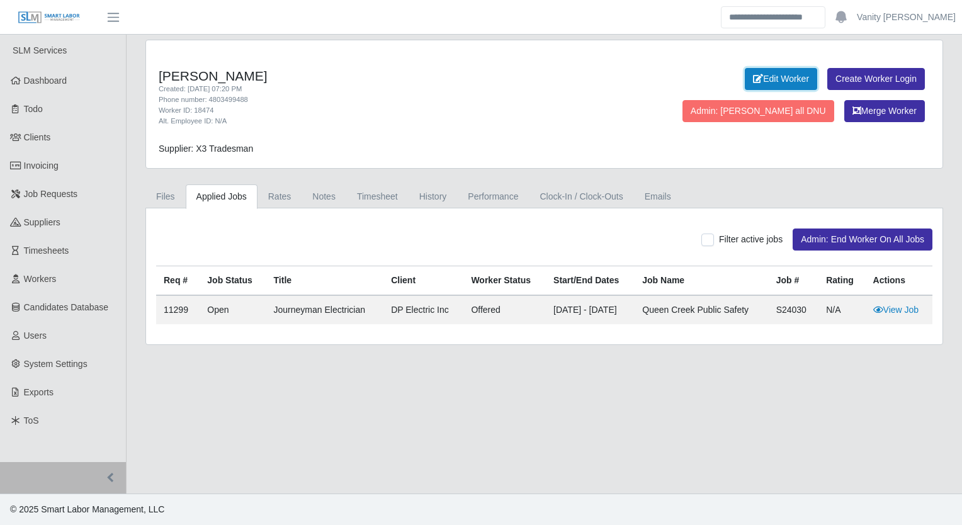
click at [745, 82] on link "Edit Worker" at bounding box center [781, 79] width 72 height 22
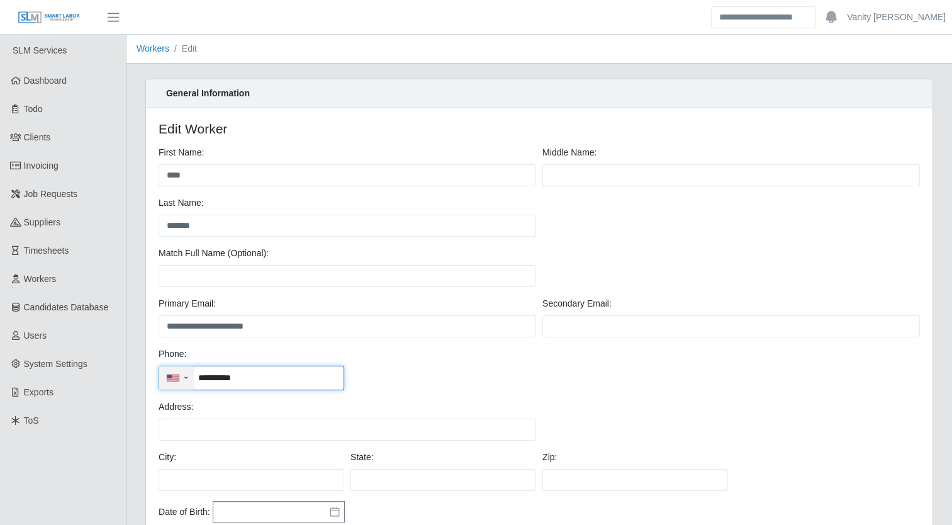
drag, startPoint x: 265, startPoint y: 381, endPoint x: 173, endPoint y: 380, distance: 91.9
click at [173, 380] on div "**********" at bounding box center [252, 378] width 186 height 25
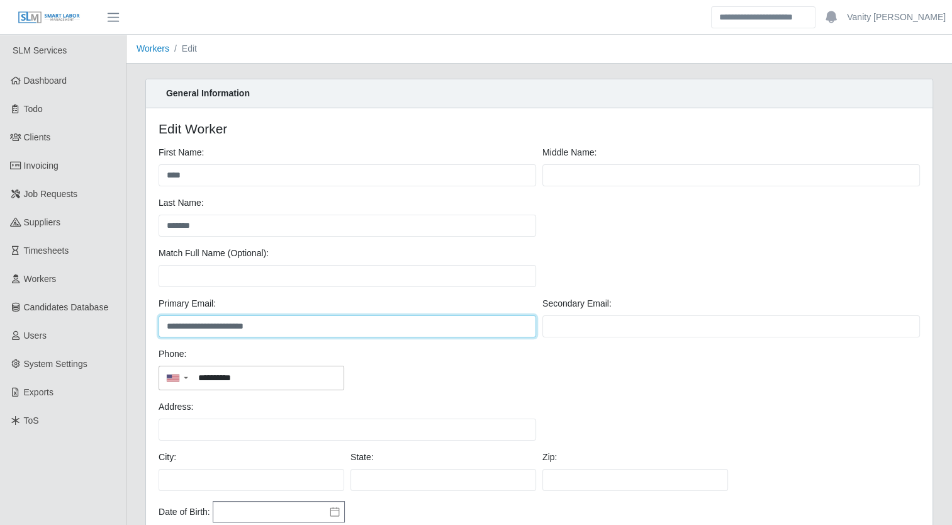
drag, startPoint x: 305, startPoint y: 324, endPoint x: 167, endPoint y: 326, distance: 137.8
click at [167, 326] on input "**********" at bounding box center [348, 326] width 378 height 22
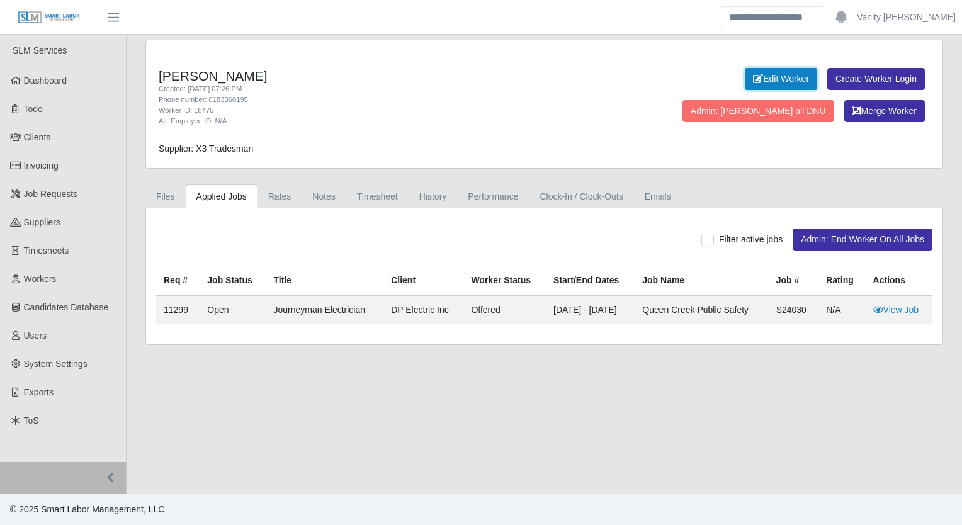
click at [745, 79] on link "Edit Worker" at bounding box center [781, 79] width 72 height 22
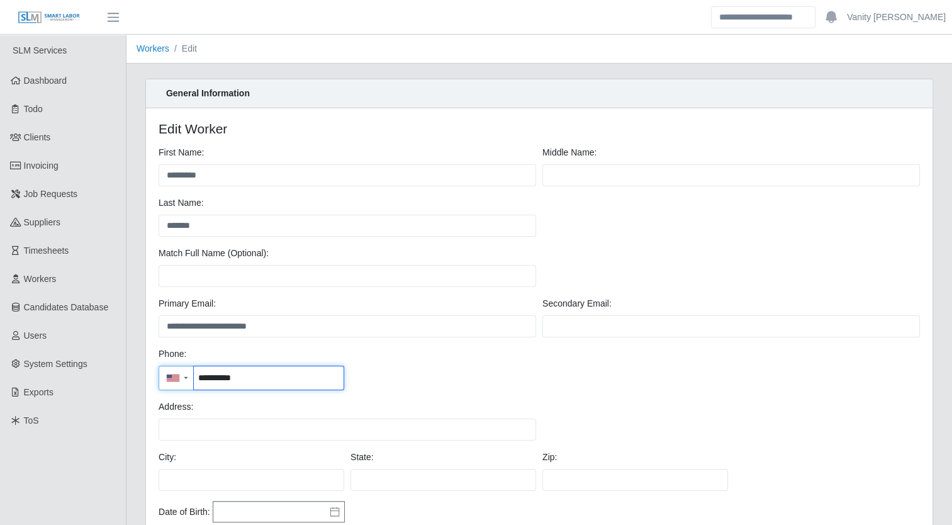
drag, startPoint x: 267, startPoint y: 374, endPoint x: 194, endPoint y: 378, distance: 72.5
click at [194, 378] on input "**********" at bounding box center [269, 377] width 150 height 23
drag, startPoint x: 286, startPoint y: 381, endPoint x: 186, endPoint y: 374, distance: 100.4
click at [186, 374] on div "**********" at bounding box center [252, 378] width 186 height 25
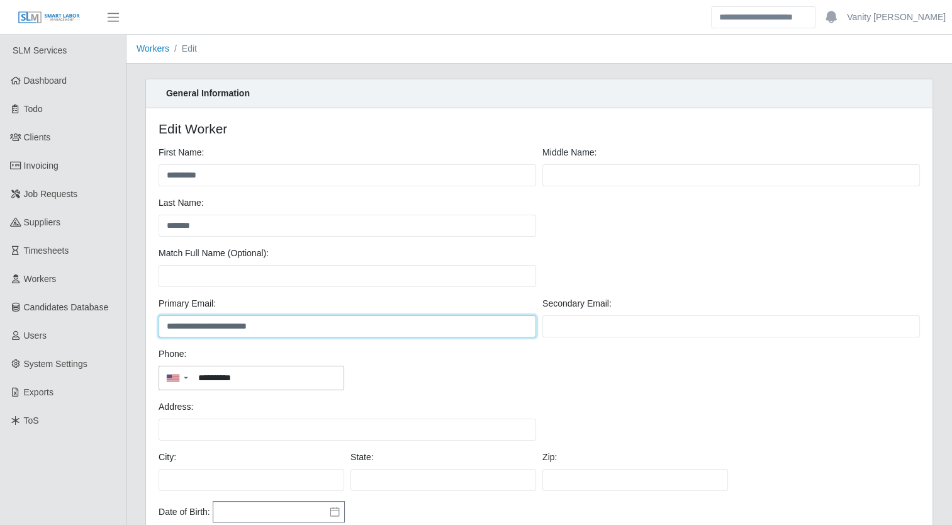
drag, startPoint x: 264, startPoint y: 323, endPoint x: 164, endPoint y: 322, distance: 100.7
click at [164, 322] on input "**********" at bounding box center [348, 326] width 378 height 22
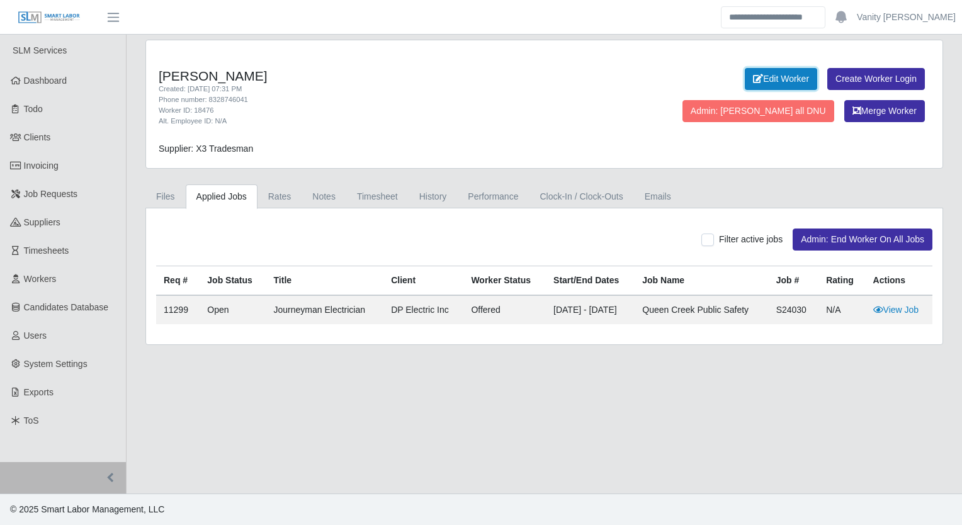
click at [745, 76] on link "Edit Worker" at bounding box center [781, 79] width 72 height 22
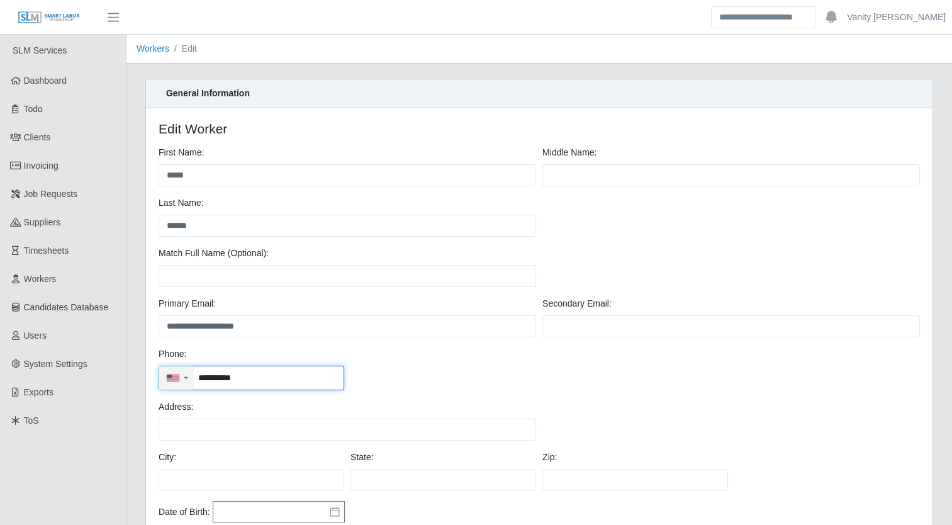
drag, startPoint x: 284, startPoint y: 381, endPoint x: 191, endPoint y: 377, distance: 92.6
click at [191, 377] on div "**********" at bounding box center [252, 378] width 186 height 25
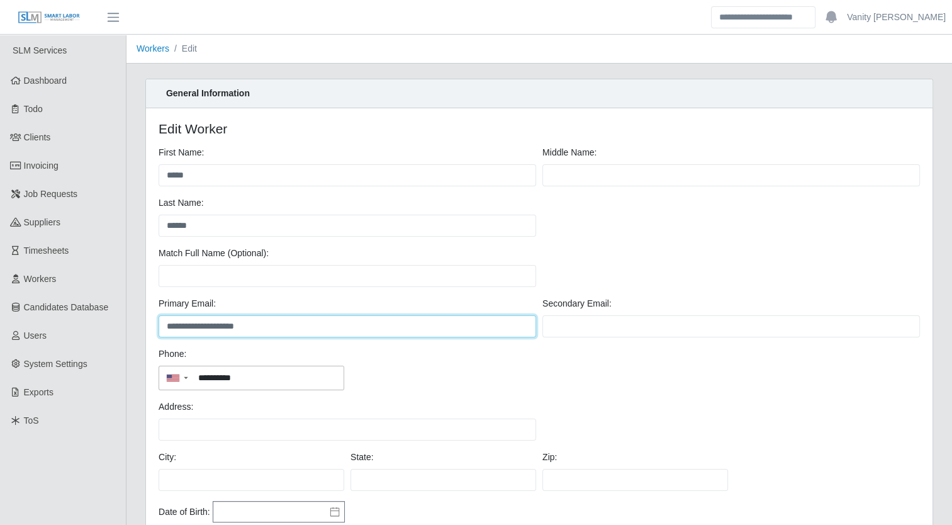
drag, startPoint x: 294, startPoint y: 329, endPoint x: 166, endPoint y: 328, distance: 127.8
click at [166, 328] on input "**********" at bounding box center [348, 326] width 378 height 22
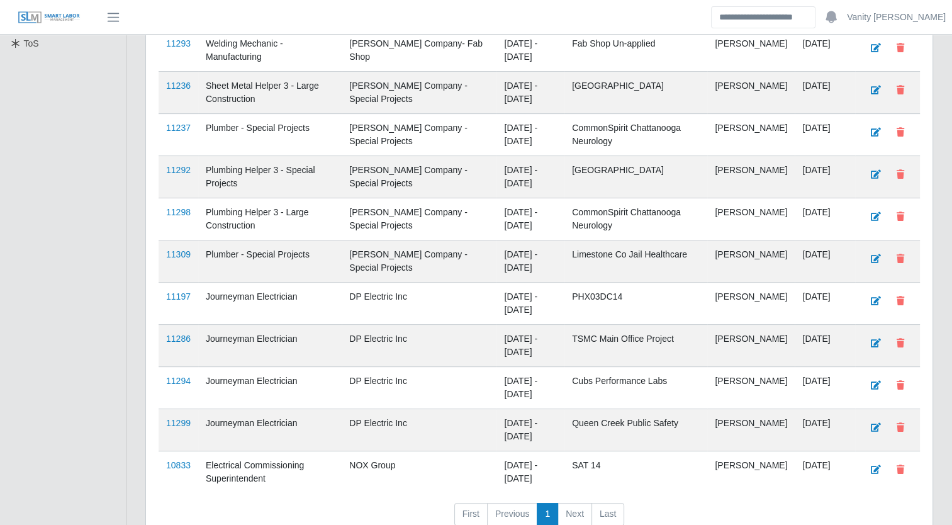
scroll to position [441, 0]
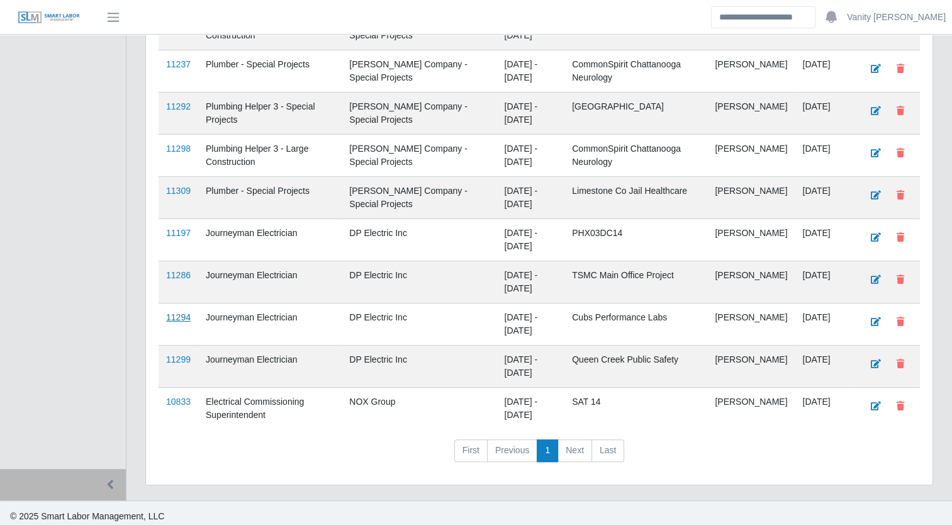
click at [174, 312] on link "11294" at bounding box center [178, 317] width 25 height 10
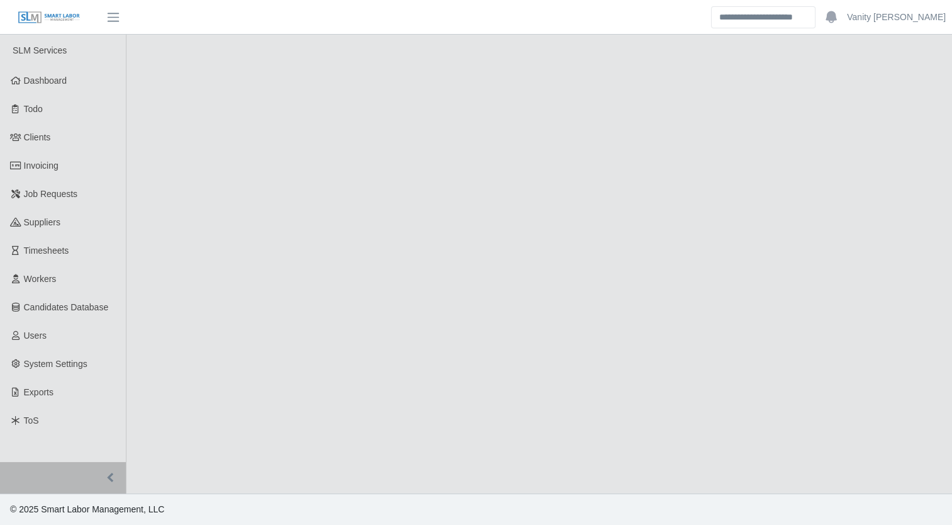
select select "****"
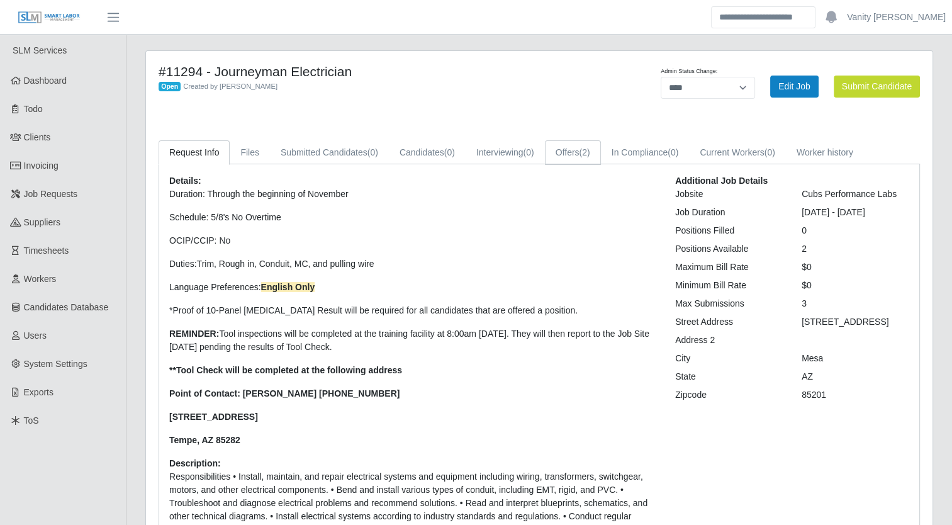
click at [572, 152] on link "Offers (2)" at bounding box center [573, 152] width 56 height 25
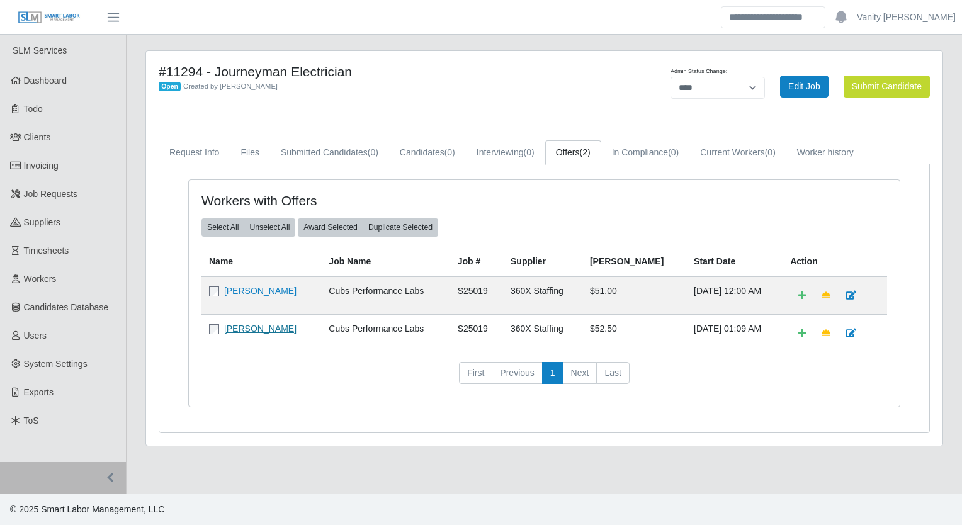
click at [265, 328] on link "Stavonne Sanders" at bounding box center [260, 328] width 72 height 10
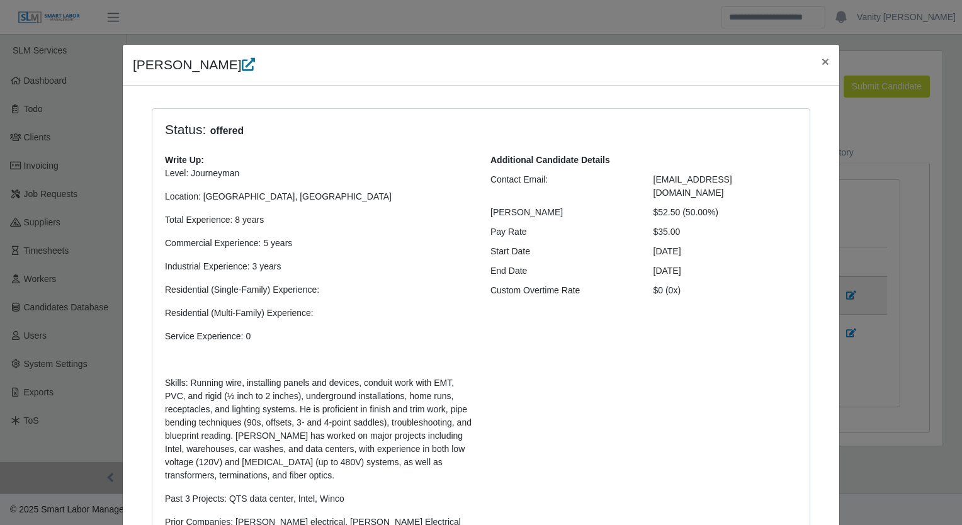
click at [242, 64] on icon at bounding box center [248, 64] width 13 height 13
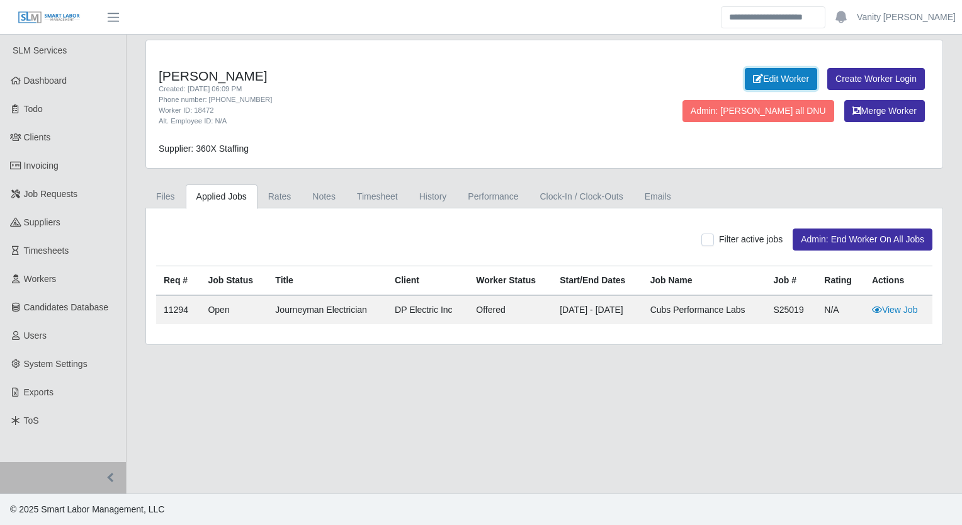
click at [745, 79] on link "Edit Worker" at bounding box center [781, 79] width 72 height 22
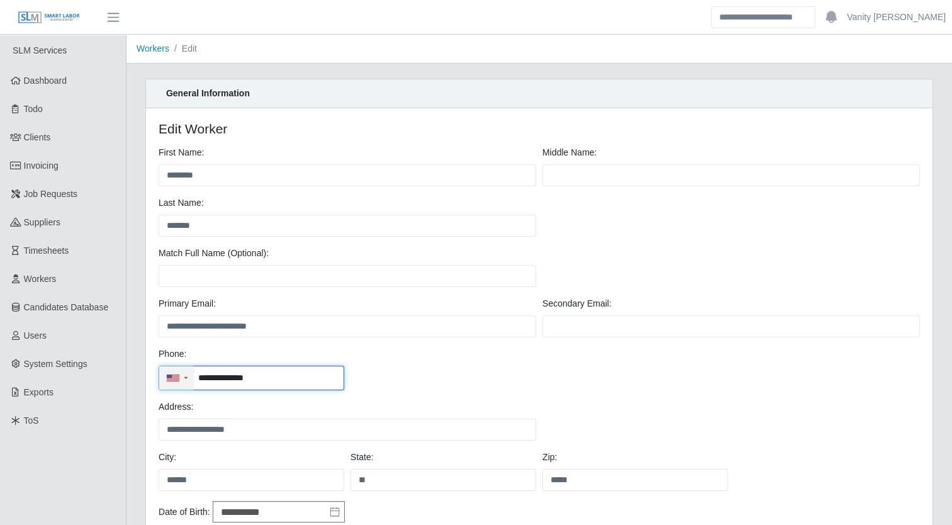
drag, startPoint x: 264, startPoint y: 381, endPoint x: 183, endPoint y: 373, distance: 82.3
click at [183, 373] on div "**********" at bounding box center [252, 378] width 186 height 25
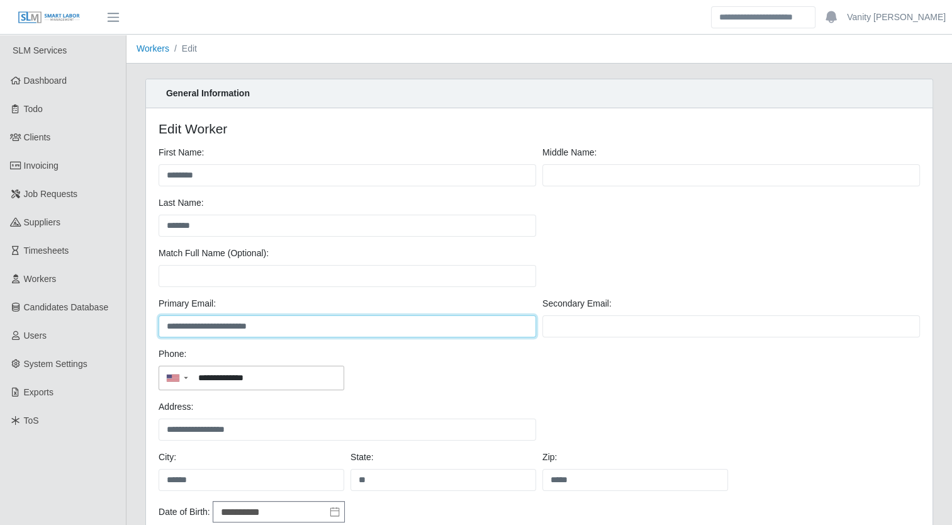
drag, startPoint x: 287, startPoint y: 325, endPoint x: 163, endPoint y: 329, distance: 124.1
click at [163, 329] on input "**********" at bounding box center [348, 326] width 378 height 22
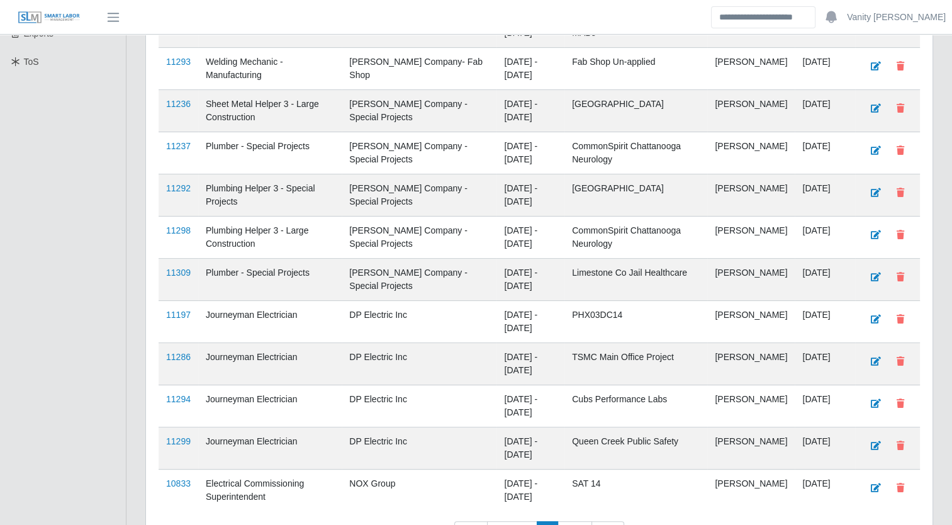
scroll to position [378, 0]
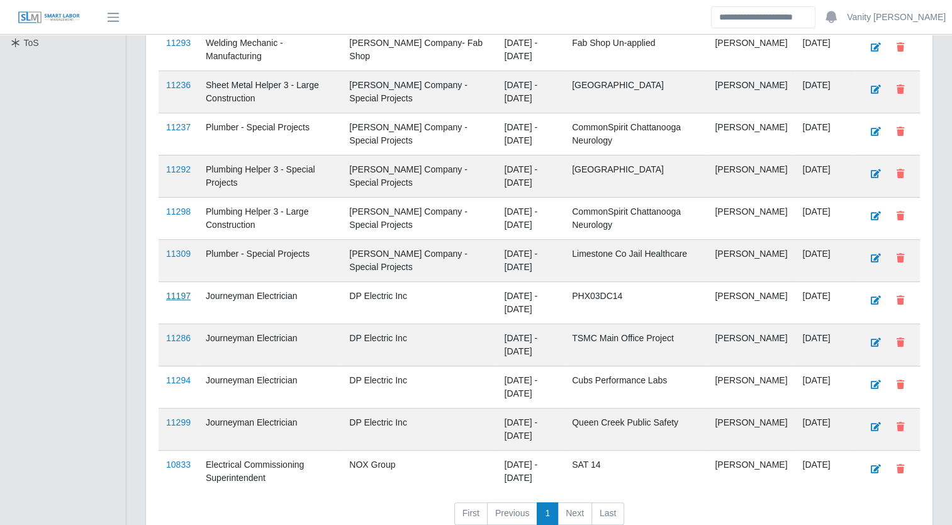
click at [185, 295] on link "11197" at bounding box center [178, 296] width 25 height 10
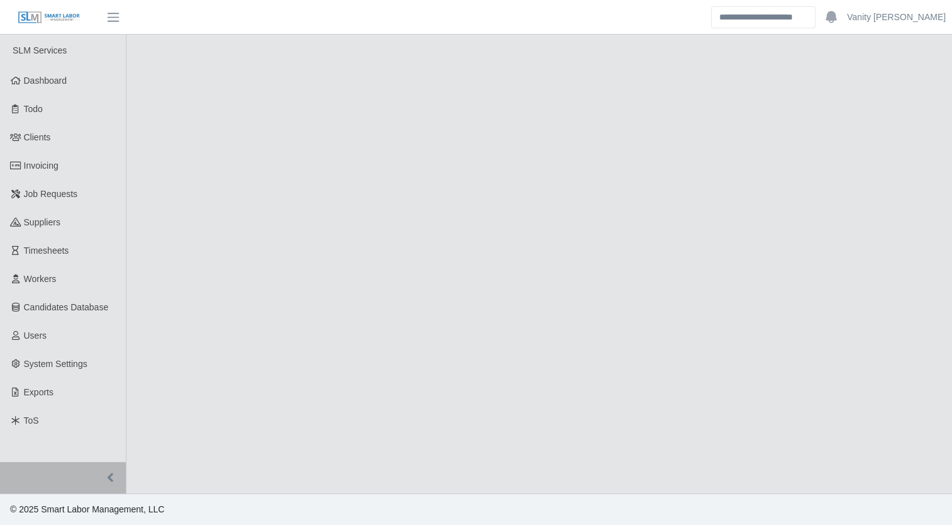
select select "****"
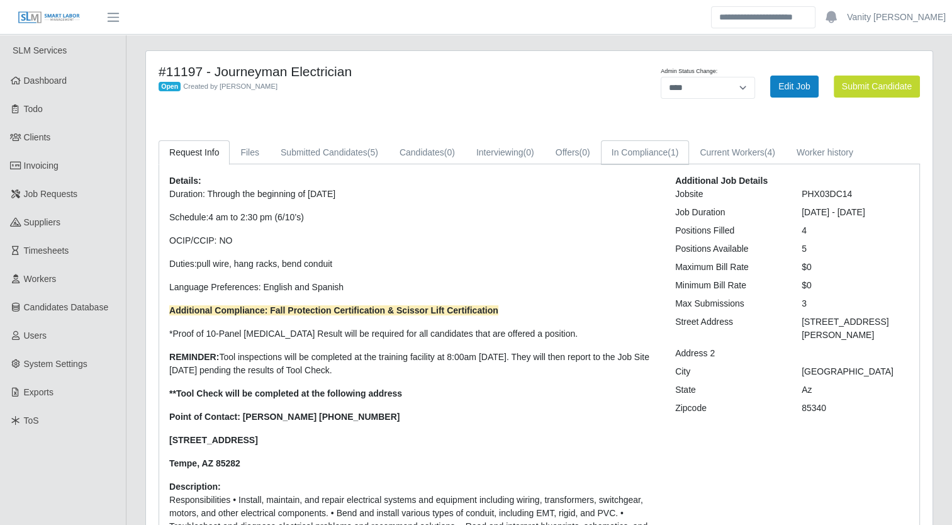
click at [616, 155] on link "In Compliance (1)" at bounding box center [645, 152] width 89 height 25
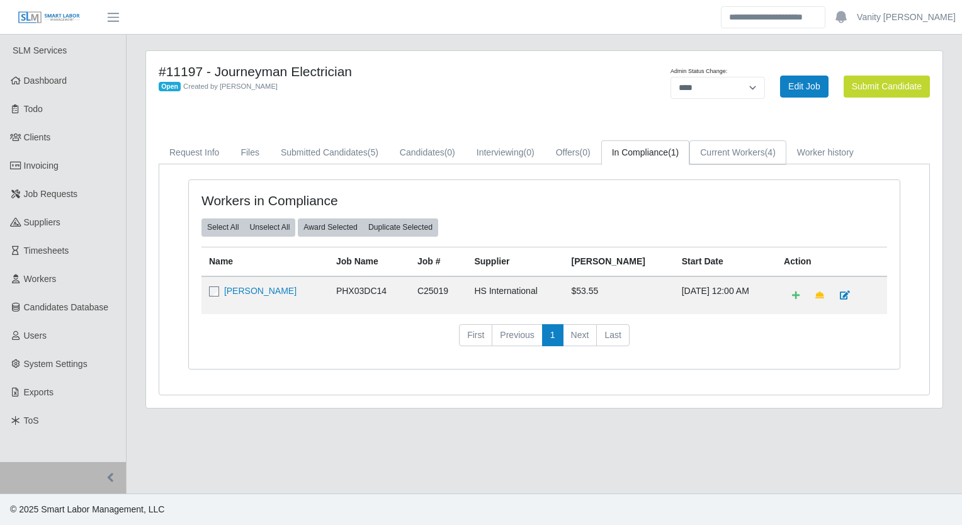
click at [753, 146] on link "Current Workers (4)" at bounding box center [737, 152] width 97 height 25
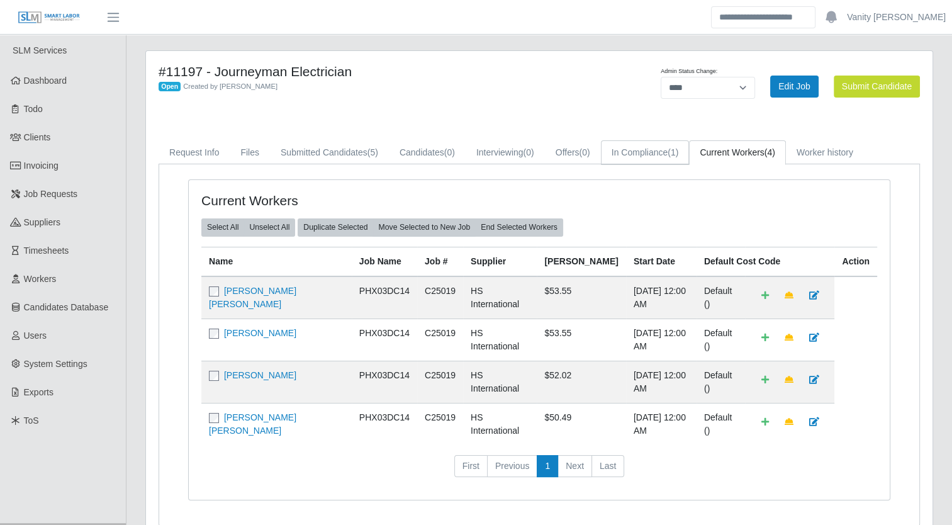
click at [661, 157] on link "In Compliance (1)" at bounding box center [645, 152] width 89 height 25
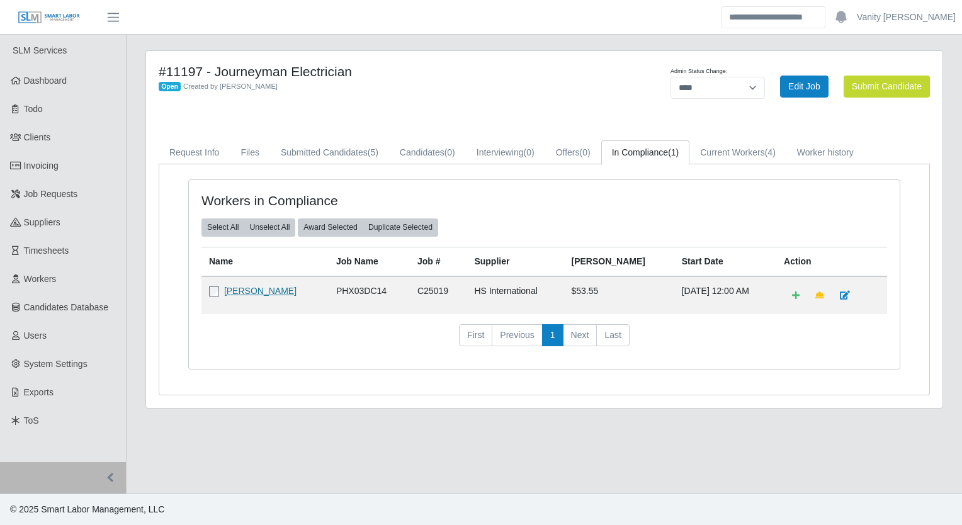
click at [287, 293] on link "Samuel Figueroa Perea" at bounding box center [260, 291] width 72 height 10
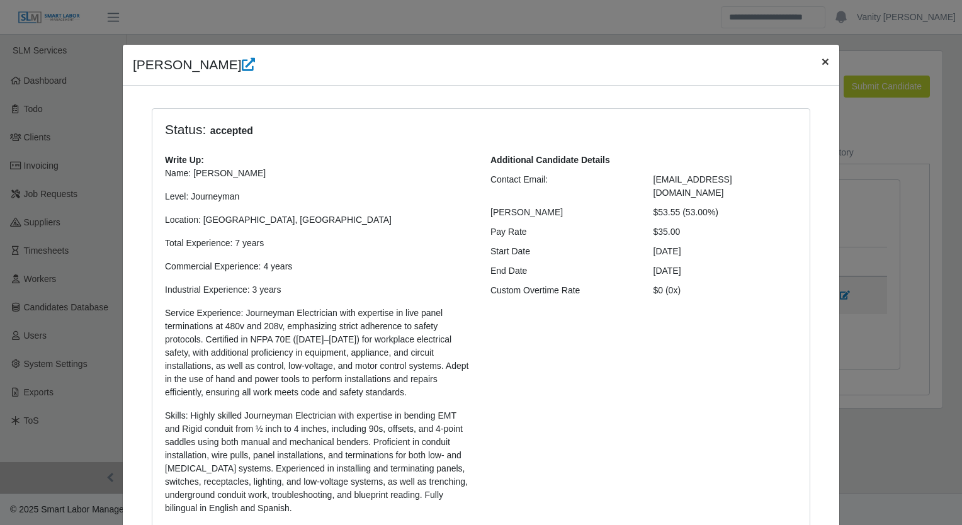
click at [812, 65] on button "×" at bounding box center [825, 61] width 28 height 33
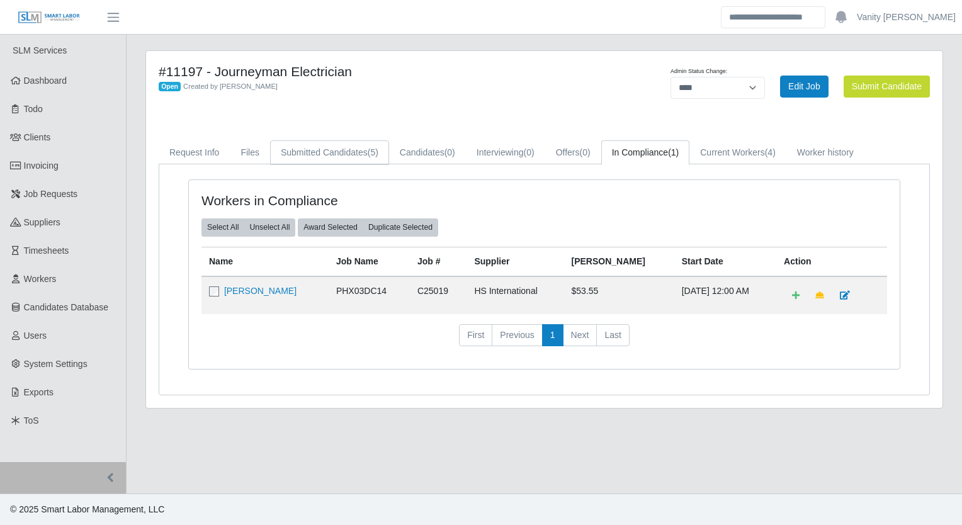
click at [305, 152] on link "Submitted Candidates (5)" at bounding box center [329, 152] width 119 height 25
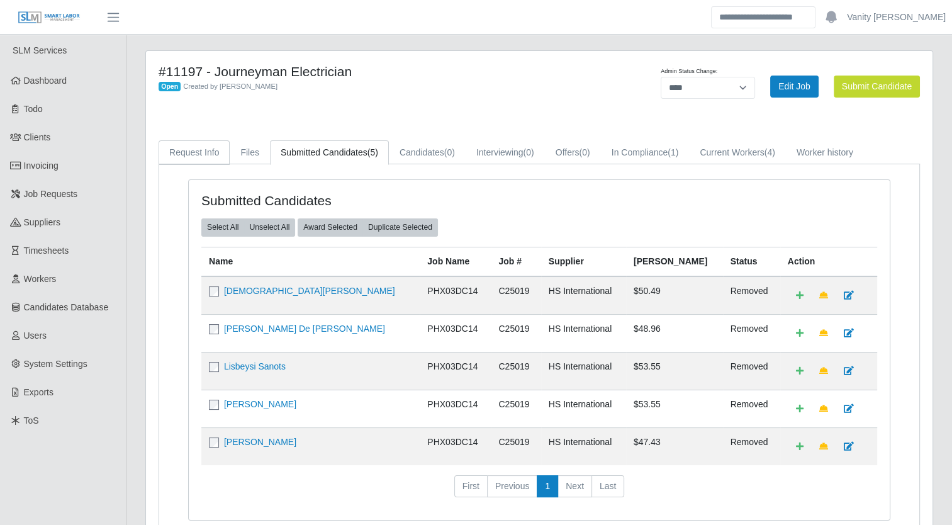
click at [206, 156] on link "Request Info" at bounding box center [194, 152] width 71 height 25
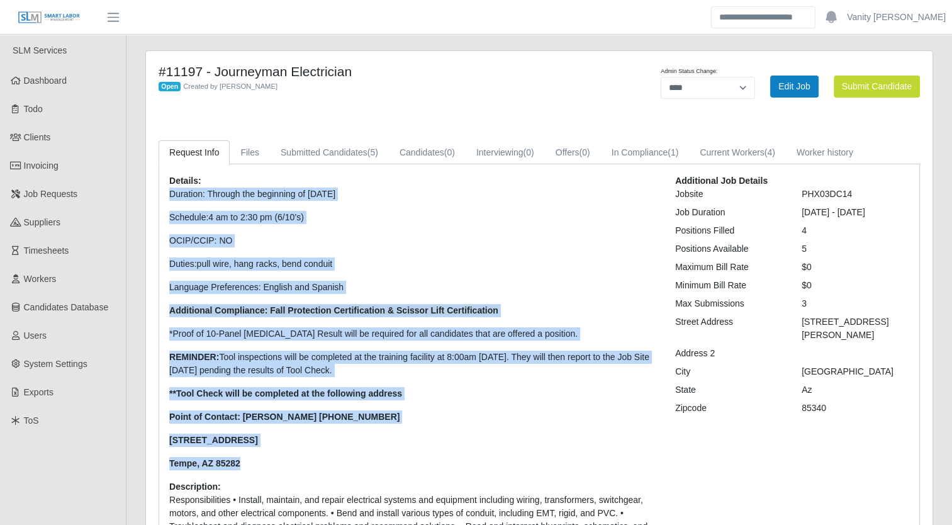
drag, startPoint x: 247, startPoint y: 274, endPoint x: 171, endPoint y: 190, distance: 113.2
click at [171, 190] on p "Duration: Through the beginning of August 2026 Schedule: 4 am to 2:30 pm (6/10’…" at bounding box center [412, 329] width 487 height 283
copy p "Duration: Through the beginning of August 2026 Schedule: 4 am to 2:30 pm (6/10’…"
click at [487, 232] on p "Duration: Through the beginning of August 2026 Schedule: 4 am to 2:30 pm (6/10’…" at bounding box center [412, 329] width 487 height 283
click at [863, 81] on button "Submit Candidate" at bounding box center [877, 87] width 86 height 22
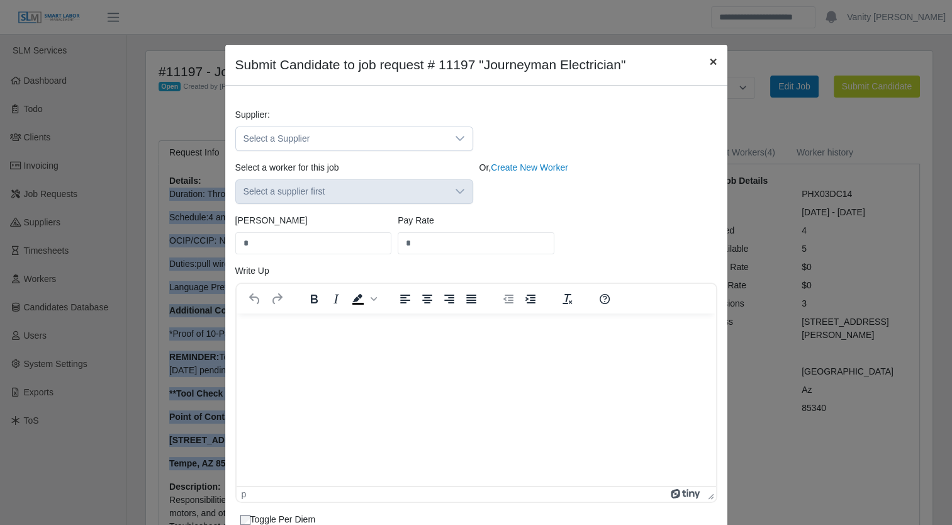
click at [709, 60] on span "×" at bounding box center [713, 61] width 8 height 14
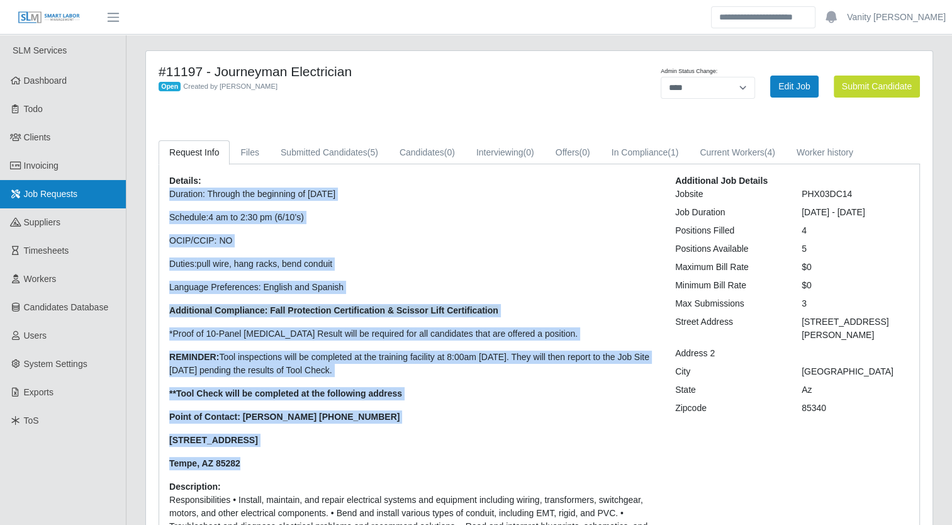
click at [26, 191] on span "Job Requests" at bounding box center [51, 194] width 54 height 10
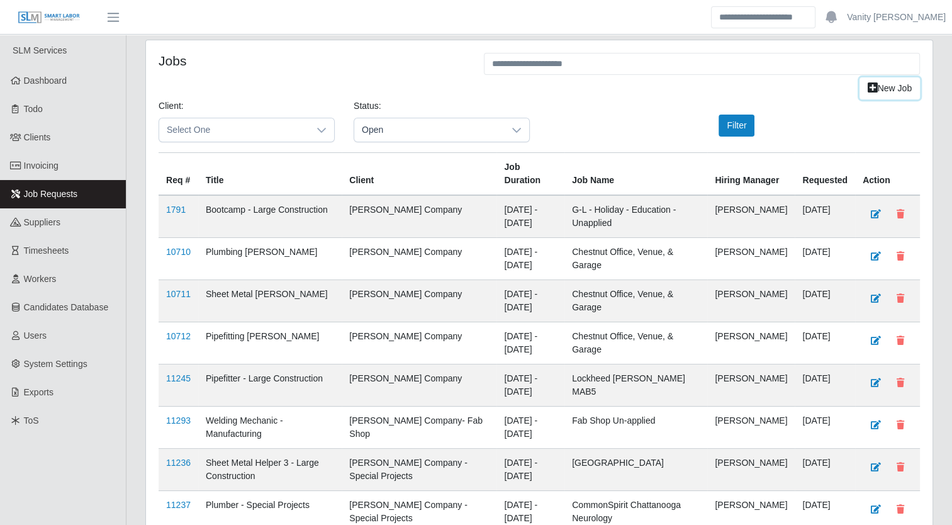
click at [903, 89] on link "New Job" at bounding box center [890, 88] width 60 height 22
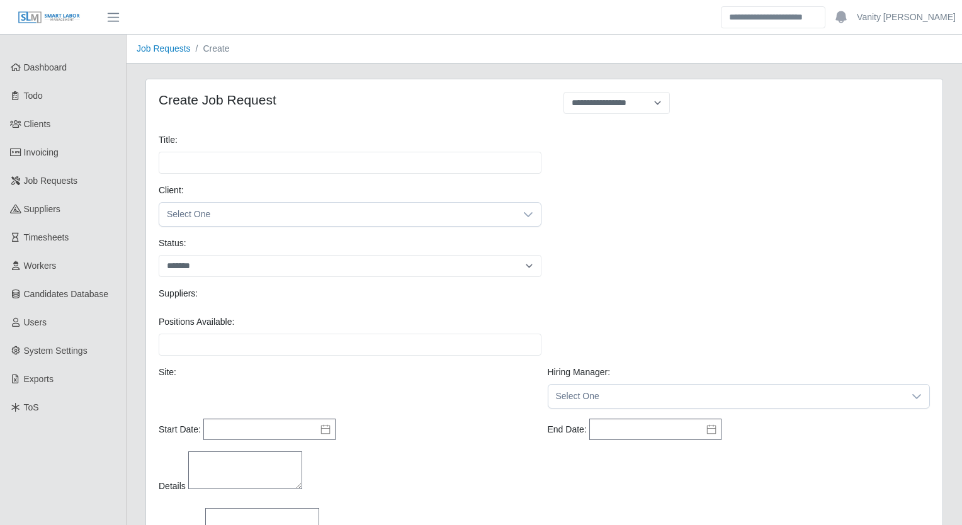
select select
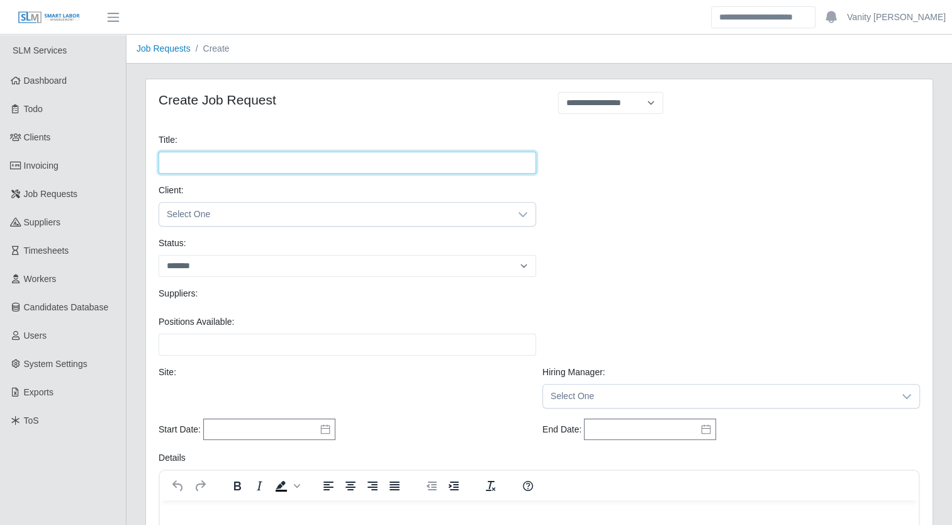
click at [242, 165] on input "Title:" at bounding box center [348, 163] width 378 height 22
type input "**********"
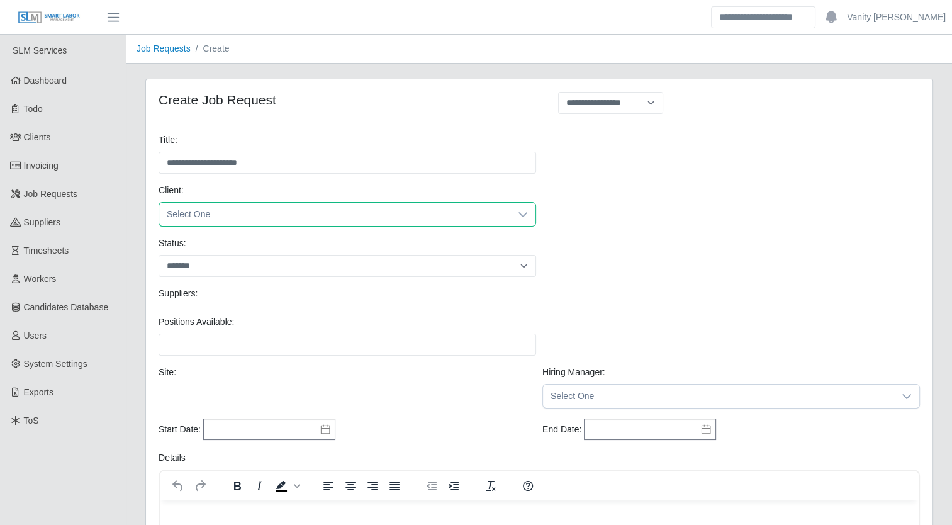
click at [242, 218] on span "Select One" at bounding box center [334, 214] width 351 height 23
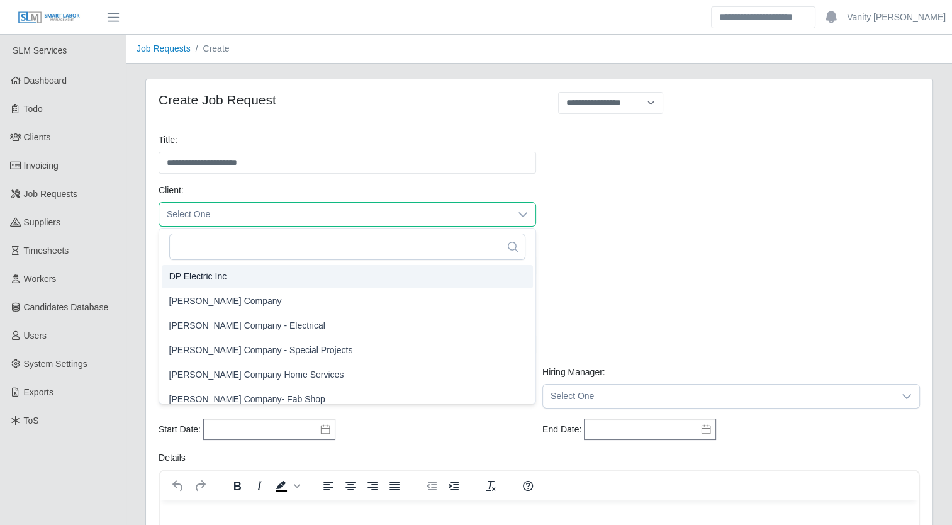
click at [240, 281] on li "DP Electric Inc" at bounding box center [347, 276] width 371 height 23
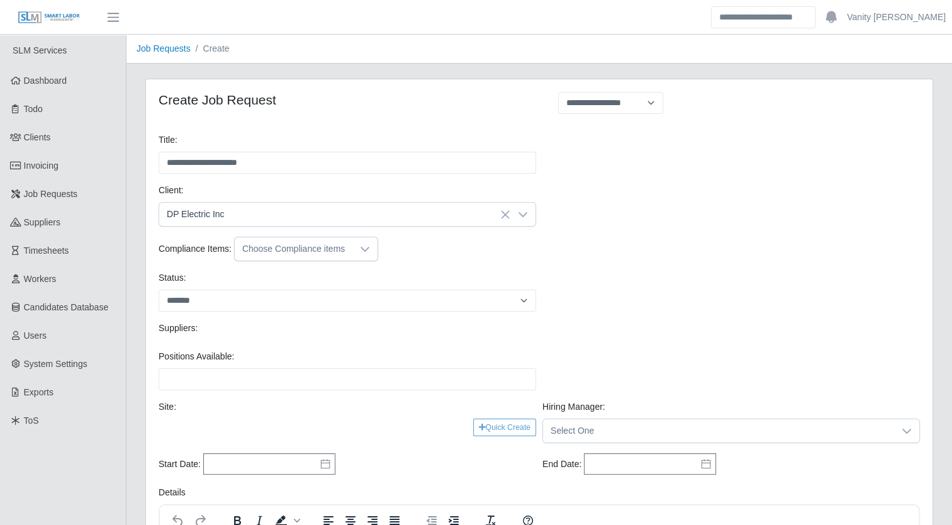
click at [616, 117] on div "**********" at bounding box center [734, 108] width 390 height 32
click at [615, 109] on select "**********" at bounding box center [610, 103] width 105 height 22
select select "**********"
click at [558, 92] on select "**********" at bounding box center [610, 103] width 105 height 22
type input "*"
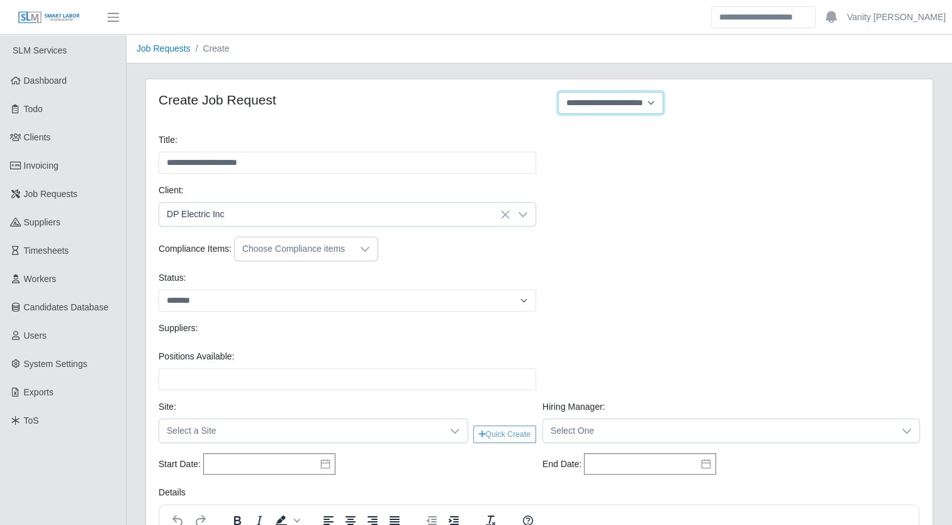
type input "*"
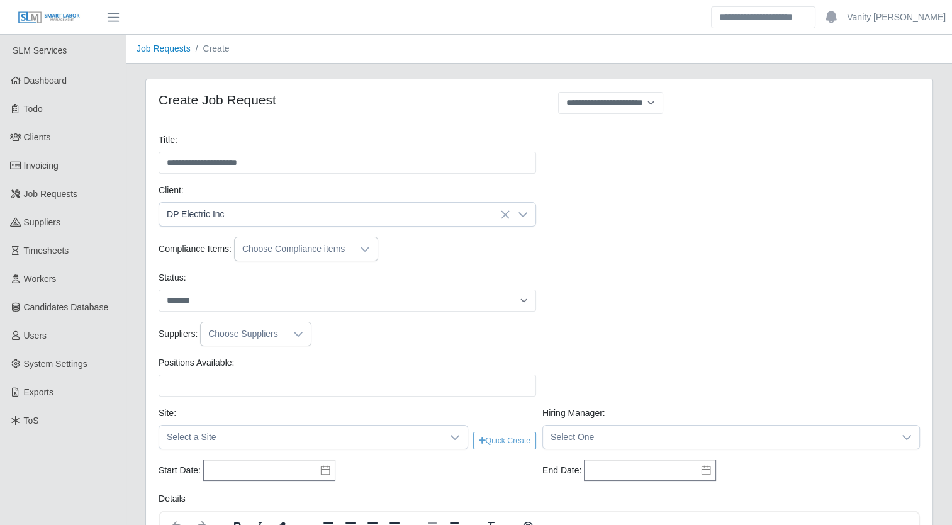
click at [650, 248] on div "Compliance Items: Choose Compliance items" at bounding box center [539, 249] width 768 height 25
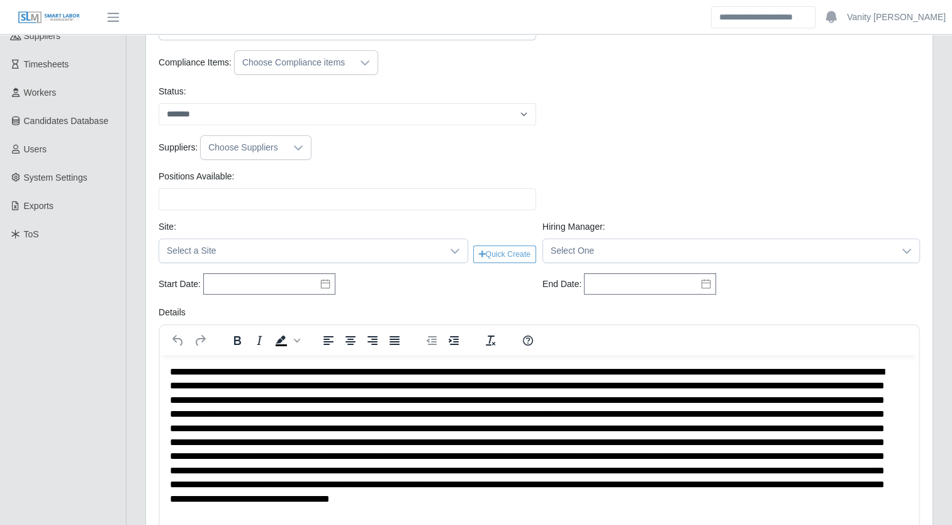
scroll to position [252, 0]
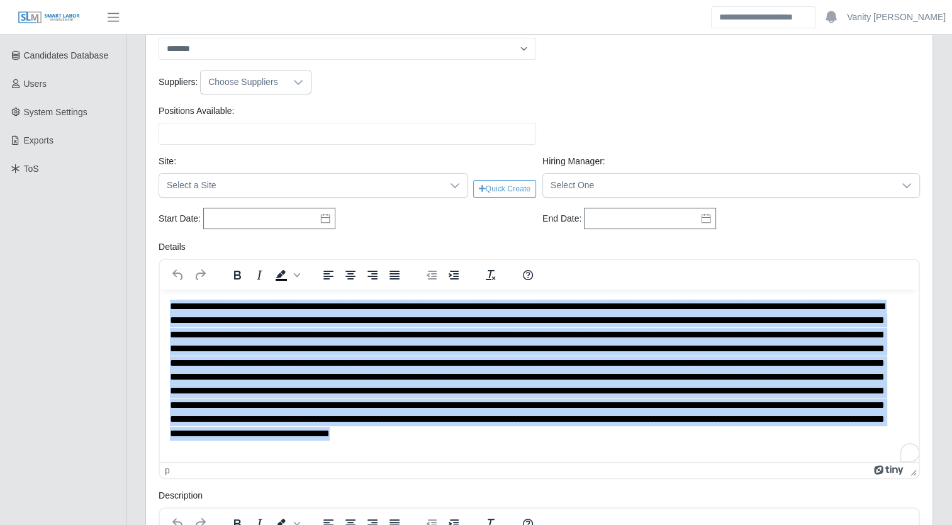
drag, startPoint x: 599, startPoint y: 439, endPoint x: 252, endPoint y: 553, distance: 365.6
click at [160, 289] on html at bounding box center [539, 376] width 759 height 175
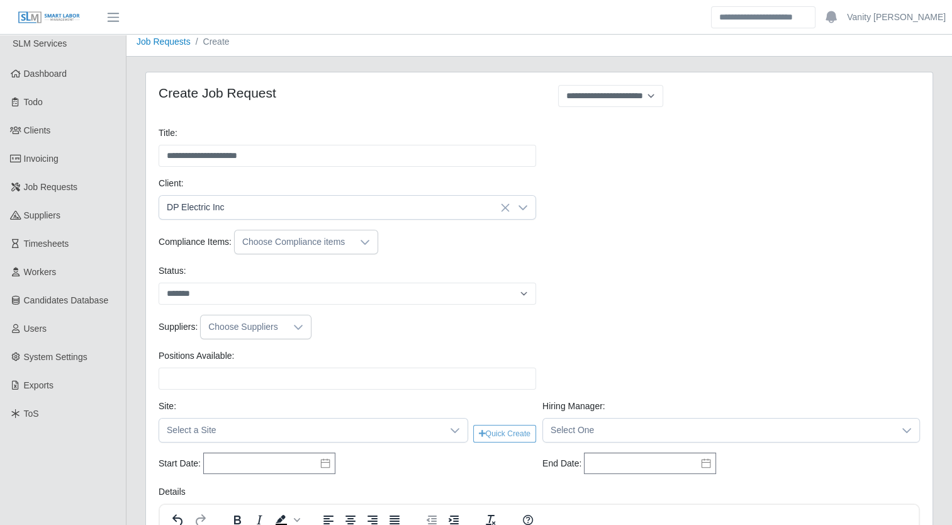
scroll to position [0, 0]
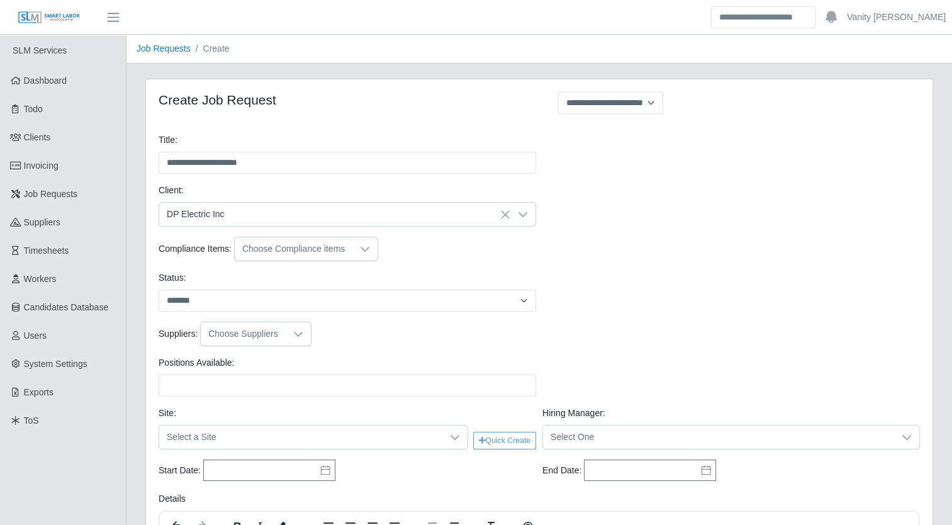
click at [327, 246] on div "Choose Compliance items" at bounding box center [294, 248] width 118 height 23
click at [279, 325] on span "Drug Screen" at bounding box center [296, 321] width 71 height 13
click at [203, 272] on div "Status: ******* ****" at bounding box center [347, 291] width 384 height 40
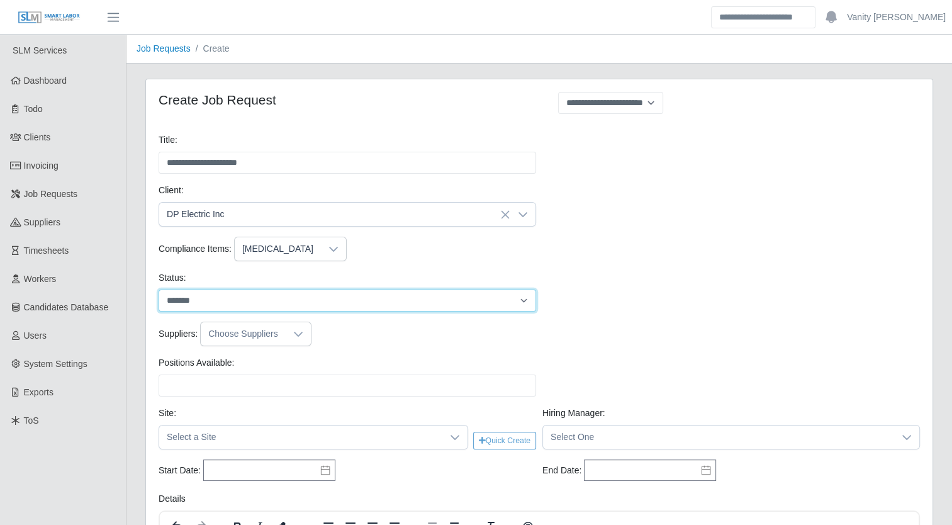
click at [205, 296] on select "******* ****" at bounding box center [348, 301] width 378 height 22
select select "****"
click at [159, 290] on select "******* ****" at bounding box center [348, 301] width 378 height 22
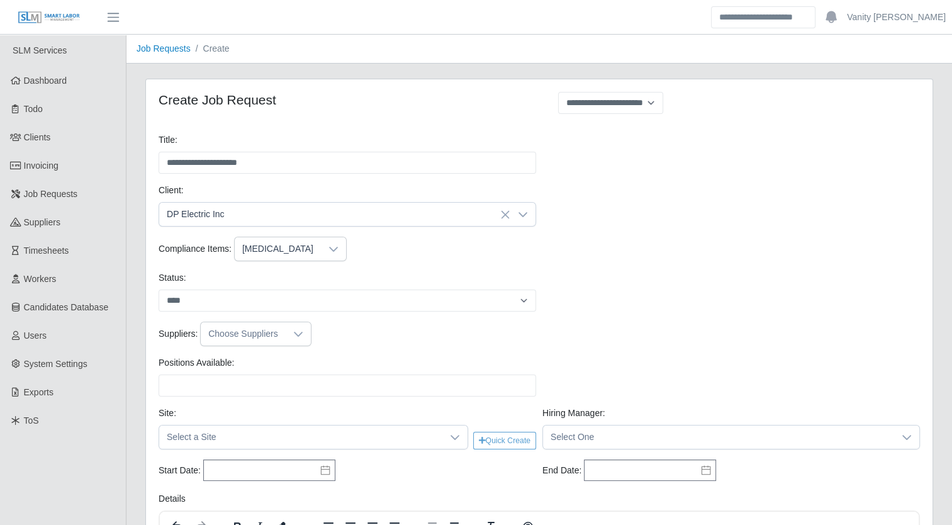
click at [225, 332] on div "Choose Suppliers" at bounding box center [243, 333] width 85 height 23
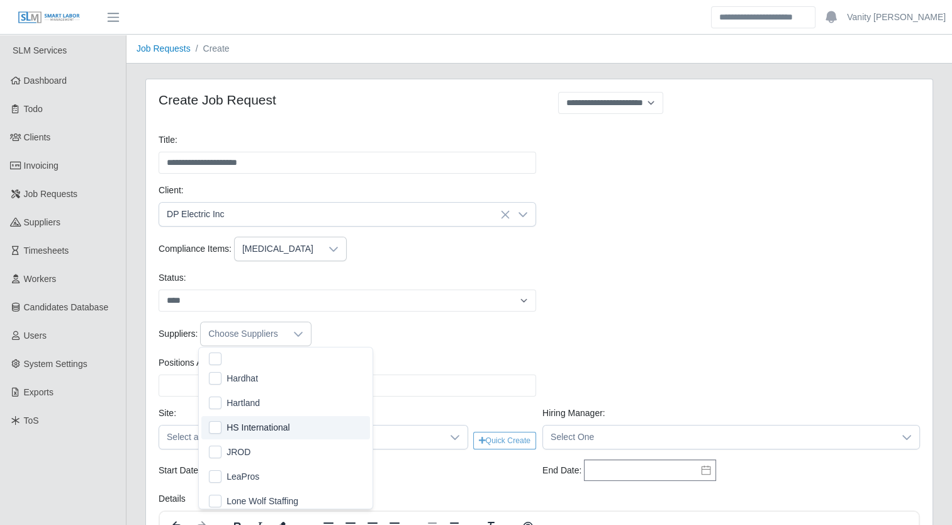
click at [264, 429] on span "HS International" at bounding box center [258, 427] width 63 height 13
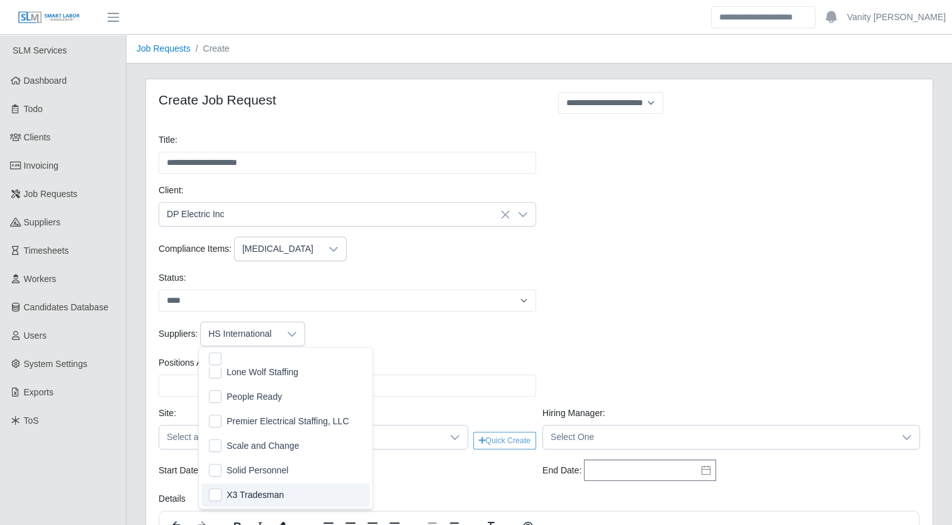
click at [239, 500] on span "X3 Tradesman" at bounding box center [255, 494] width 57 height 13
click at [566, 323] on div "Suppliers: HS International, X3 Tradesman" at bounding box center [539, 334] width 768 height 25
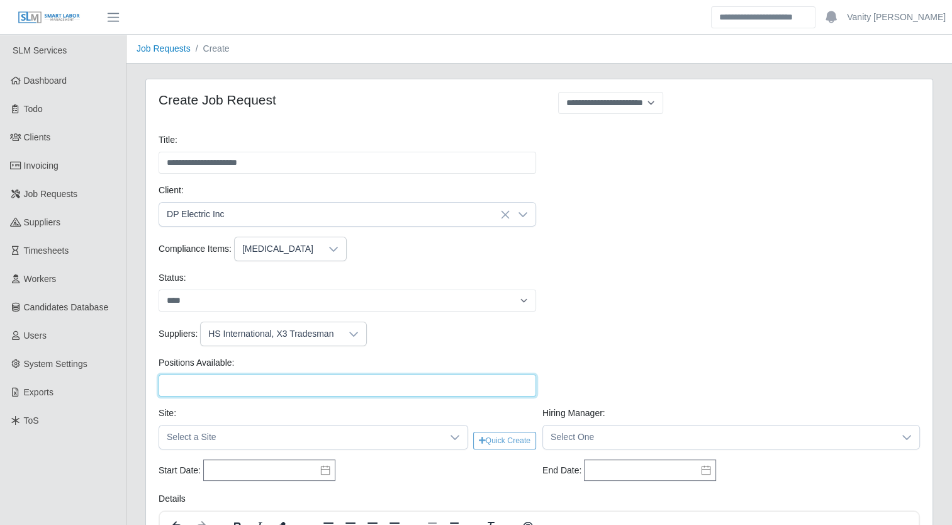
click at [363, 385] on input "Positions Available:" at bounding box center [348, 385] width 378 height 22
type input "**"
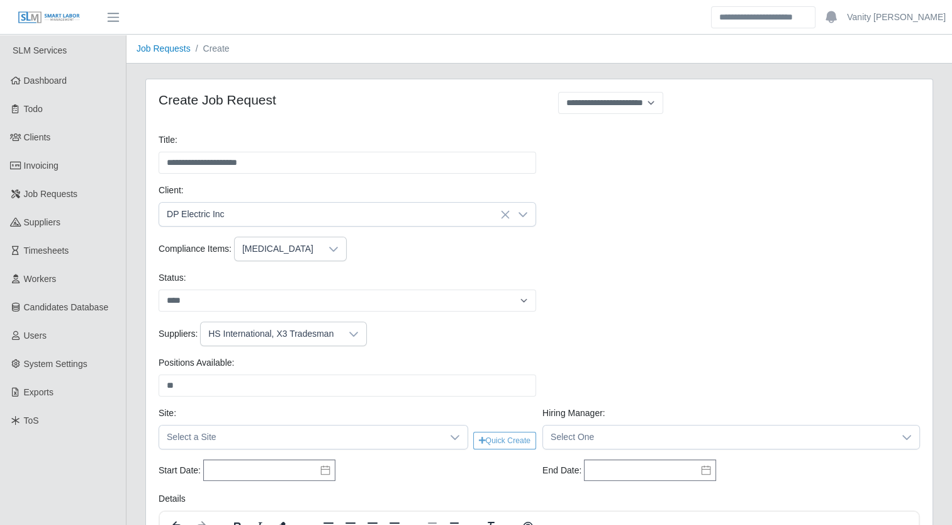
click at [474, 323] on div "Suppliers: HS International, X3 Tradesman" at bounding box center [539, 334] width 768 height 25
click at [302, 439] on span "Select a Site" at bounding box center [300, 436] width 283 height 23
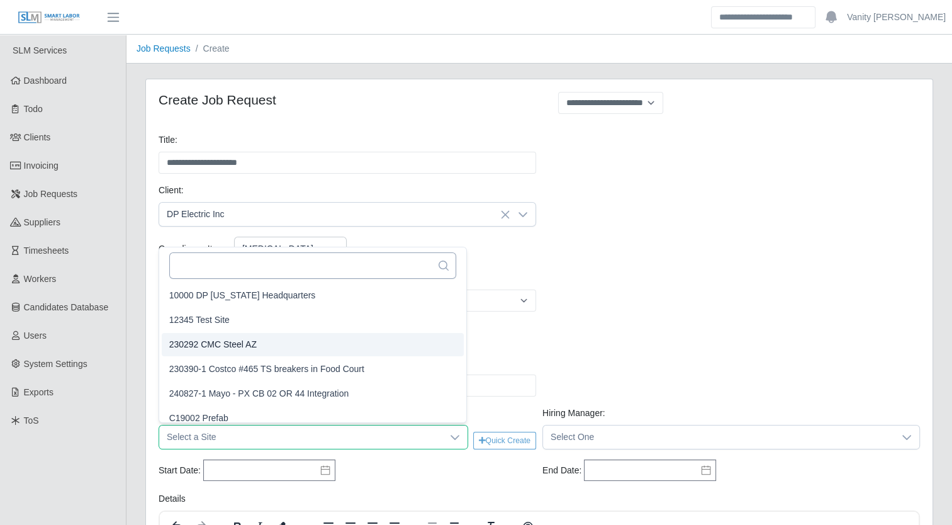
scroll to position [8, 0]
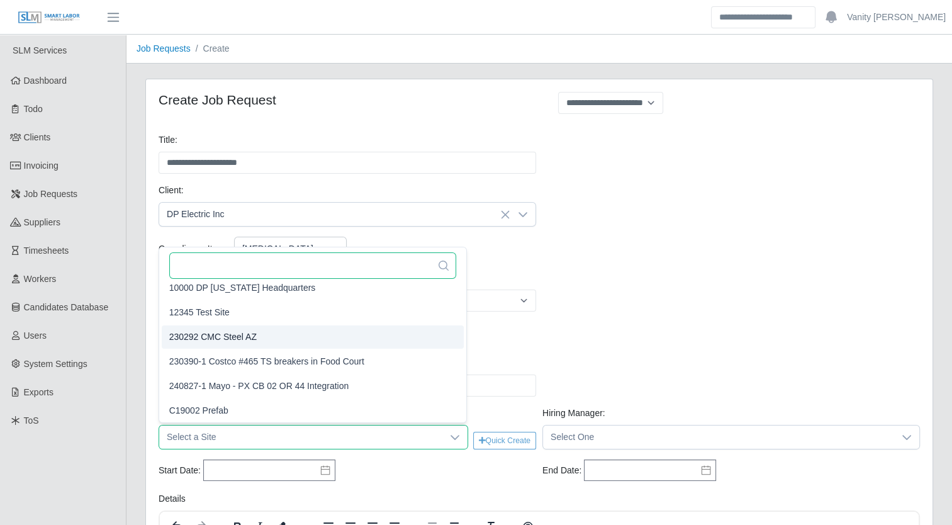
click at [283, 257] on input "text" at bounding box center [312, 265] width 287 height 26
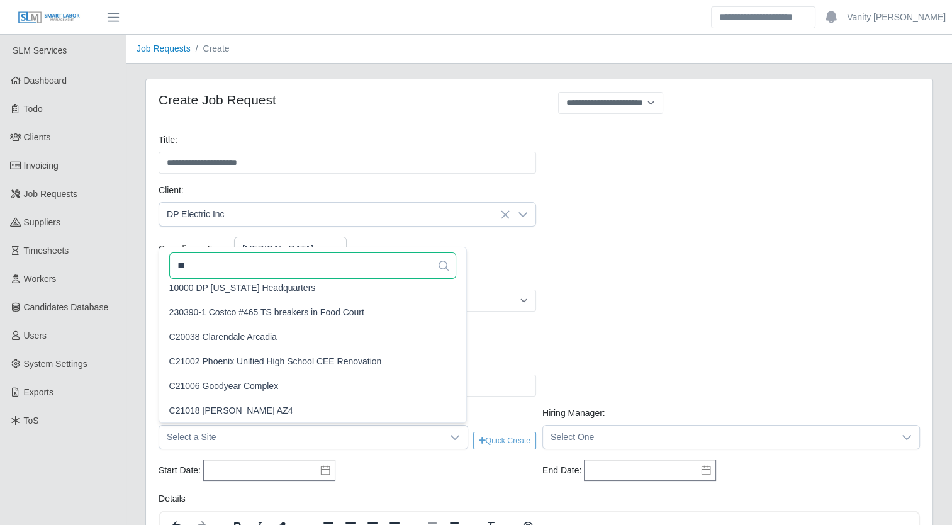
scroll to position [0, 0]
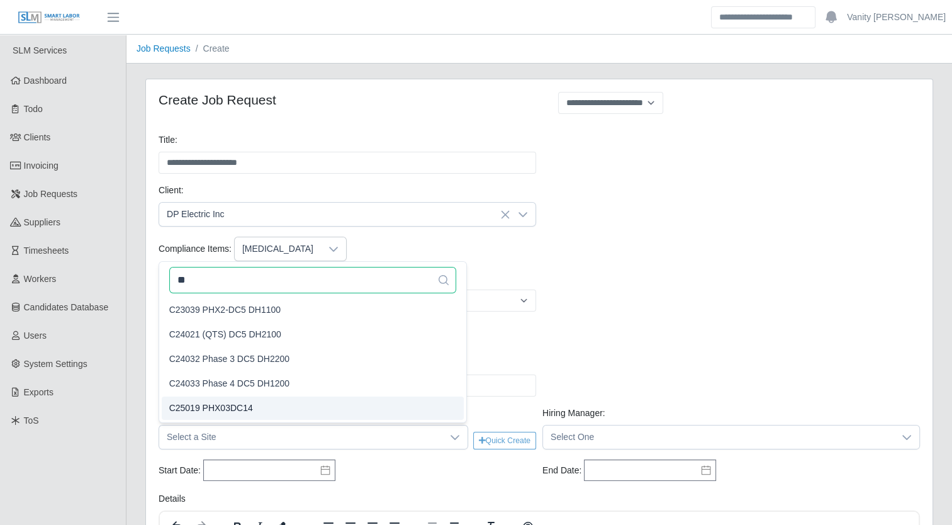
type input "**"
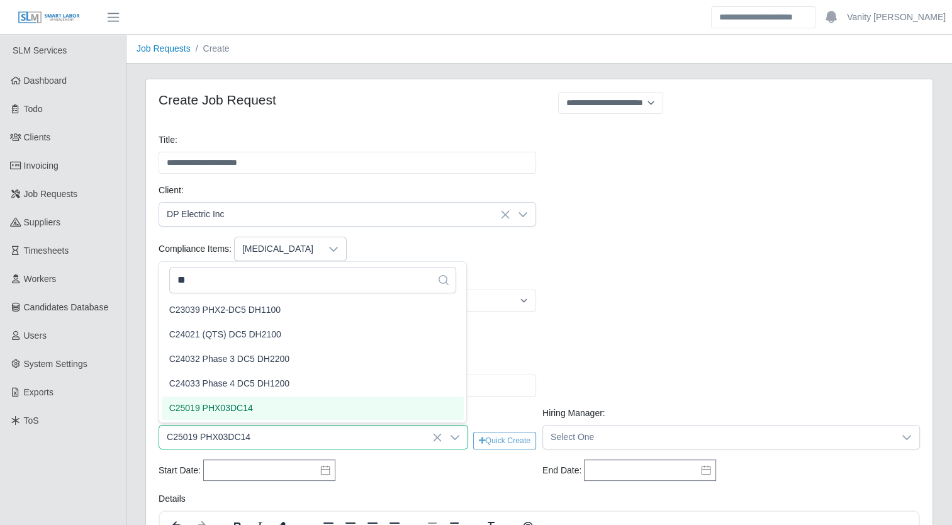
click at [231, 410] on span "C25019 PHX03DC14" at bounding box center [211, 408] width 84 height 13
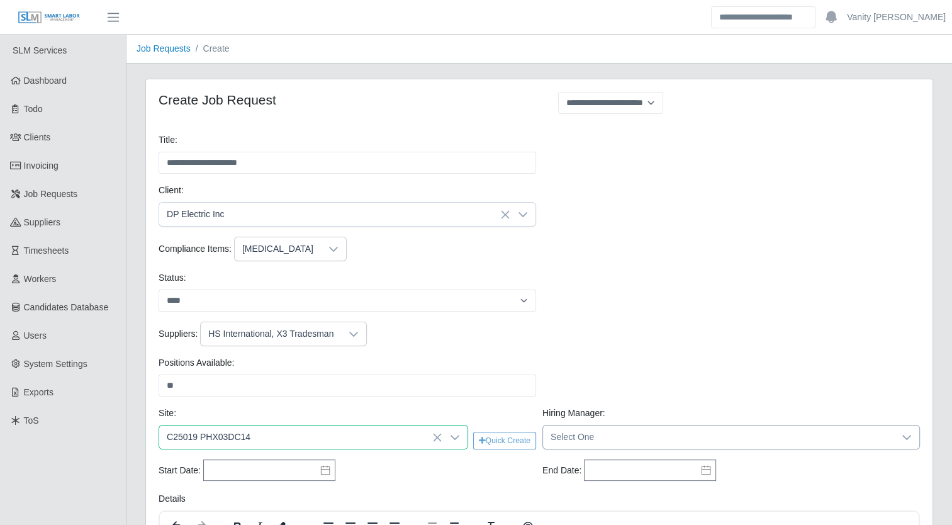
click at [582, 435] on span "Select One" at bounding box center [718, 436] width 351 height 23
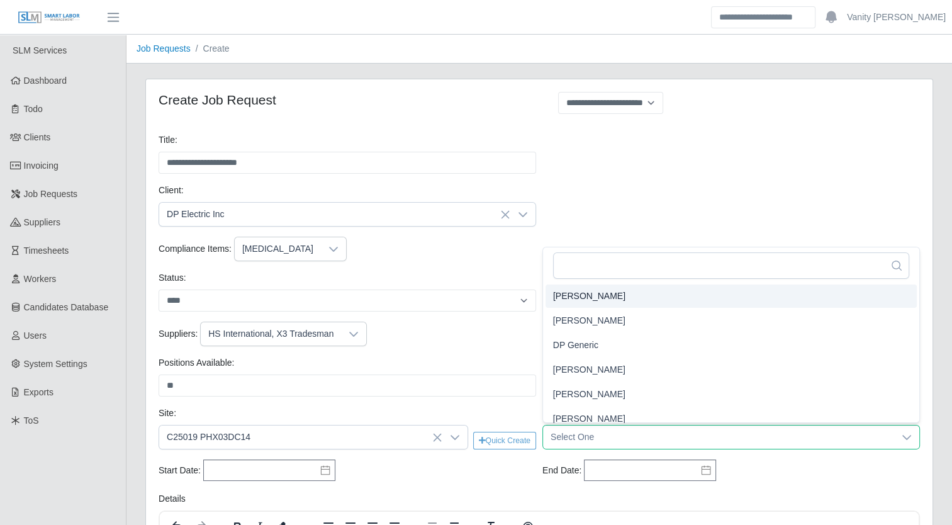
scroll to position [70, 0]
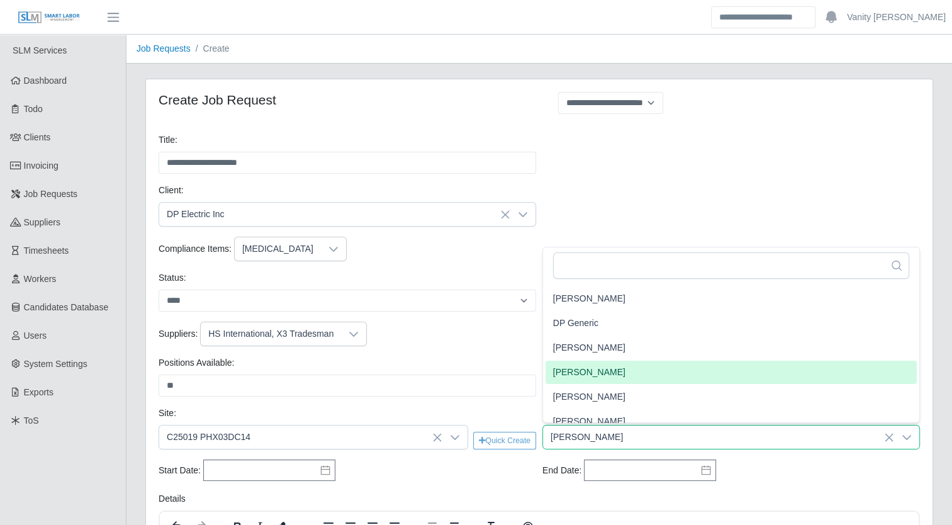
click at [580, 378] on span "Jerrin Jaramillo" at bounding box center [589, 372] width 72 height 13
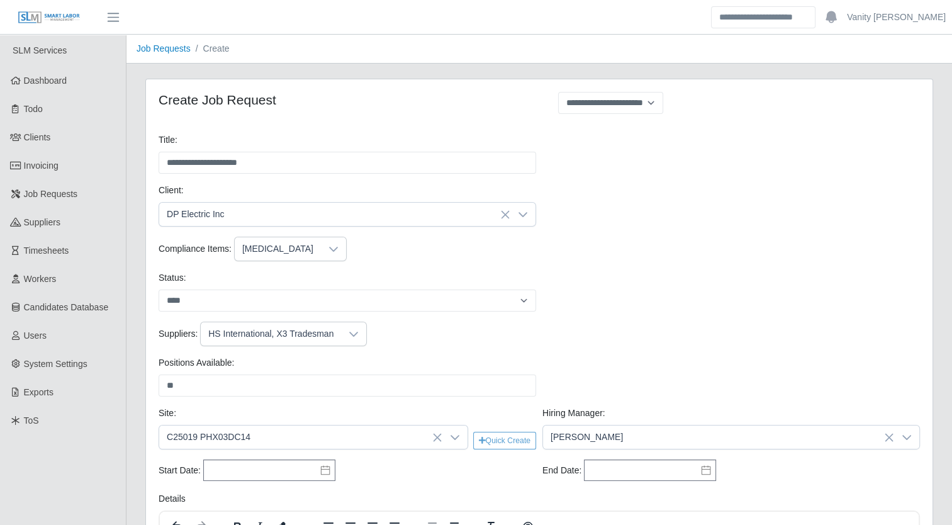
click at [464, 340] on div "Suppliers: HS International, X3 Tradesman" at bounding box center [539, 334] width 768 height 25
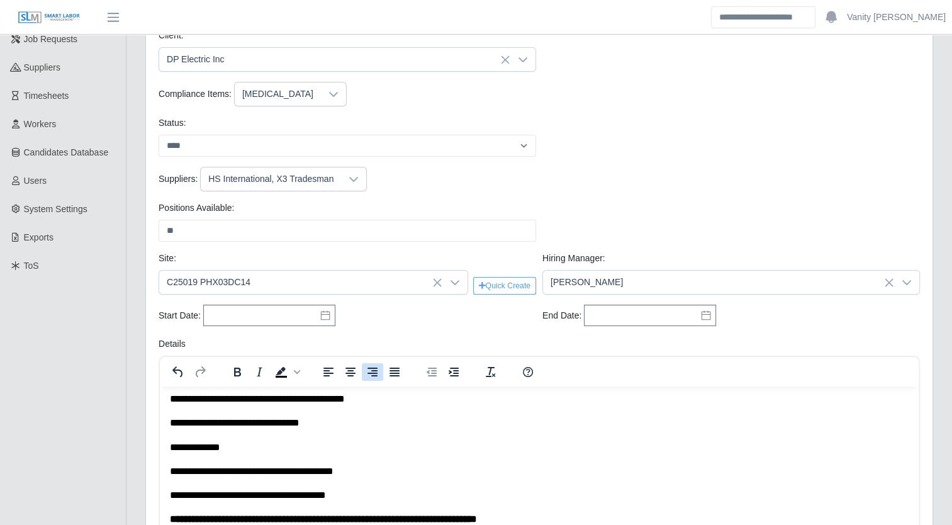
scroll to position [189, 0]
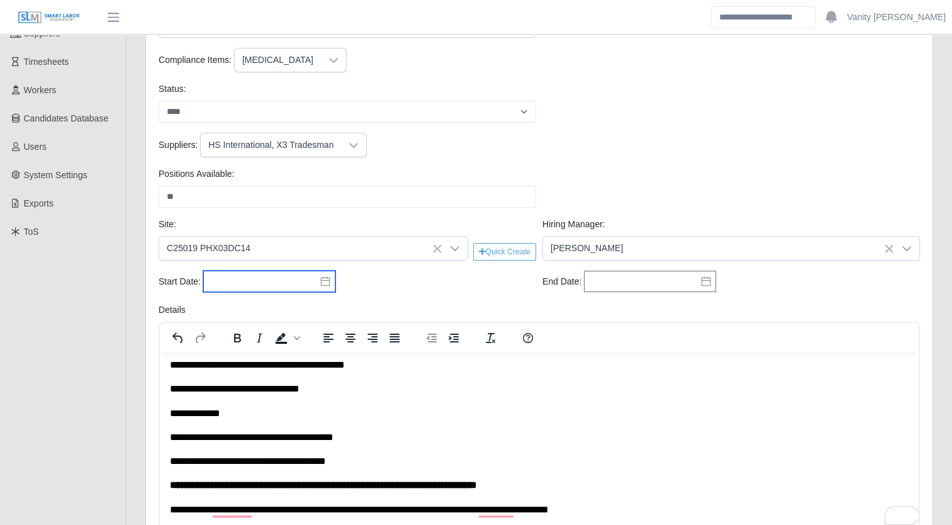
click at [320, 286] on input "text" at bounding box center [269, 281] width 132 height 21
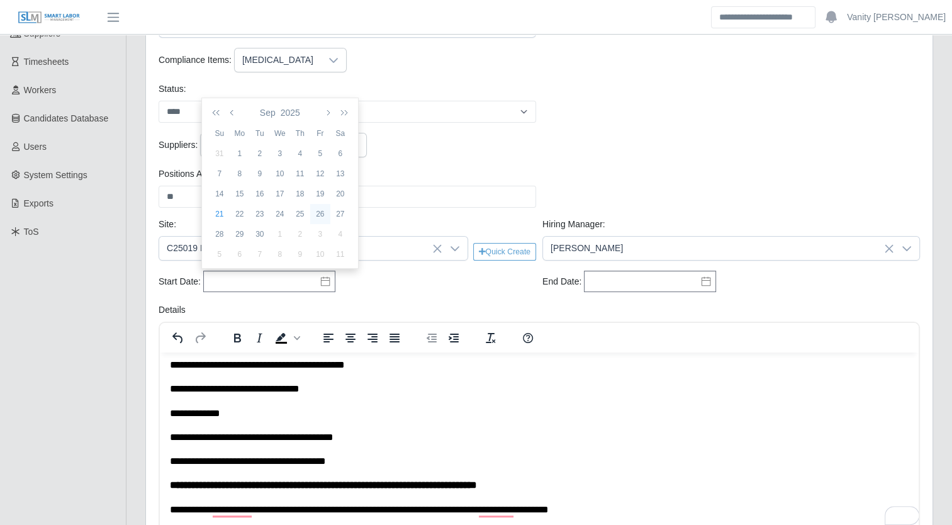
click at [320, 213] on div "26" at bounding box center [320, 213] width 20 height 11
type input "**********"
click at [707, 280] on icon at bounding box center [706, 281] width 10 height 10
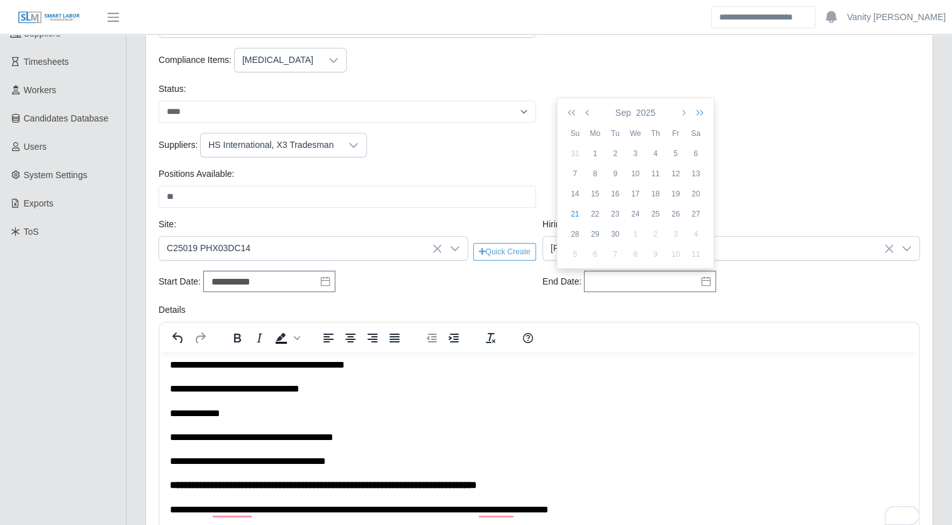
click at [697, 110] on icon "button" at bounding box center [697, 113] width 13 height 10
click at [583, 115] on button "button" at bounding box center [588, 112] width 11 height 21
click at [571, 179] on td "2" at bounding box center [575, 174] width 20 height 20
type input "**********"
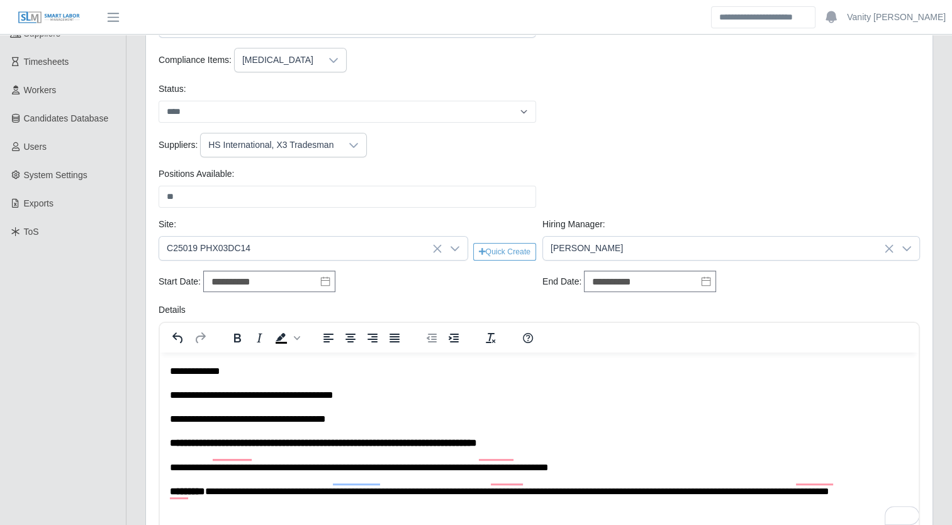
scroll to position [63, 0]
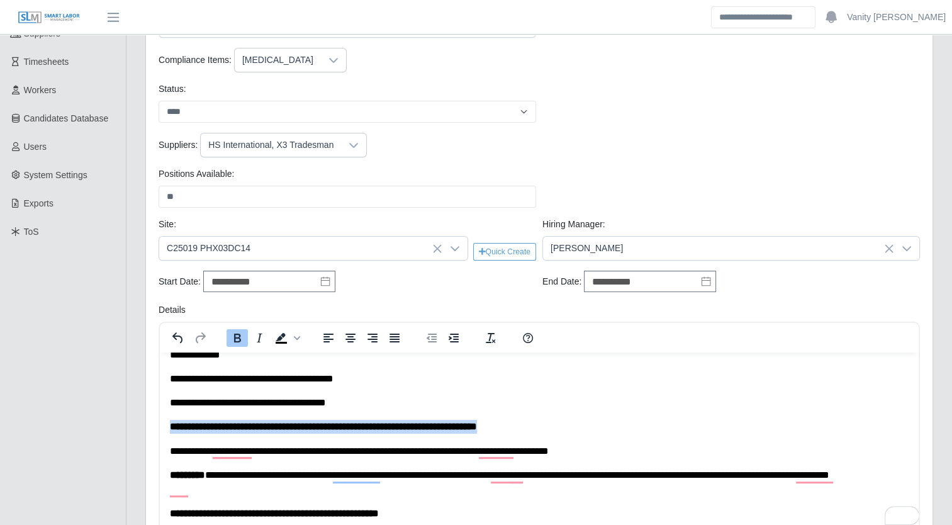
drag, startPoint x: 541, startPoint y: 430, endPoint x: 169, endPoint y: 427, distance: 372.0
click at [169, 427] on html "**********" at bounding box center [539, 445] width 759 height 313
click at [294, 339] on icon "Background color Black" at bounding box center [297, 338] width 6 height 6
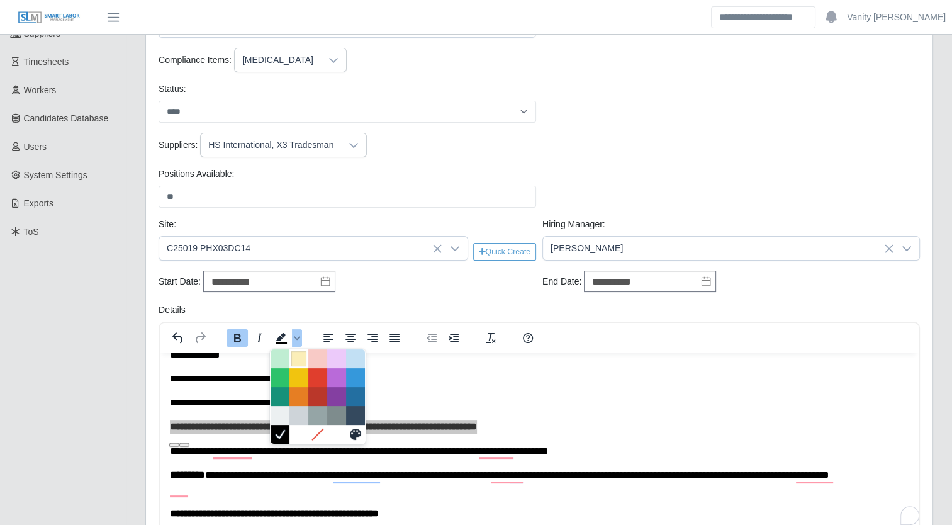
click at [295, 356] on div at bounding box center [298, 358] width 15 height 15
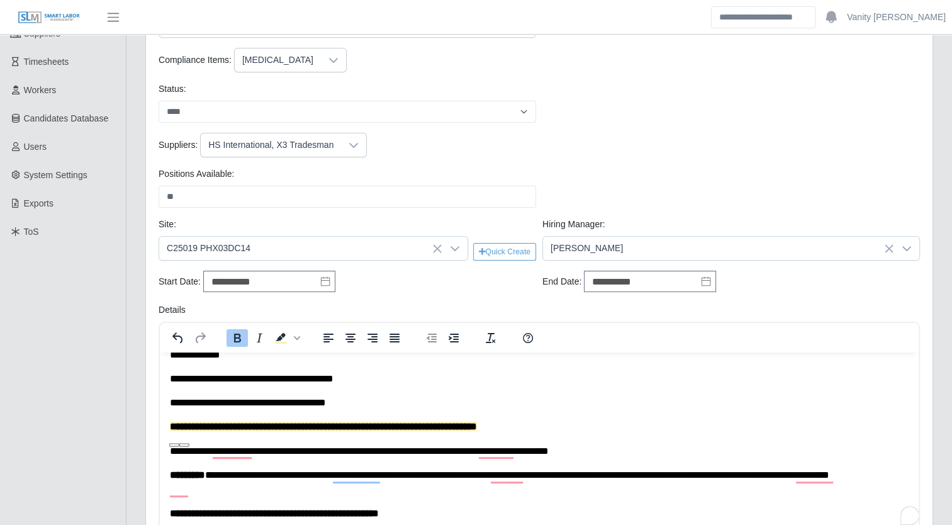
click at [282, 455] on p "**********" at bounding box center [535, 451] width 730 height 14
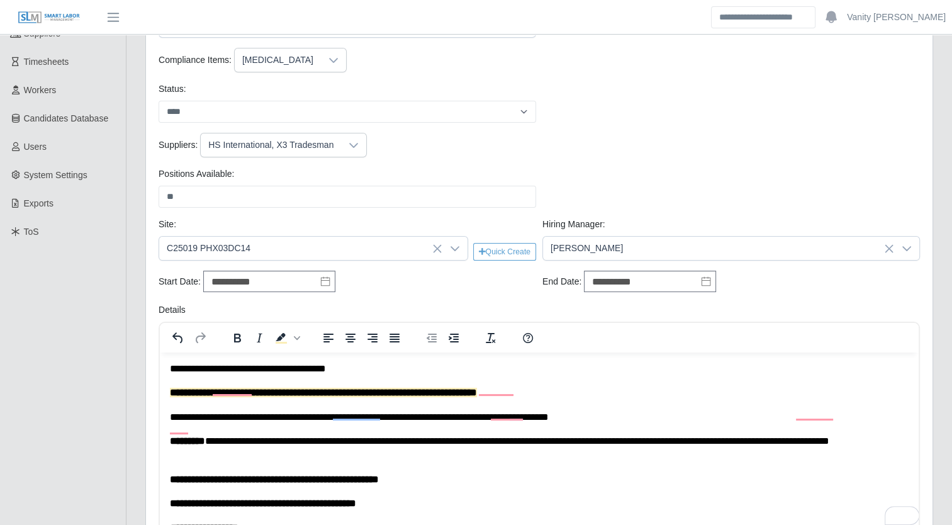
scroll to position [126, 0]
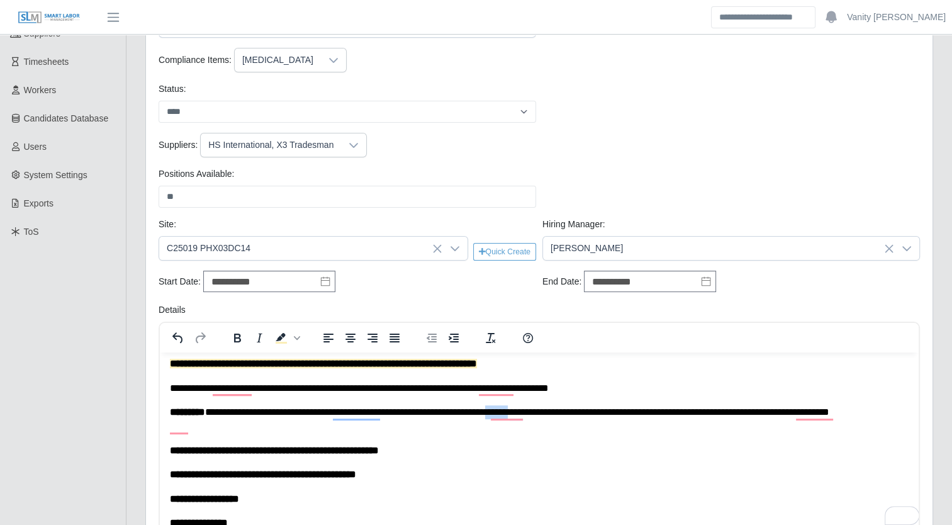
drag, startPoint x: 577, startPoint y: 415, endPoint x: 544, endPoint y: 415, distance: 32.7
click at [544, 415] on p "**********" at bounding box center [535, 419] width 730 height 28
drag, startPoint x: 541, startPoint y: 411, endPoint x: 568, endPoint y: 415, distance: 26.8
click at [568, 415] on p "**********" at bounding box center [535, 419] width 730 height 28
click at [234, 335] on icon "Bold" at bounding box center [237, 338] width 7 height 9
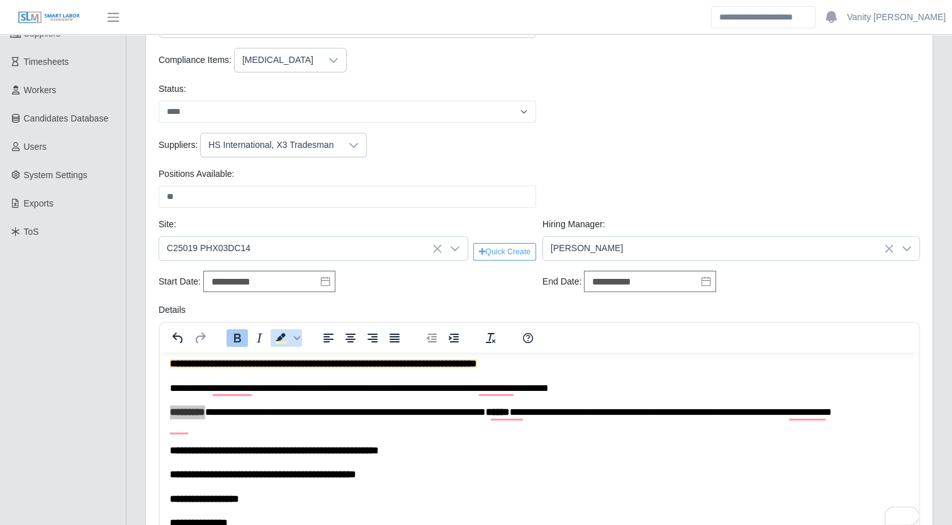
click at [278, 339] on icon "Background color Light Yellow" at bounding box center [281, 337] width 15 height 15
click at [352, 440] on body "**********" at bounding box center [539, 382] width 739 height 293
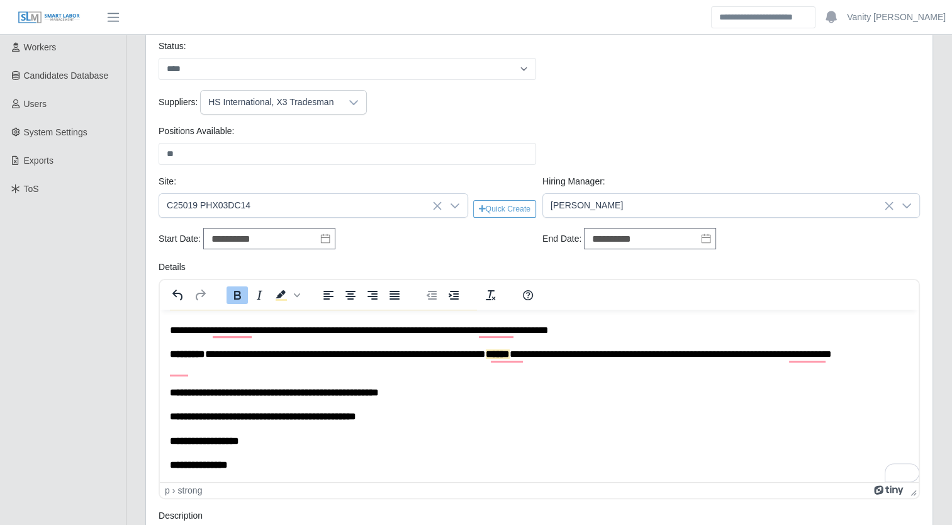
scroll to position [315, 0]
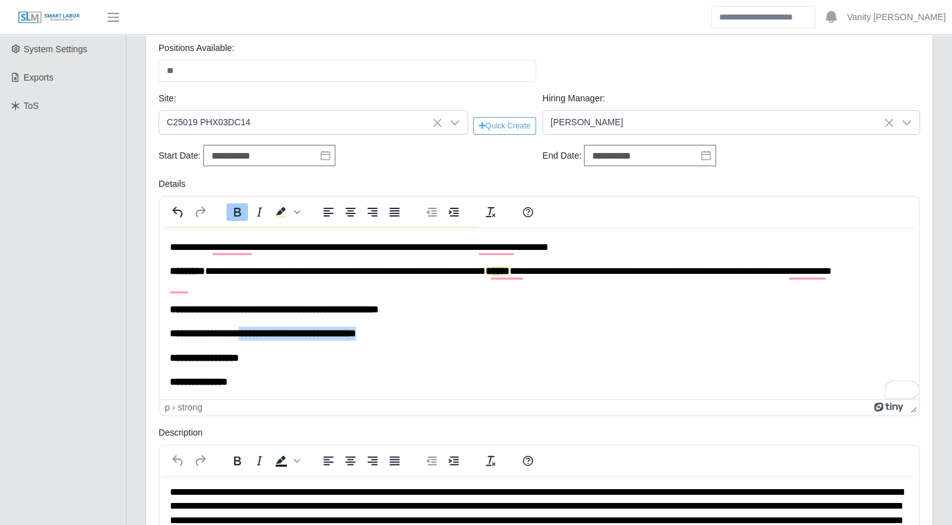
drag, startPoint x: 403, startPoint y: 337, endPoint x: 253, endPoint y: 330, distance: 149.9
click at [253, 330] on p "**********" at bounding box center [539, 333] width 739 height 14
click at [317, 332] on strong "**********" at bounding box center [253, 332] width 167 height 9
click at [423, 323] on body "**********" at bounding box center [539, 241] width 739 height 293
click at [321, 155] on icon at bounding box center [325, 155] width 10 height 10
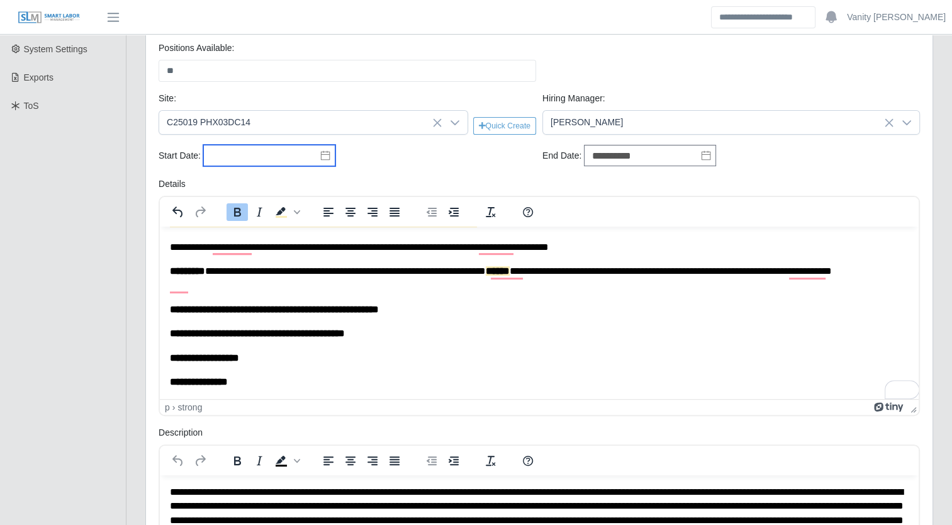
click at [300, 149] on input "text" at bounding box center [269, 155] width 132 height 21
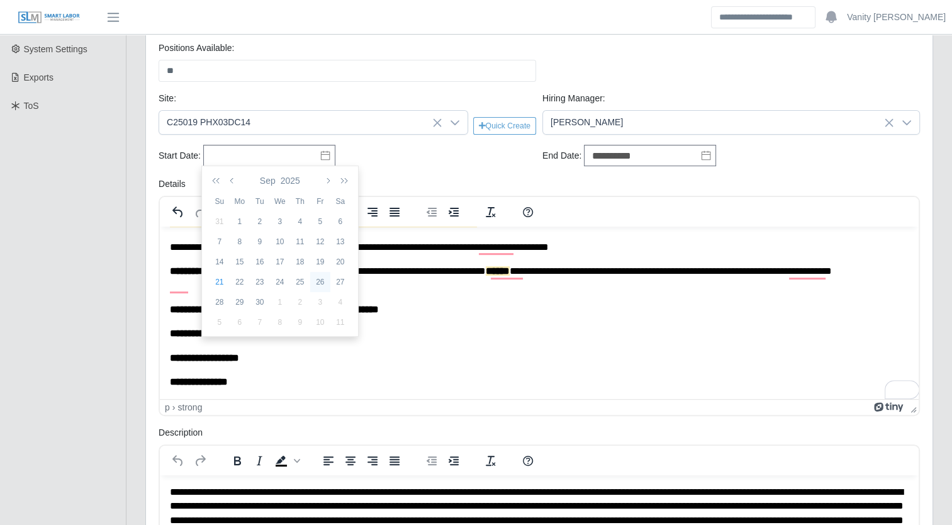
click at [315, 281] on div "26" at bounding box center [320, 281] width 20 height 11
type input "**********"
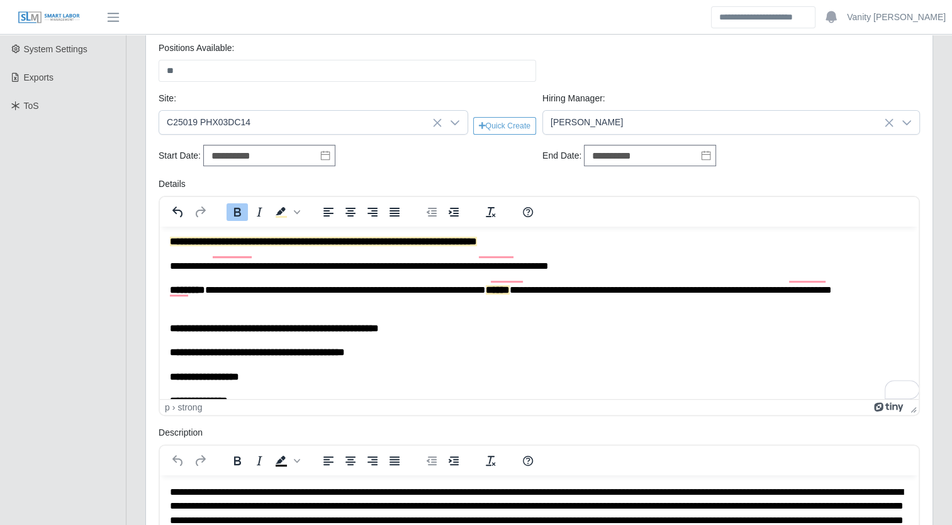
scroll to position [141, 0]
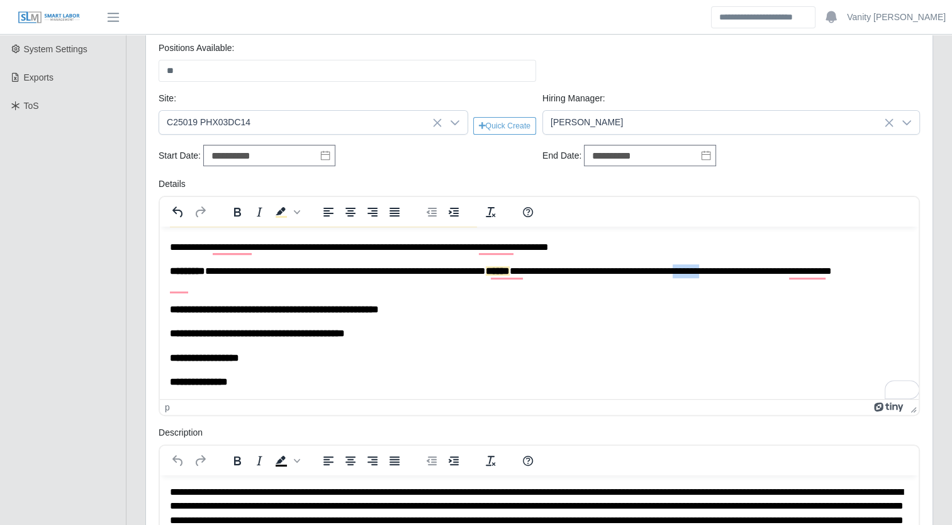
drag, startPoint x: 785, startPoint y: 273, endPoint x: 751, endPoint y: 273, distance: 34.0
click at [751, 273] on p "**********" at bounding box center [535, 278] width 730 height 28
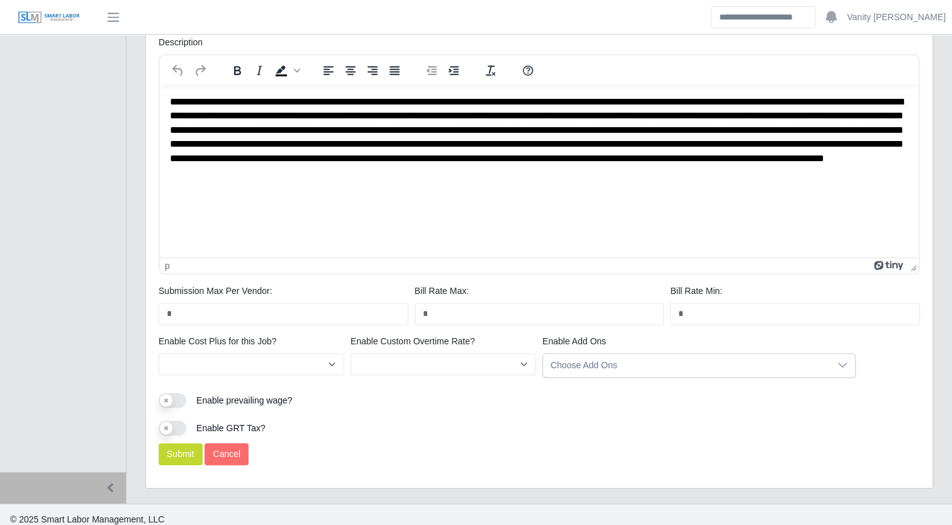
scroll to position [711, 0]
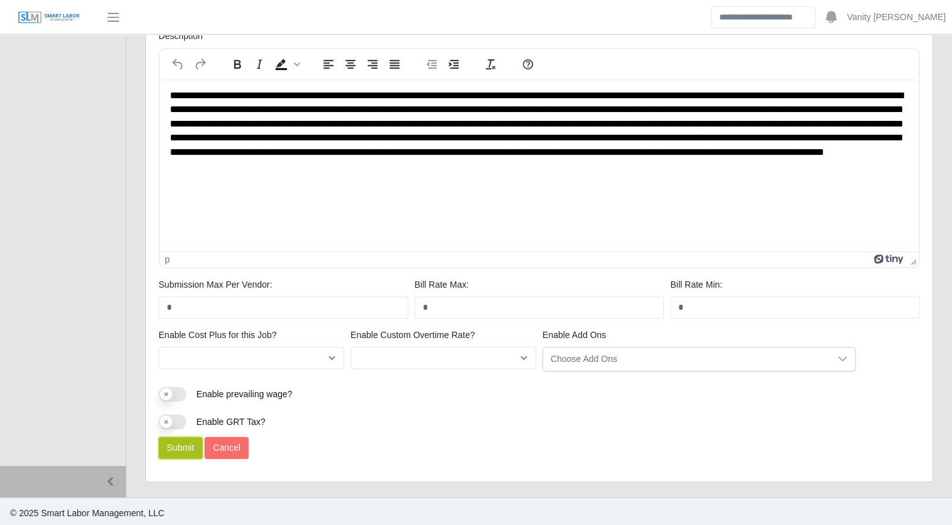
click at [174, 437] on button "Submit" at bounding box center [181, 448] width 44 height 22
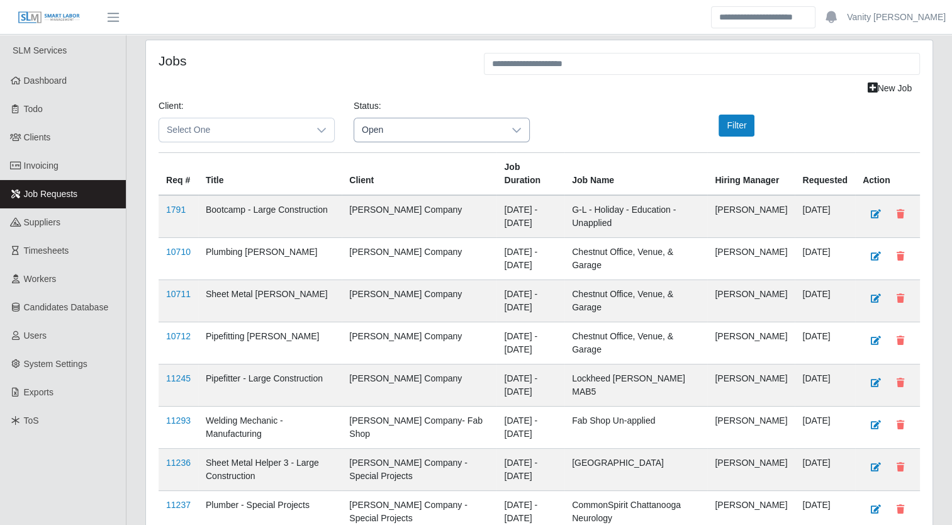
click at [418, 130] on span "Open" at bounding box center [429, 129] width 150 height 23
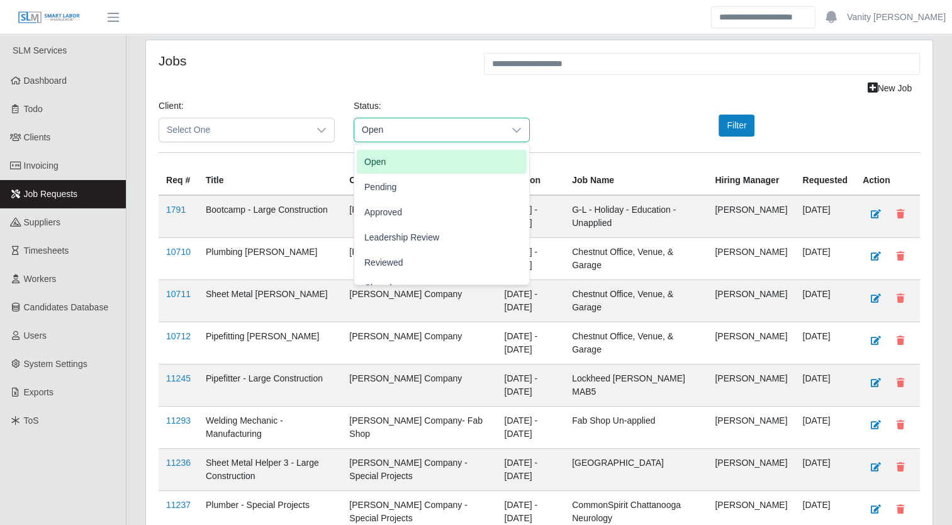
scroll to position [39, 0]
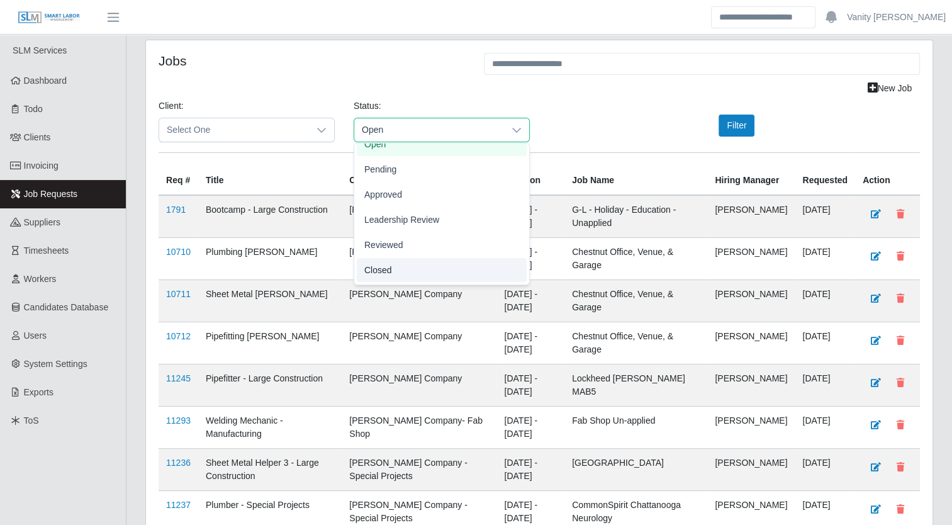
click at [393, 268] on li "Closed" at bounding box center [442, 270] width 170 height 24
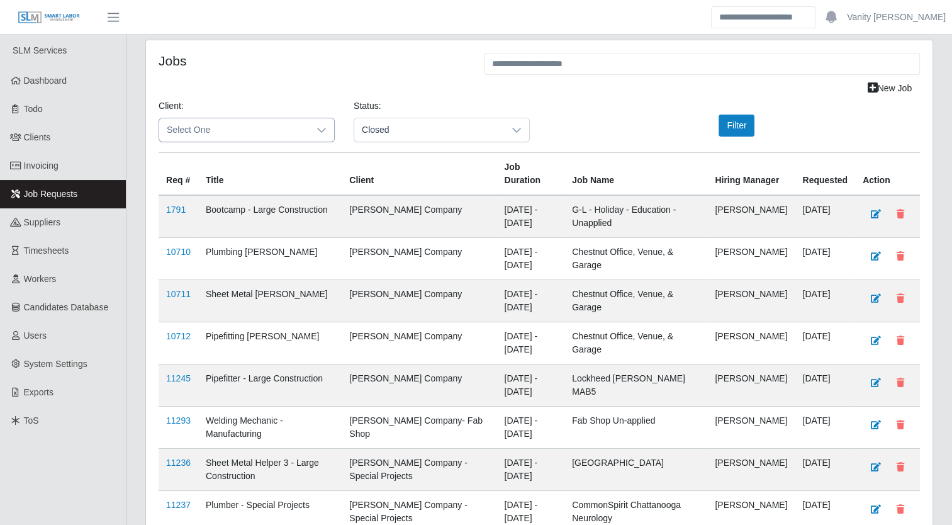
click at [311, 123] on div at bounding box center [321, 129] width 25 height 23
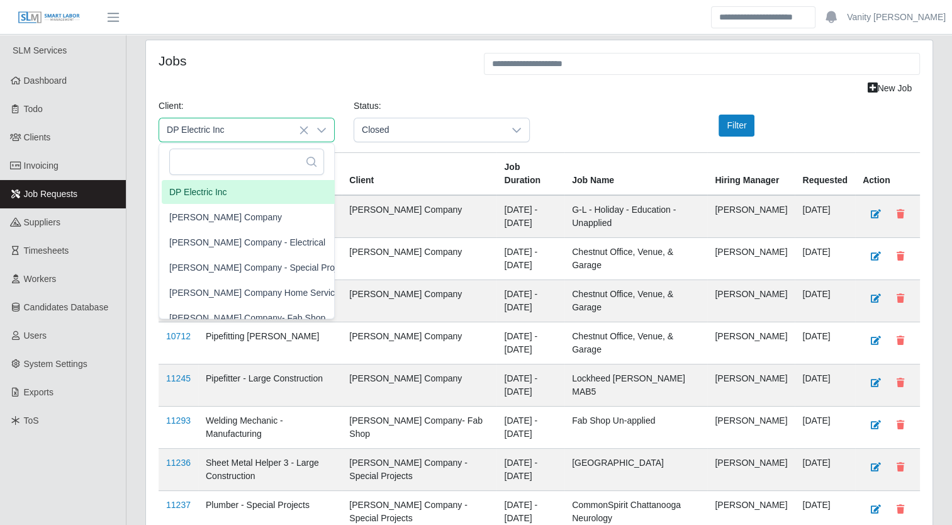
click at [228, 203] on li "DP Electric Inc" at bounding box center [261, 192] width 199 height 24
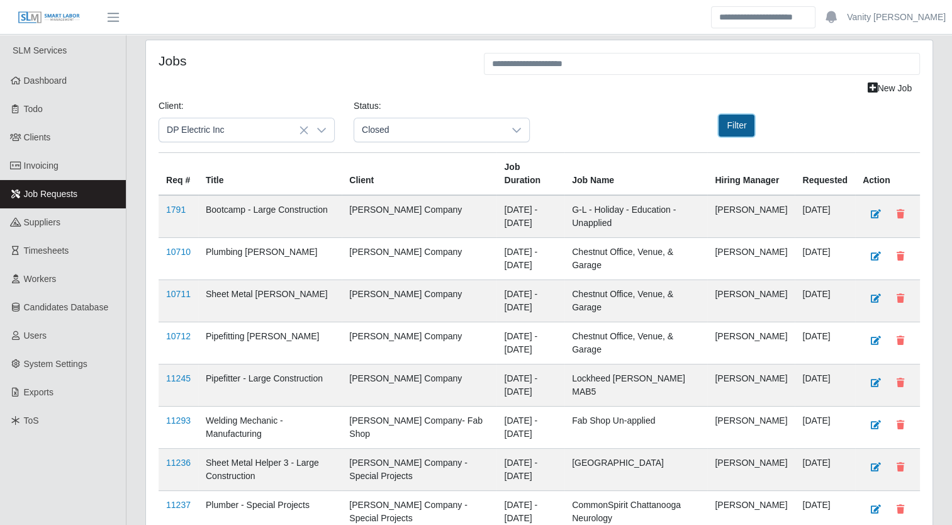
click at [741, 130] on button "Filter" at bounding box center [737, 126] width 36 height 22
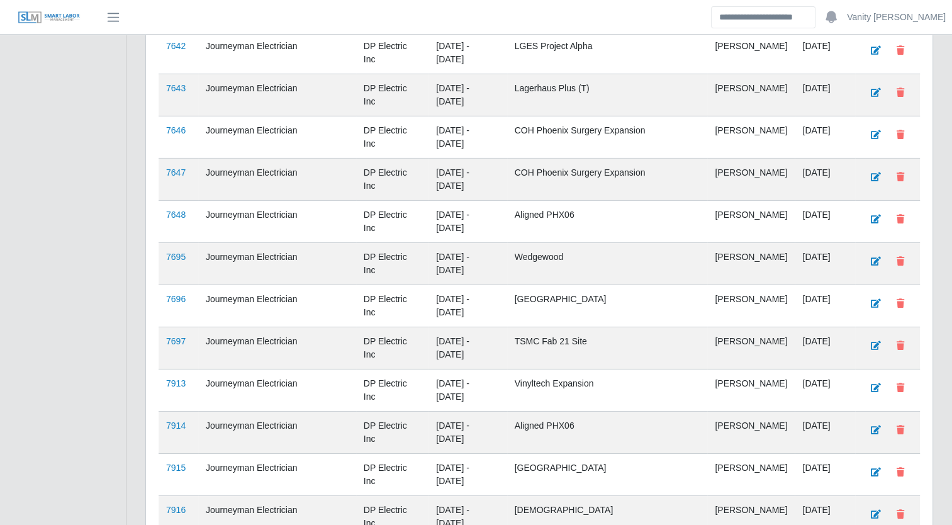
scroll to position [3987, 0]
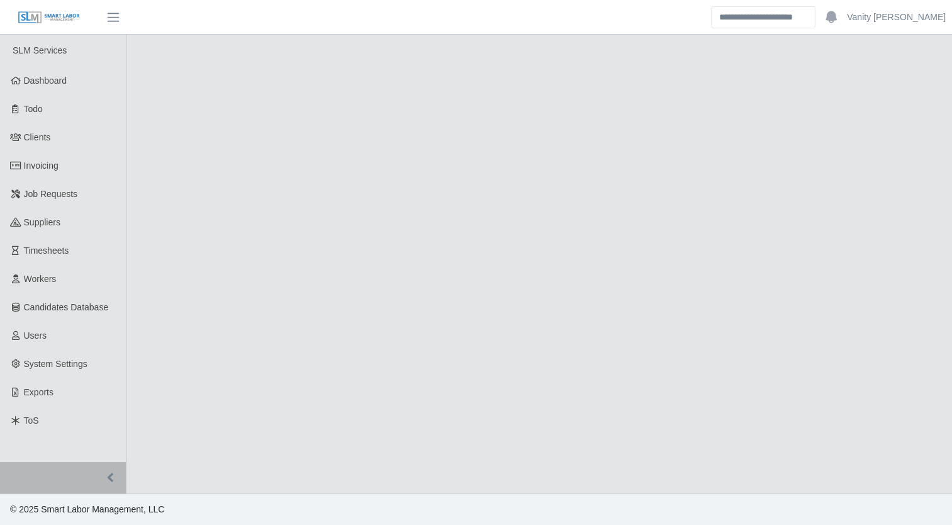
select select "******"
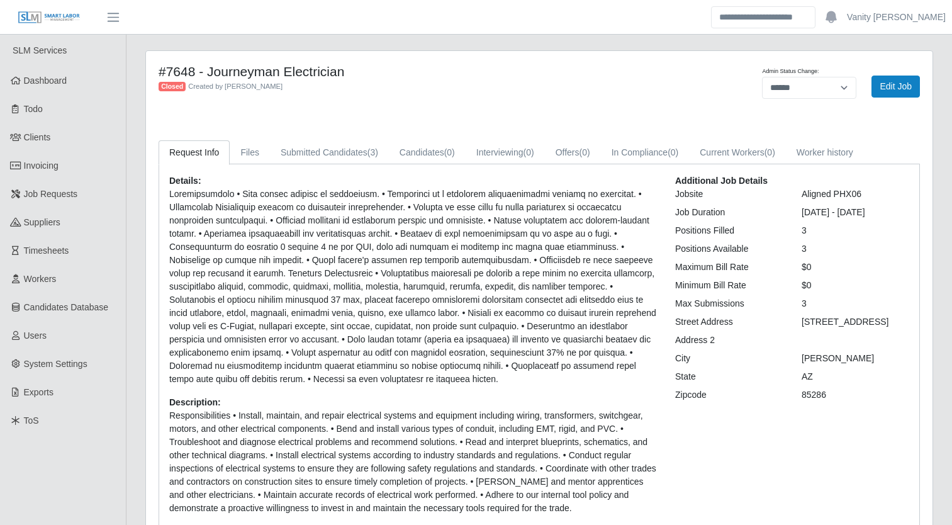
select select "******"
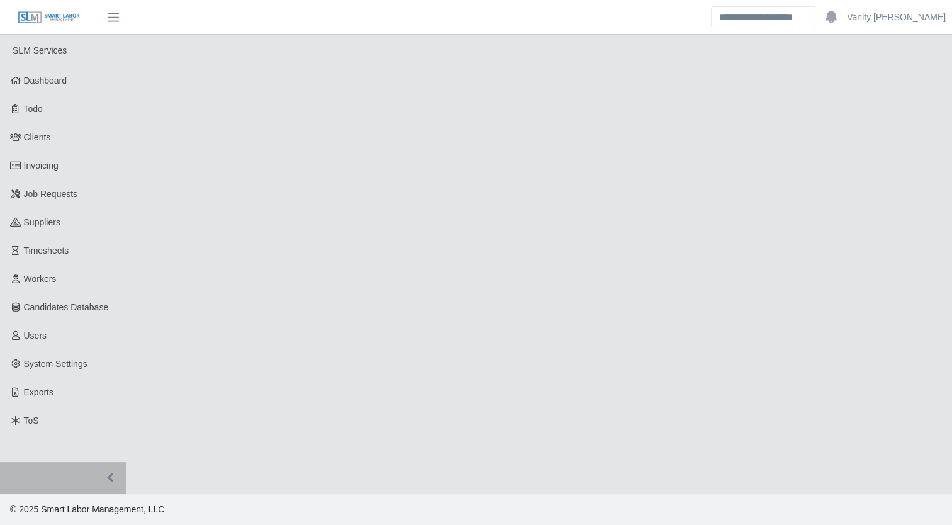
select select "******"
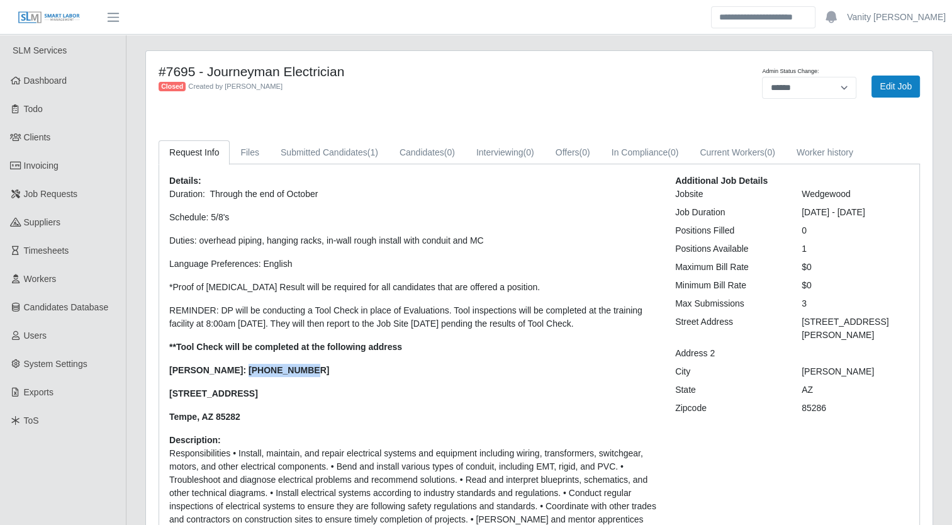
drag, startPoint x: 293, startPoint y: 371, endPoint x: 229, endPoint y: 373, distance: 63.6
click at [229, 373] on p "[PERSON_NAME]: [PHONE_NUMBER]" at bounding box center [412, 370] width 487 height 13
copy strong "[PHONE_NUMBER]"
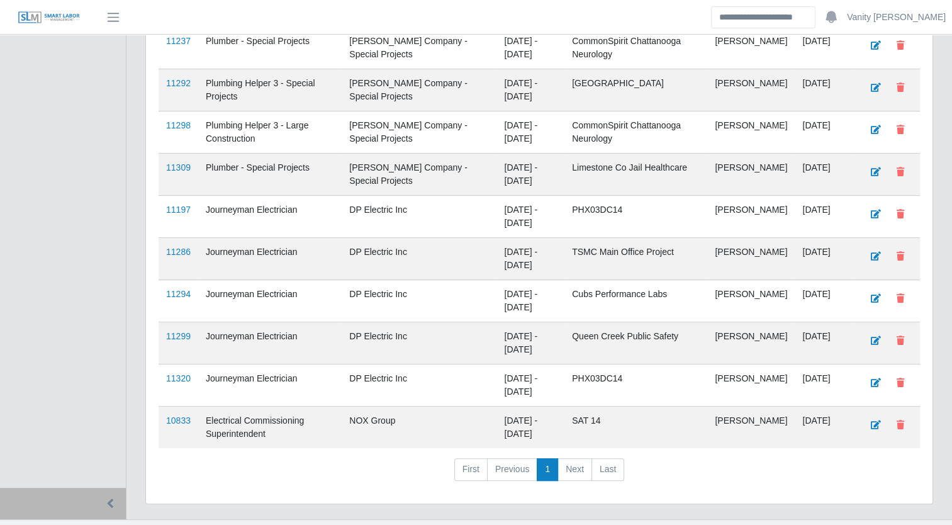
scroll to position [486, 0]
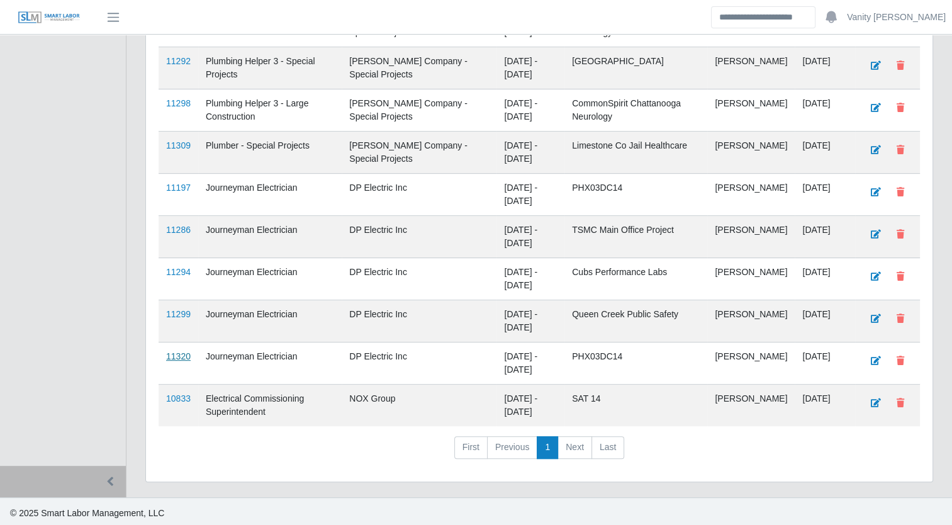
click at [167, 352] on link "11320" at bounding box center [178, 356] width 25 height 10
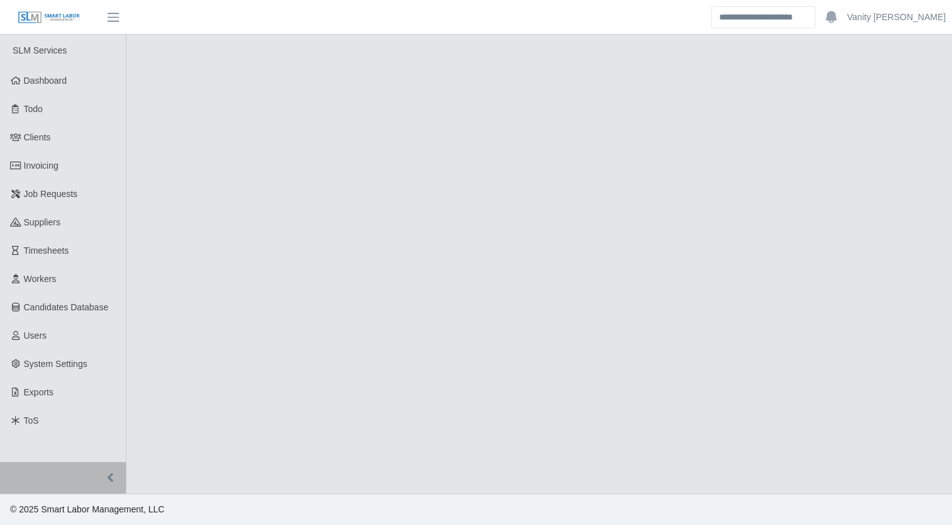
select select "****"
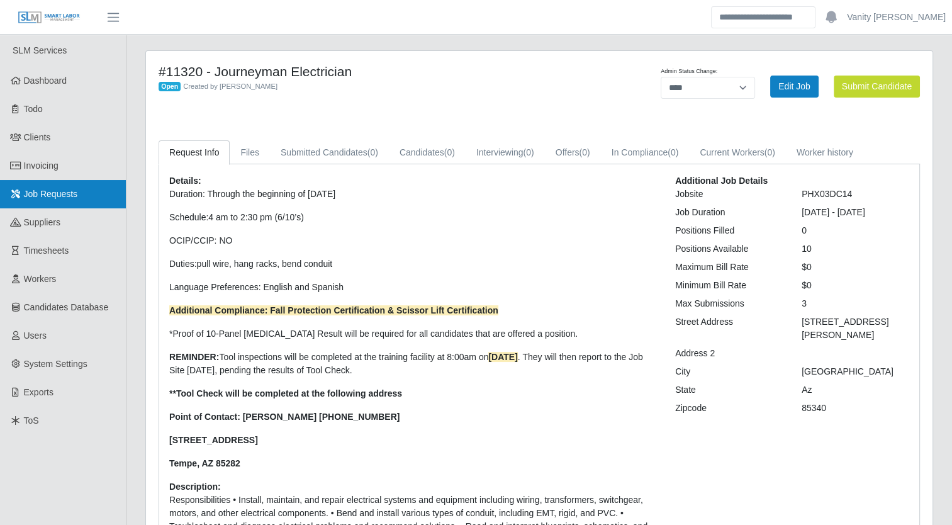
click at [28, 191] on span "Job Requests" at bounding box center [51, 194] width 54 height 10
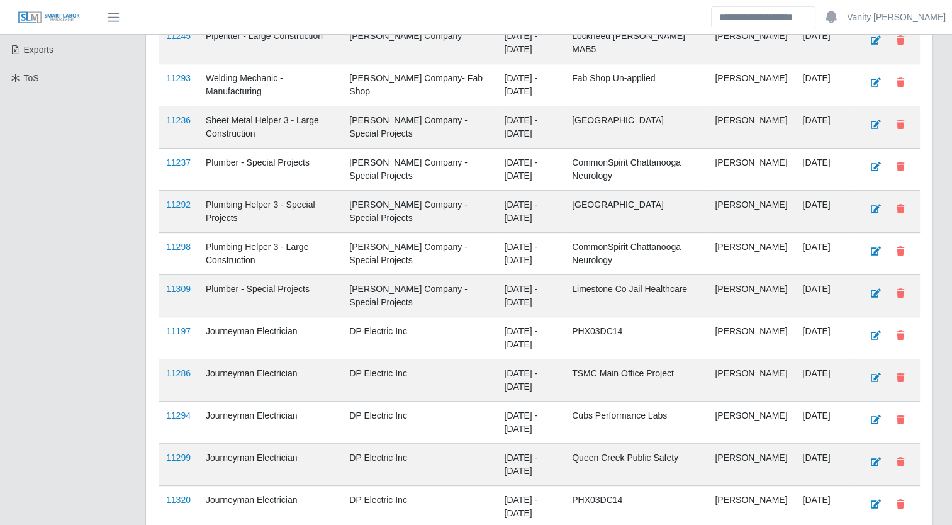
scroll to position [441, 0]
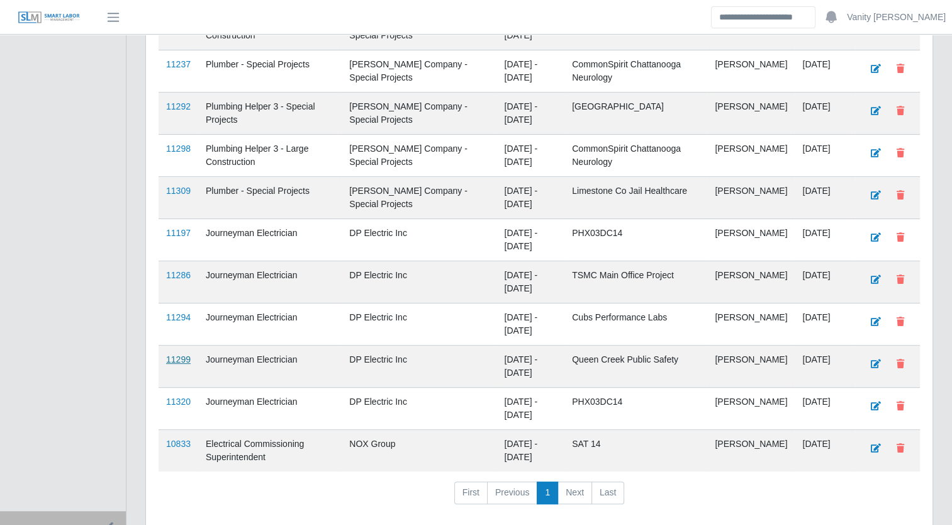
click at [182, 354] on link "11299" at bounding box center [178, 359] width 25 height 10
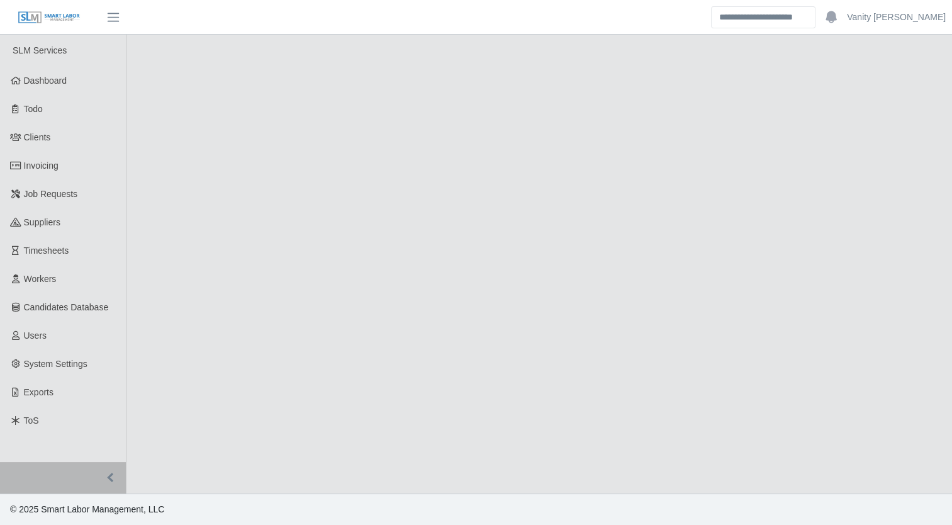
select select "****"
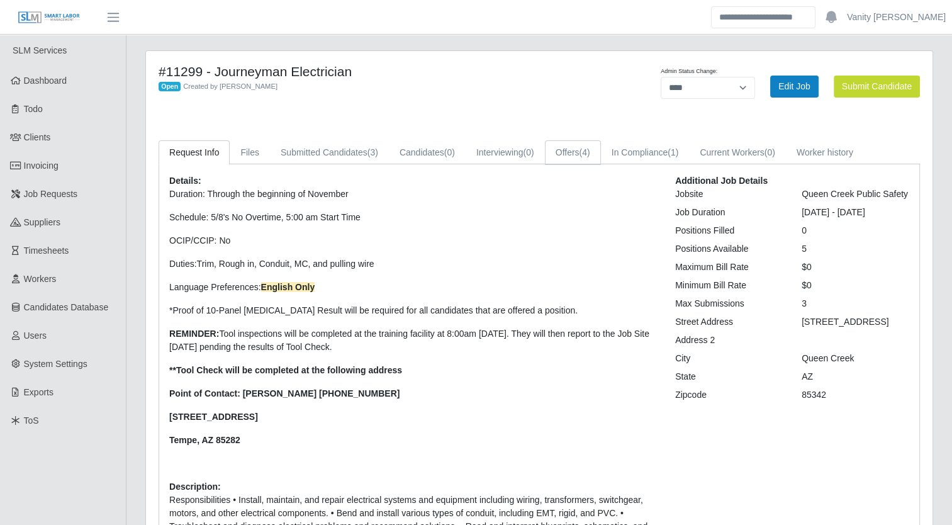
click at [584, 157] on span "(4)" at bounding box center [585, 152] width 11 height 10
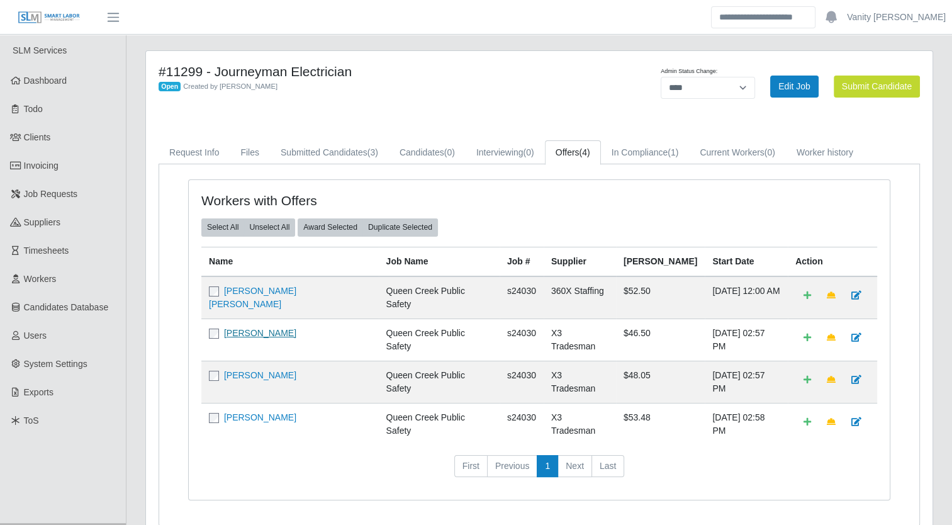
click at [250, 328] on link "[PERSON_NAME]" at bounding box center [260, 333] width 72 height 10
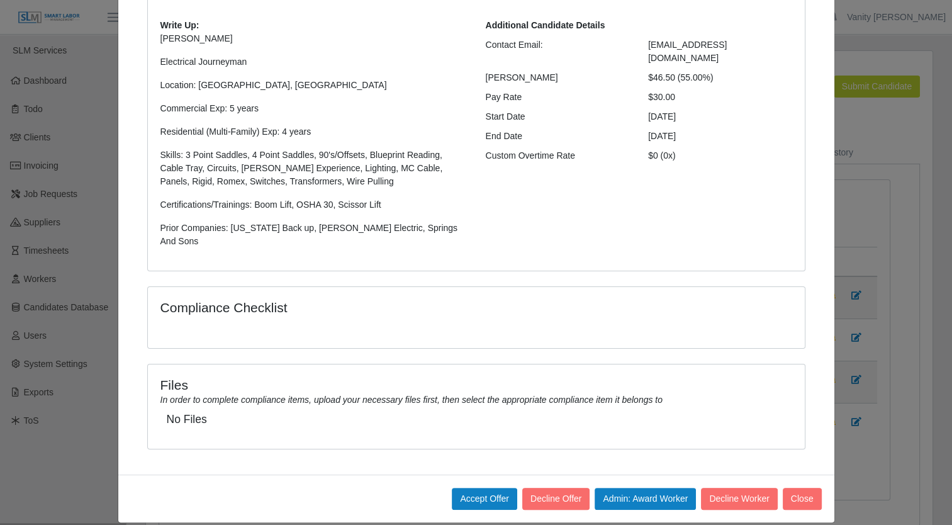
scroll to position [135, 0]
click at [723, 487] on button "Decline Worker" at bounding box center [739, 498] width 76 height 22
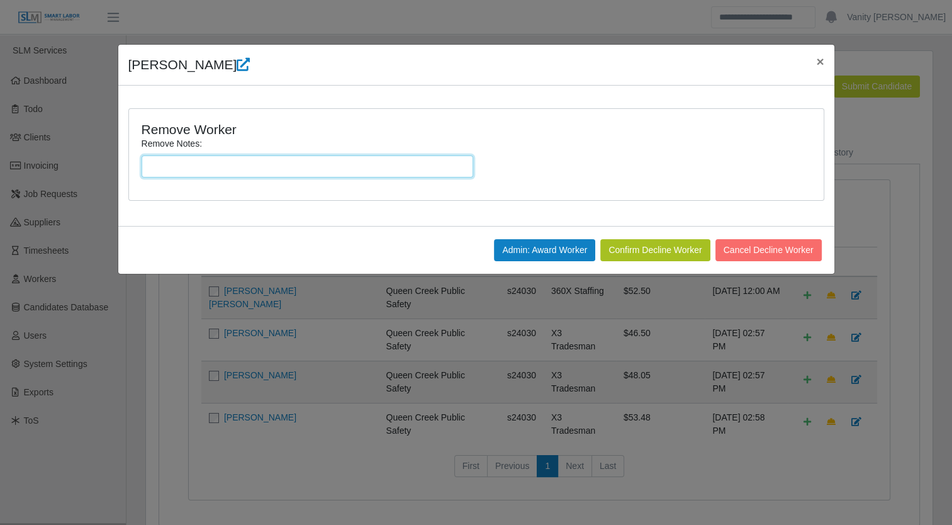
click at [371, 170] on input "Remove Notes:" at bounding box center [308, 166] width 332 height 22
type input "**********"
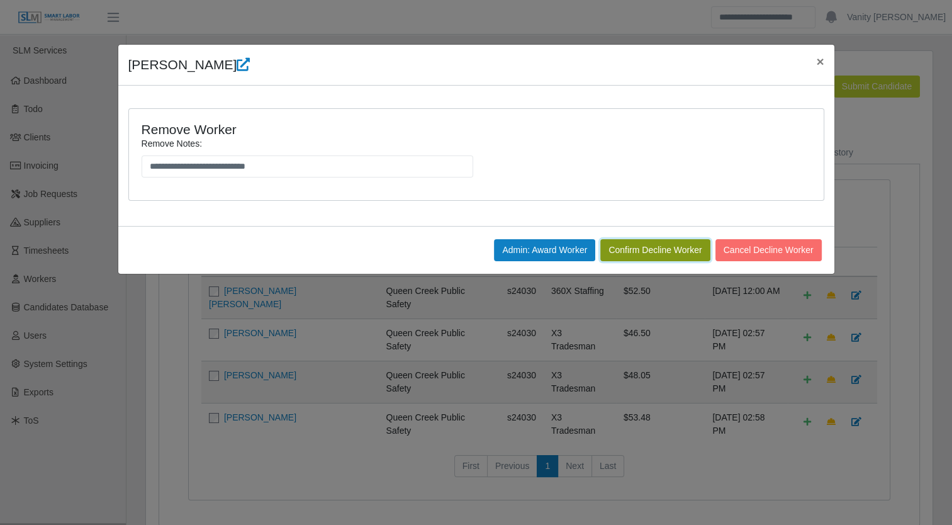
click at [640, 252] on button "Confirm Decline Worker" at bounding box center [655, 250] width 110 height 22
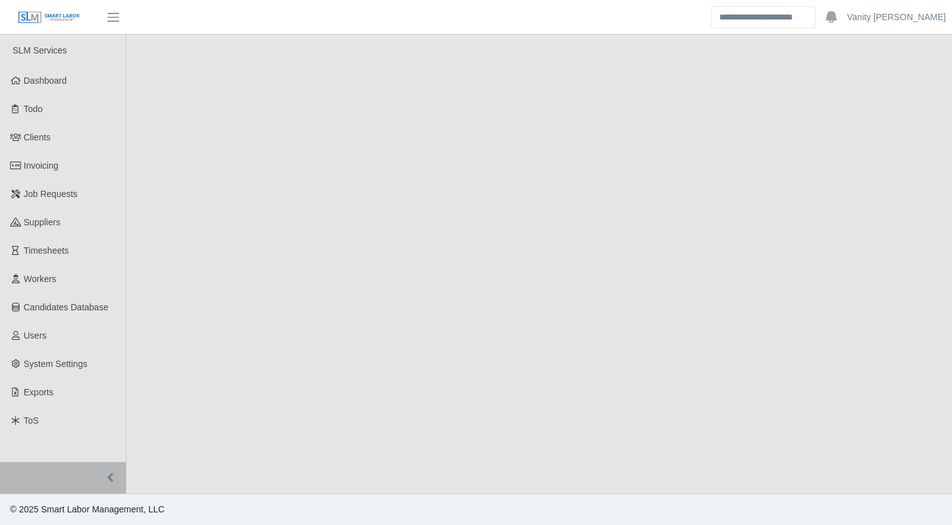
select select "****"
